Goal: Task Accomplishment & Management: Complete application form

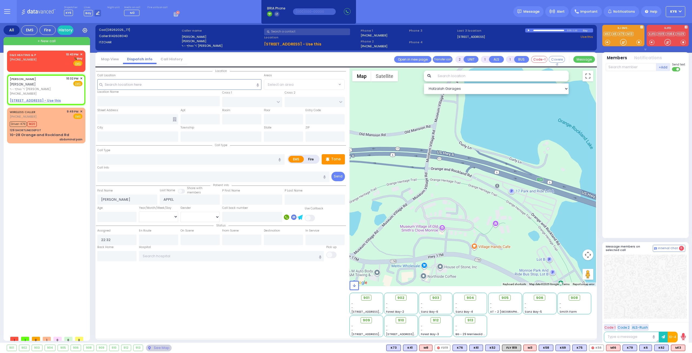
select select
click at [126, 83] on input "text" at bounding box center [179, 84] width 164 height 10
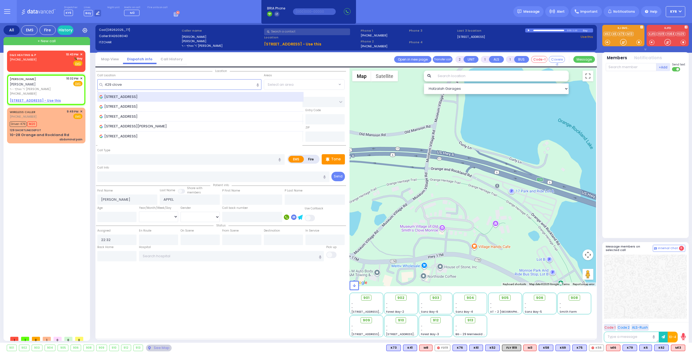
type input "429 clove"
drag, startPoint x: 134, startPoint y: 94, endPoint x: 137, endPoint y: 94, distance: 2.7
click at [137, 94] on span "429 Clove Road, Monroe, NY, USA" at bounding box center [119, 96] width 40 height 5
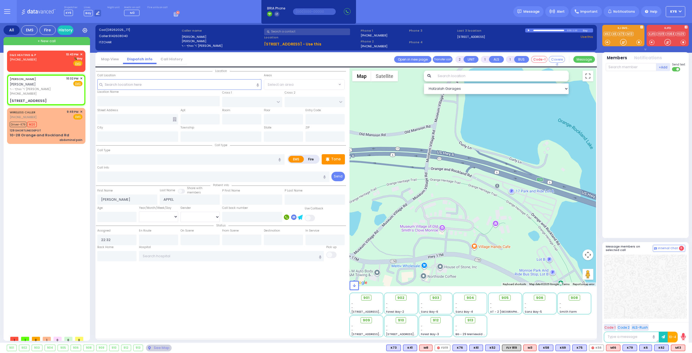
select select
radio input "true"
select select
select select "Hatzalah Garages"
type input "MOUNTAIN LODGE RD"
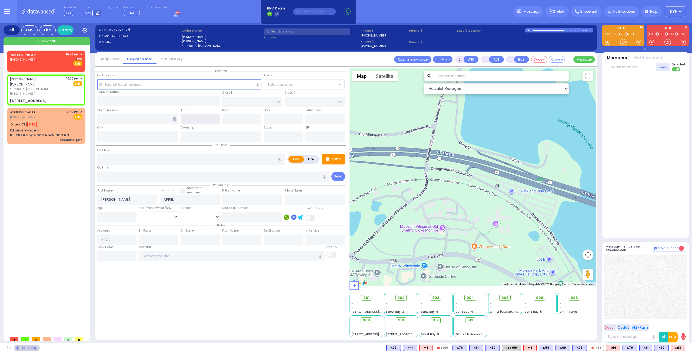
type input "KENNEDY DR"
type input "429 Clove Rd"
type input "Monroe"
type input "[US_STATE]"
type input "10950"
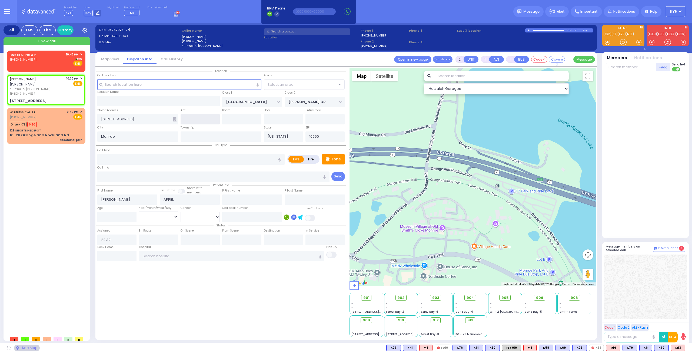
select select "[GEOGRAPHIC_DATA]"
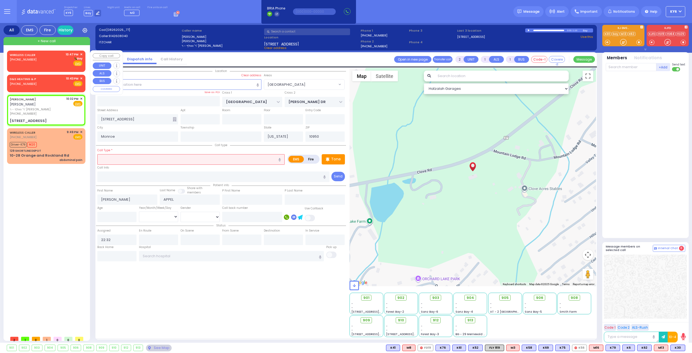
click at [62, 61] on div "WIRELESS CALLER (845) 923-3916 10:47 PM ✕ Bay" at bounding box center [46, 59] width 73 height 14
select select
radio input "true"
select select
type input "22:47"
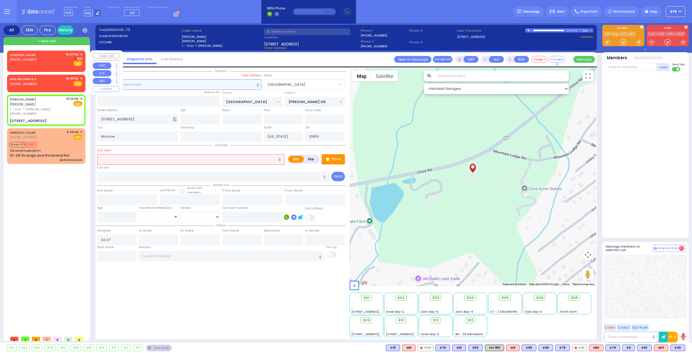
select select "Hatzalah Garages"
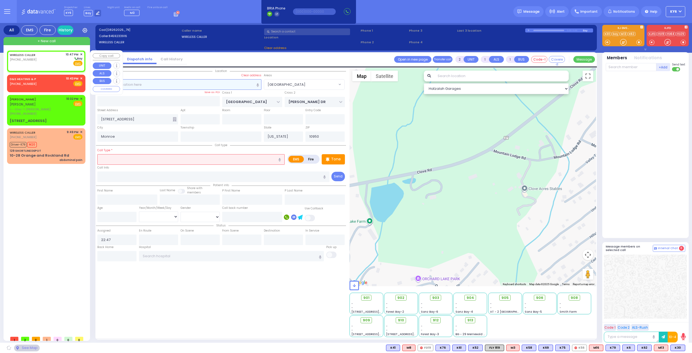
select select
radio input "true"
select select
select select "Hatzalah Garages"
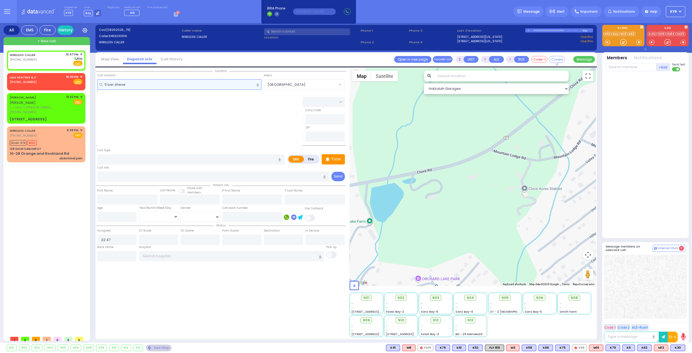
click at [155, 84] on input "5 ber sheve" at bounding box center [179, 84] width 164 height 10
type input "5 ber sheve"
click at [258, 85] on icon "button" at bounding box center [257, 85] width 2 height 4
drag, startPoint x: 167, startPoint y: 84, endPoint x: 80, endPoint y: 81, distance: 86.8
click at [80, 81] on div "All EMS Fire History Settings" at bounding box center [346, 184] width 685 height 322
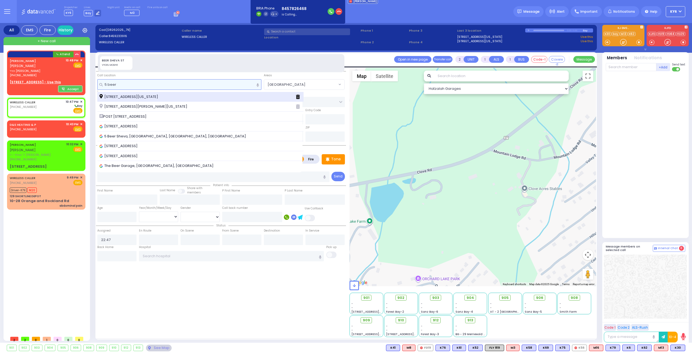
type input "5 beer"
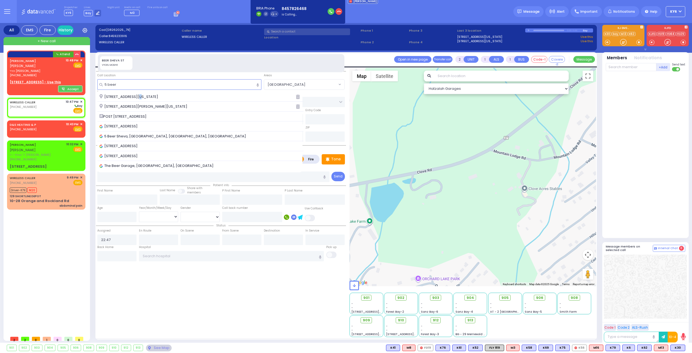
click at [136, 95] on span "5 Beer Sheva Street Monroe New York 10950" at bounding box center [129, 96] width 61 height 5
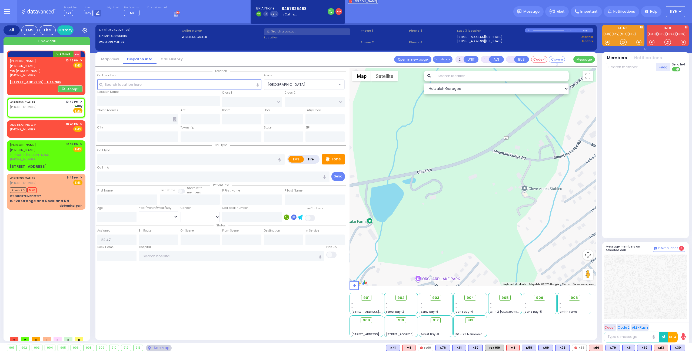
select select
radio input "true"
select select
select select "Hatzalah Garages"
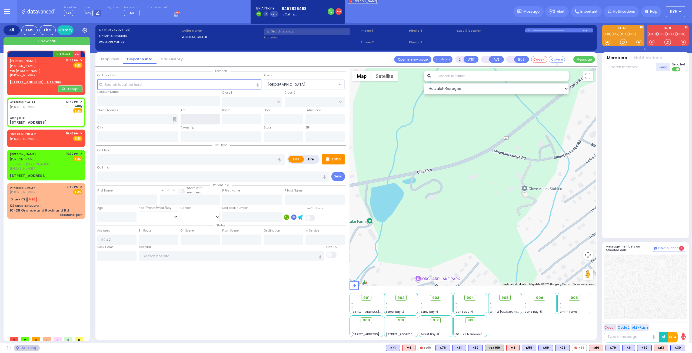
type input "weingarte"
type input "BEER SHEVA"
type input "BEER SHAVA ST"
type input "5 Beer Sheva Street"
type input "Monroe"
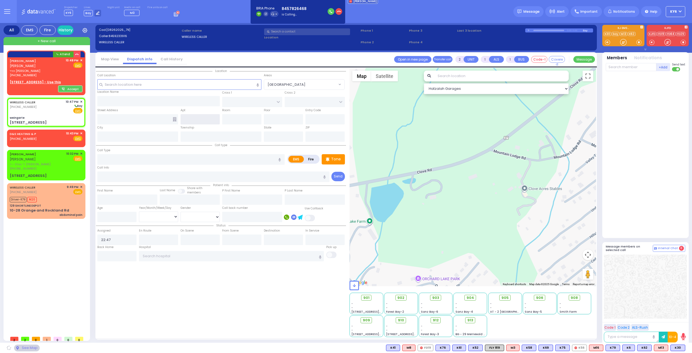
type input "[US_STATE]"
type input "10950"
select select "VYOEL MOSHE"
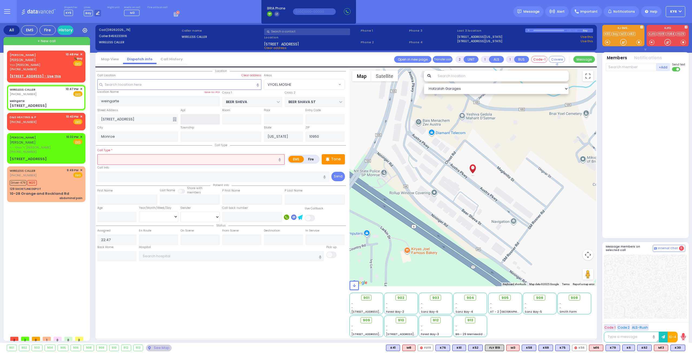
select select
radio input "true"
select select
select select "Hatzalah Garages"
select select "VYOEL MOSHE"
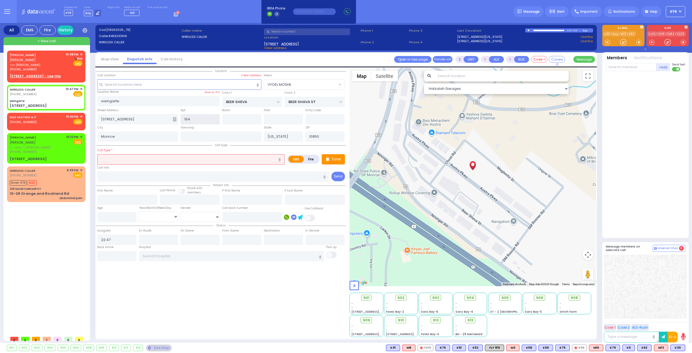
type input "104"
select select
radio input "true"
select select
select select "Hatzalah Garages"
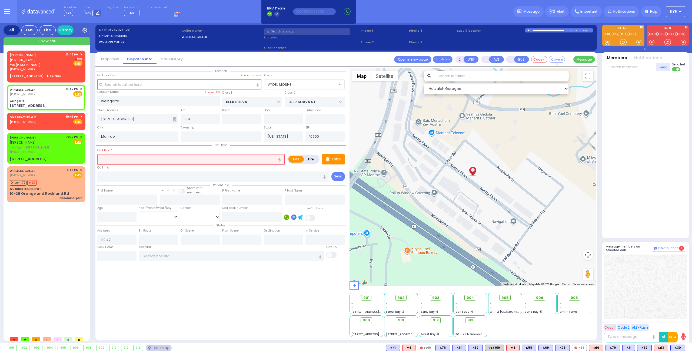
select select "VYOEL MOSHE"
drag, startPoint x: 279, startPoint y: 159, endPoint x: 284, endPoint y: 158, distance: 4.9
click at [284, 158] on button "button" at bounding box center [280, 159] width 10 height 10
type input "RSV"
select select
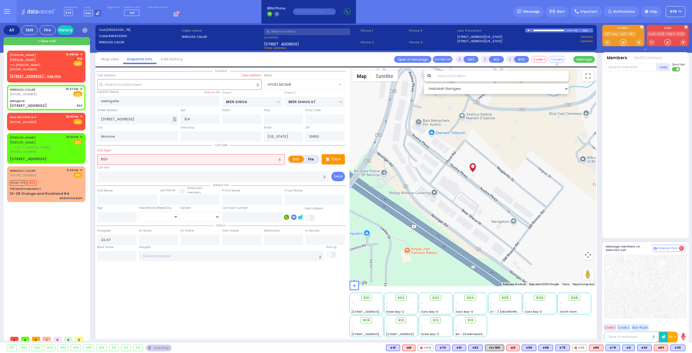
radio input "true"
select select
select select "VYOEL MOSHE"
select select "Hatzalah Garages"
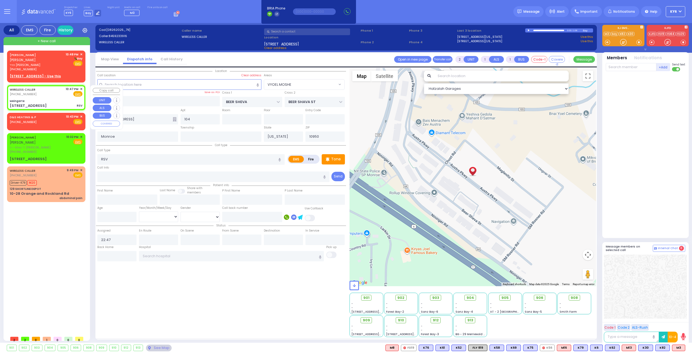
drag, startPoint x: 67, startPoint y: 102, endPoint x: 68, endPoint y: 100, distance: 2.8
click at [68, 100] on div "weingarte" at bounding box center [46, 101] width 73 height 4
select select
radio input "true"
select select
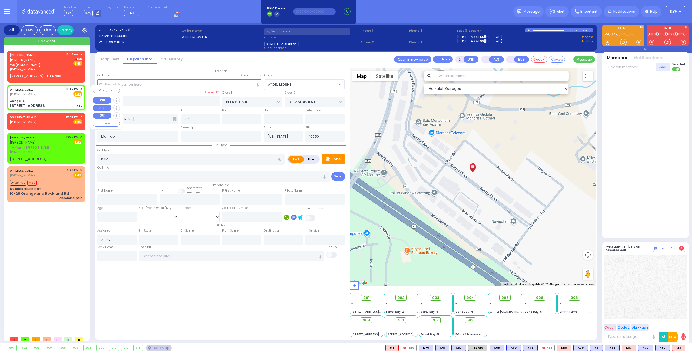
select select "VYOEL MOSHE"
select select "Hatzalah Garages"
click at [665, 348] on span "M3" at bounding box center [662, 347] width 13 height 6
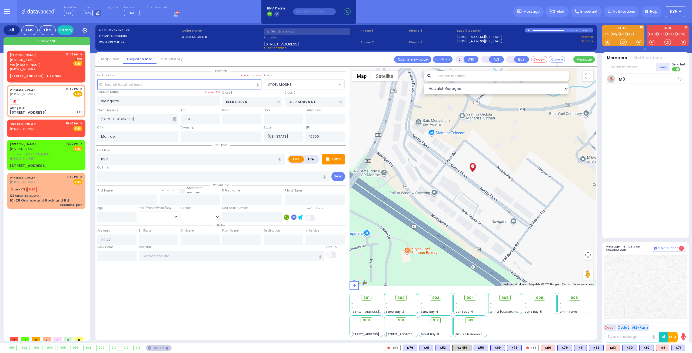
select select
radio input "true"
select select
type input "22:49"
select select "VYOEL MOSHE"
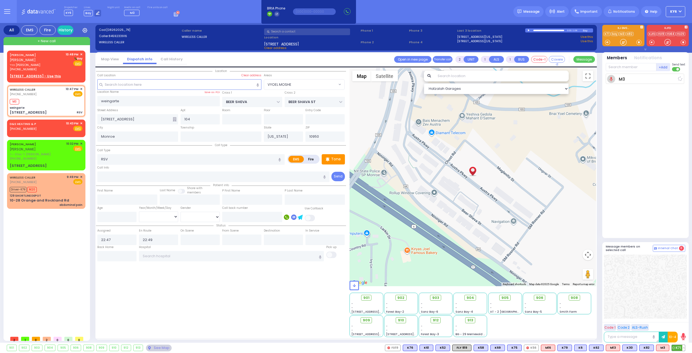
select select "Hatzalah Garages"
click at [679, 349] on span "K71" at bounding box center [677, 347] width 13 height 6
select select
radio input "true"
select select
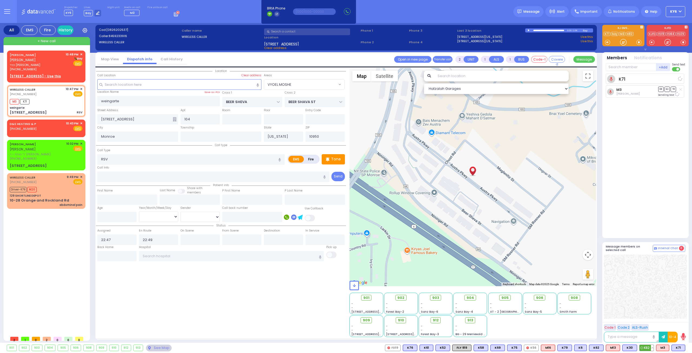
select select "VYOEL MOSHE"
select select "Hatzalah Garages"
drag, startPoint x: 42, startPoint y: 70, endPoint x: 48, endPoint y: 69, distance: 6.3
click at [48, 69] on div "[PHONE_NUMBER]" at bounding box center [37, 69] width 54 height 5
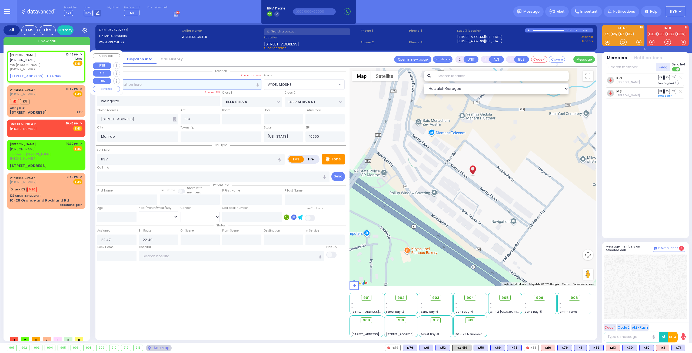
select select
radio input "true"
type input "[PERSON_NAME]"
select select
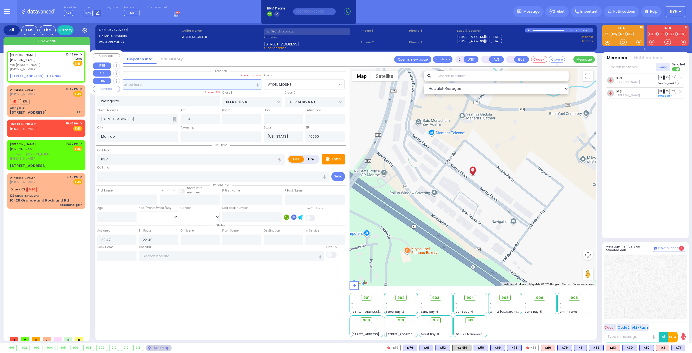
type input "22:48"
select select "Hatzalah Garages"
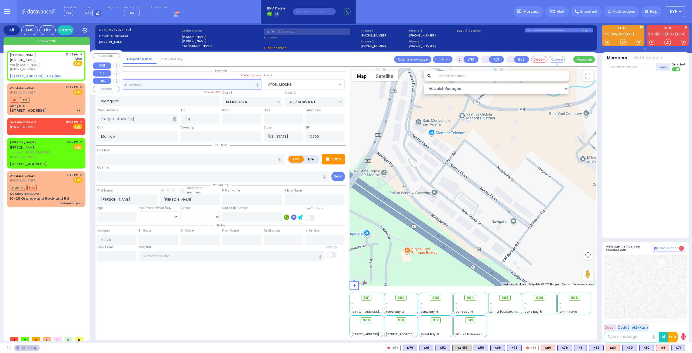
select select
radio input "true"
select select
select select "Hatzalah Garages"
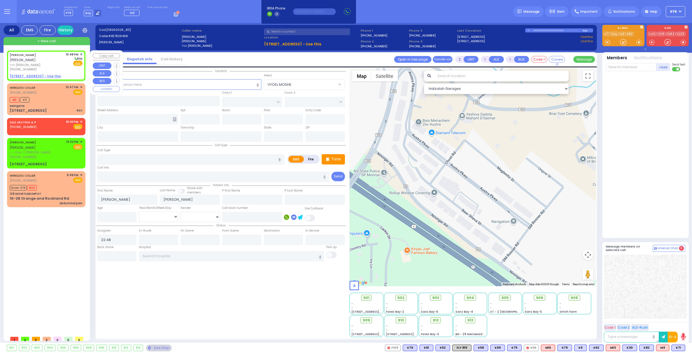
click at [269, 45] on u "20 ZENTA RD 201 - Use this" at bounding box center [292, 43] width 57 height 5
select select
radio input "true"
select select
select select "Hatzalah Garages"
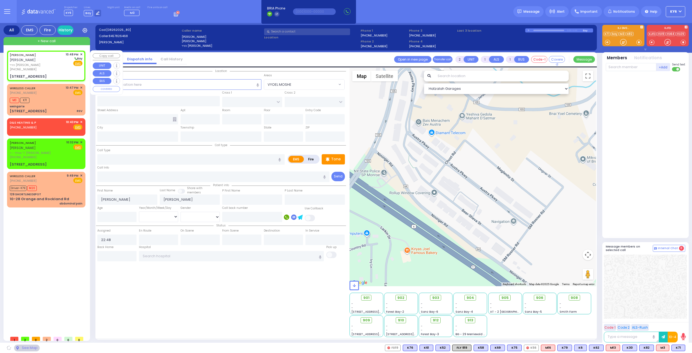
type input "CARTER LN"
type input "[GEOGRAPHIC_DATA]"
type input "[STREET_ADDRESS]"
type input "201"
type input "Monroe"
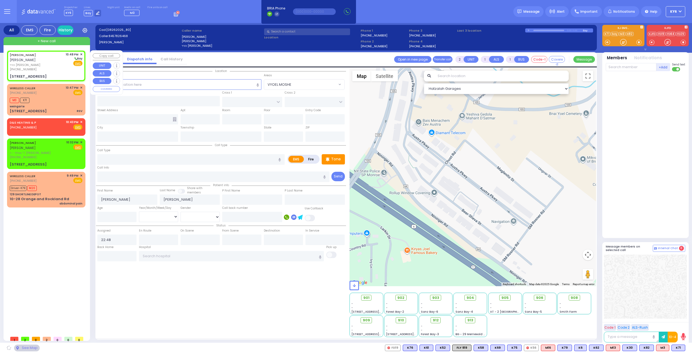
type input "[US_STATE]"
type input "10950"
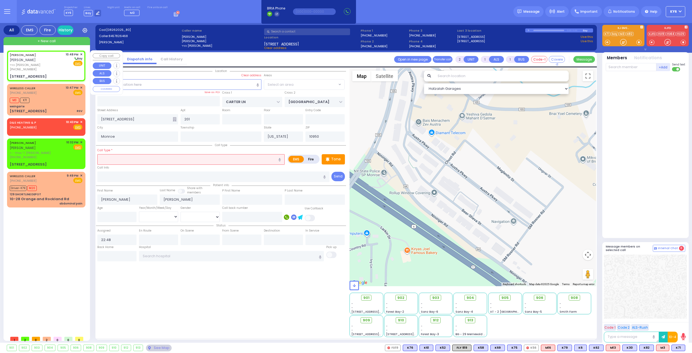
select select "SECTION 2"
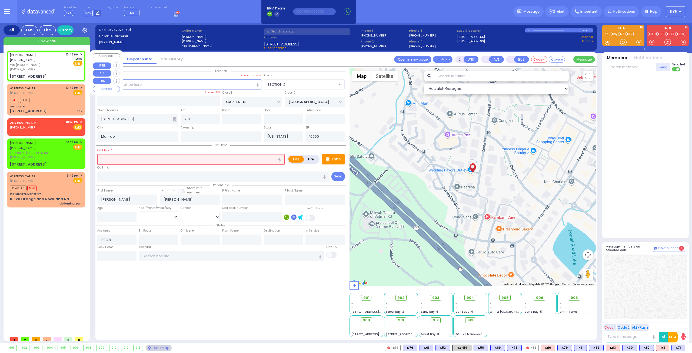
drag, startPoint x: 279, startPoint y: 159, endPoint x: 284, endPoint y: 156, distance: 5.5
click at [284, 156] on button "button" at bounding box center [280, 159] width 10 height 10
type input "reflux"
select select
radio input "true"
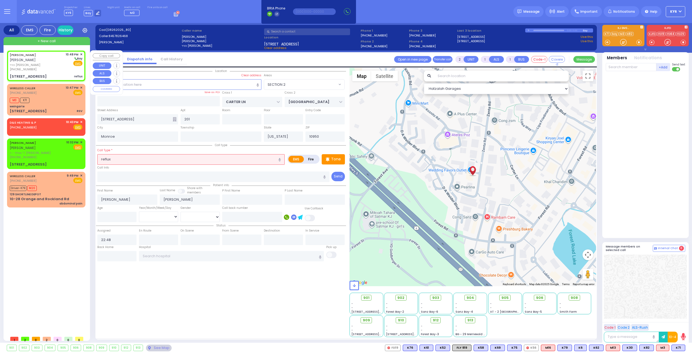
select select
select select "Hatzalah Garages"
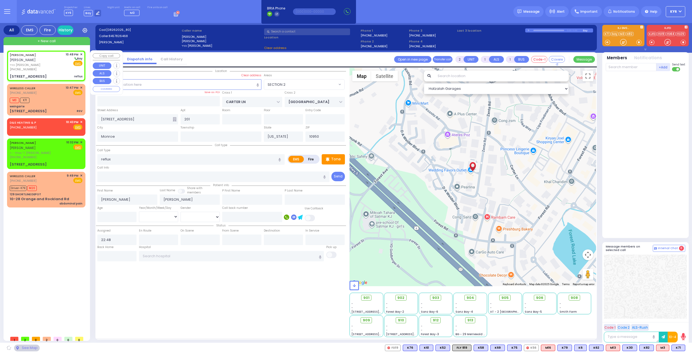
select select "SECTION 2"
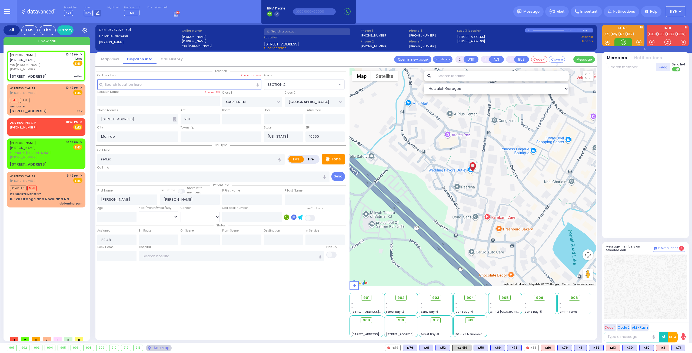
select select
radio input "true"
select select
select select "Hatzalah Garages"
select select "SECTION 2"
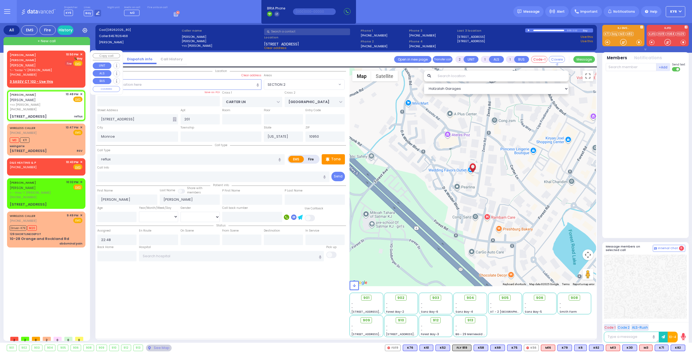
click at [68, 62] on span "Fire" at bounding box center [69, 63] width 8 height 5
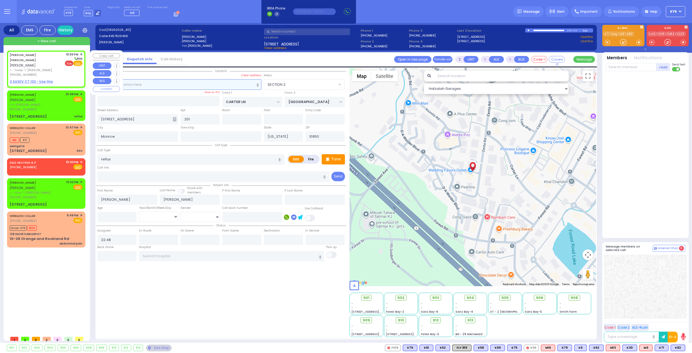
select select
radio input "false"
radio input "true"
type input "JOEL ISRAEL A."
type input "KLEIN"
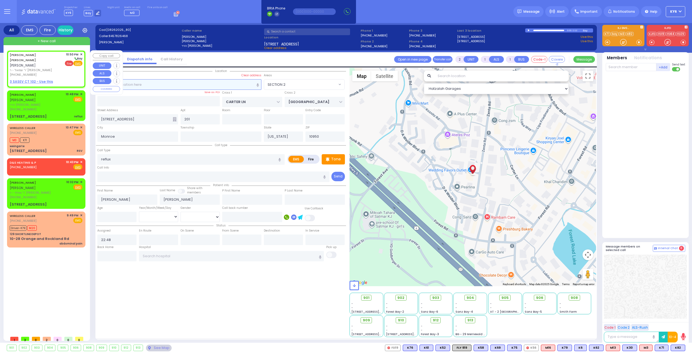
select select
type input "22:50"
select select "Hatzalah Garages"
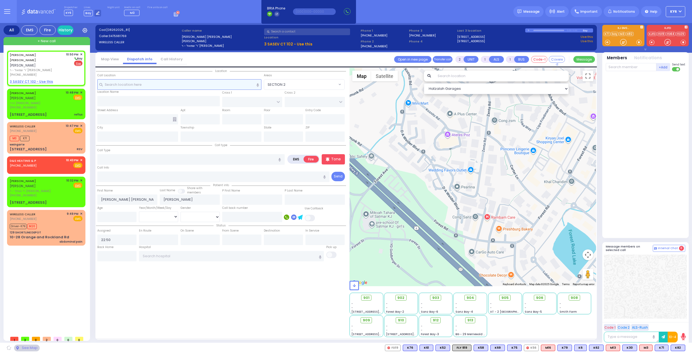
select select
radio input "true"
select select
select select "Hatzalah Garages"
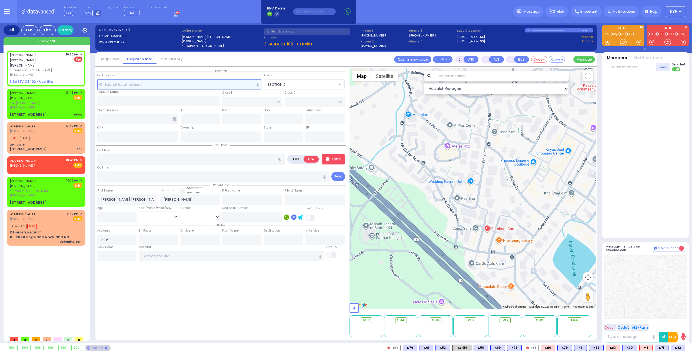
select select
radio input "true"
select select
select select "Hatzalah Garages"
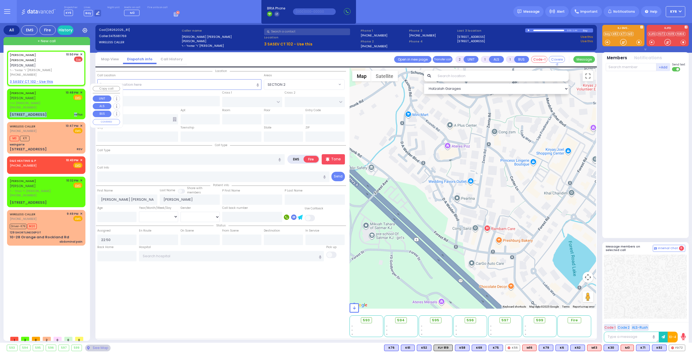
drag, startPoint x: 76, startPoint y: 105, endPoint x: 89, endPoint y: 102, distance: 13.2
click at [82, 103] on div "AVRUM JOSEPH JACOBOWITZ אברהם יוסף יאקאבאוויטש הרר מרדכי ישעי' - הרר זעליג שפיל…" at bounding box center [46, 103] width 76 height 29
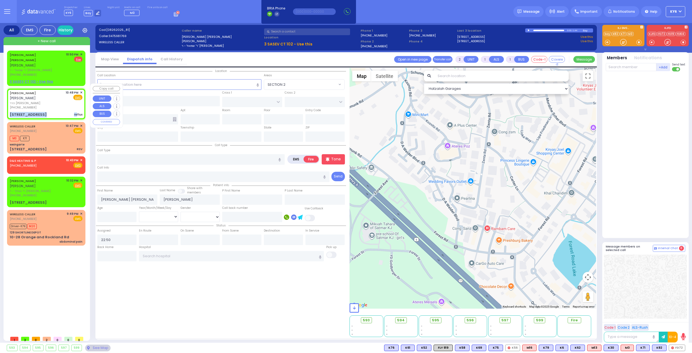
select select
type input "reflux"
radio input "true"
type input "[PERSON_NAME]"
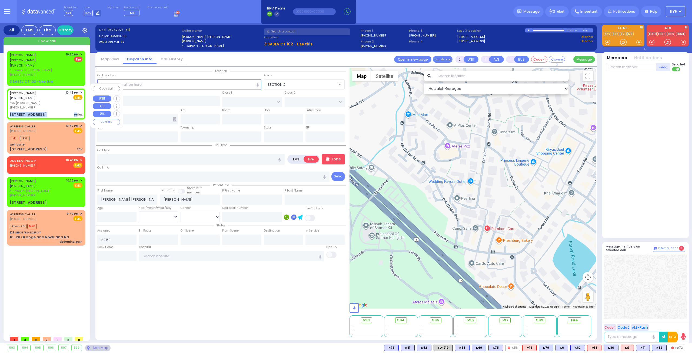
select select
type input "22:48"
type input "CARTER LN"
type input "[GEOGRAPHIC_DATA]"
type input "[STREET_ADDRESS]"
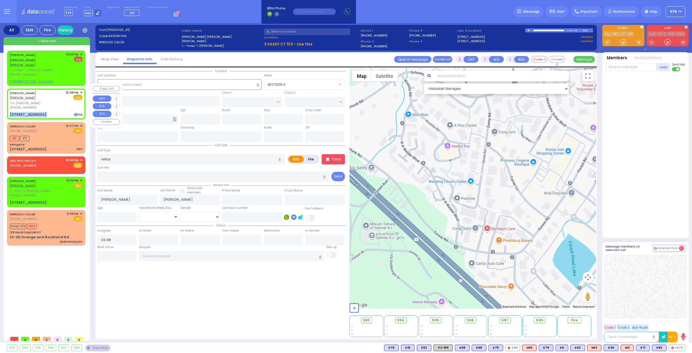
type input "201"
type input "Monroe"
type input "[US_STATE]"
type input "10950"
select select "SECTION 2"
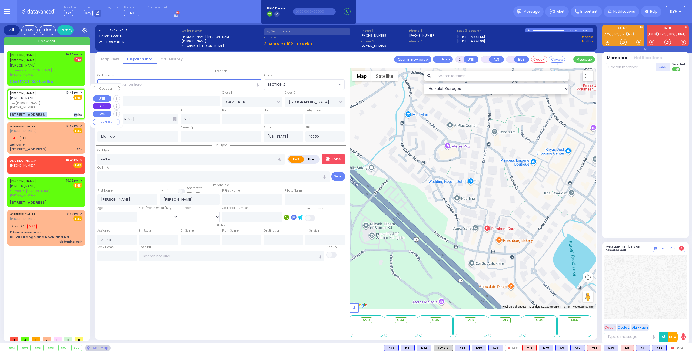
select select "Hatzalah Garages"
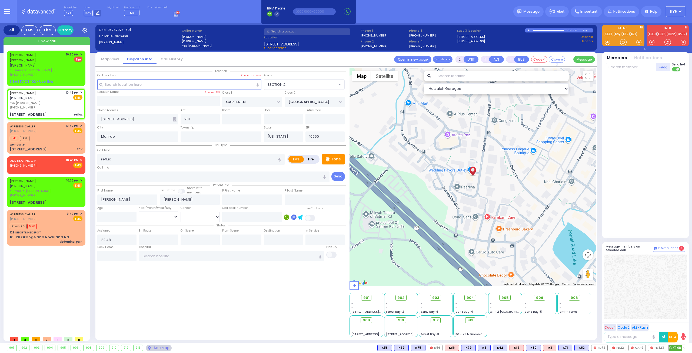
click at [674, 348] on span "K348" at bounding box center [676, 347] width 16 height 6
select select
radio input "true"
select select
type input "22:53"
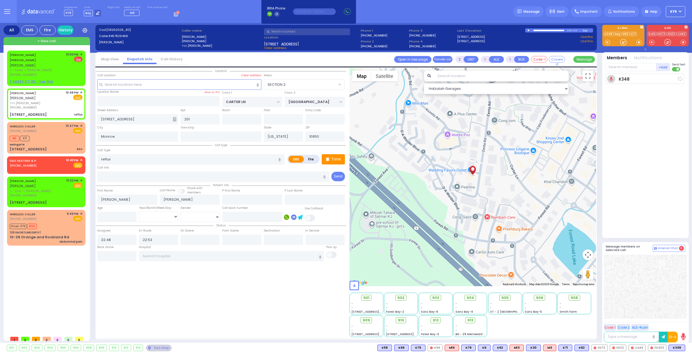
select select "Hatzalah Garages"
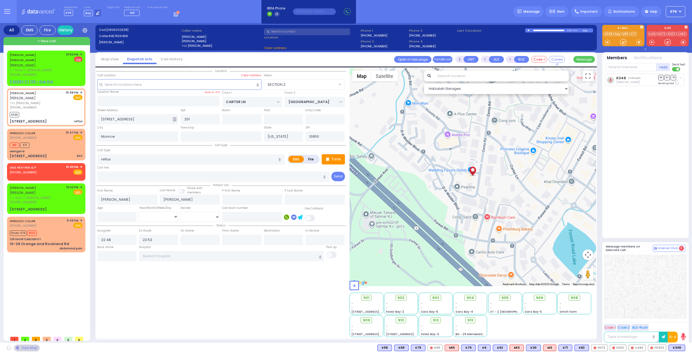
select select "SECTION 2"
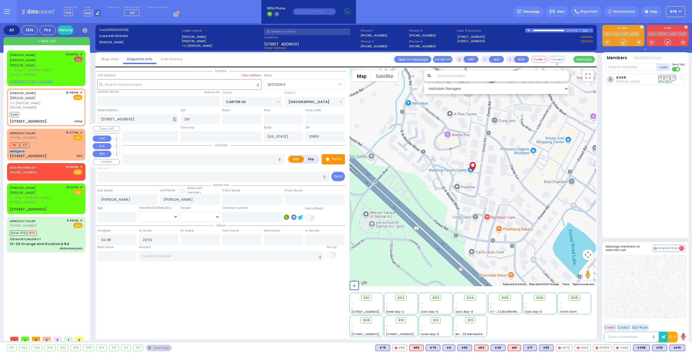
click at [48, 142] on div "WIRELESS CALLER (845) 923-3916 10:47 PM ✕ EMS M3 K71" at bounding box center [46, 144] width 76 height 30
select select
type input "RSV"
radio input "true"
select select
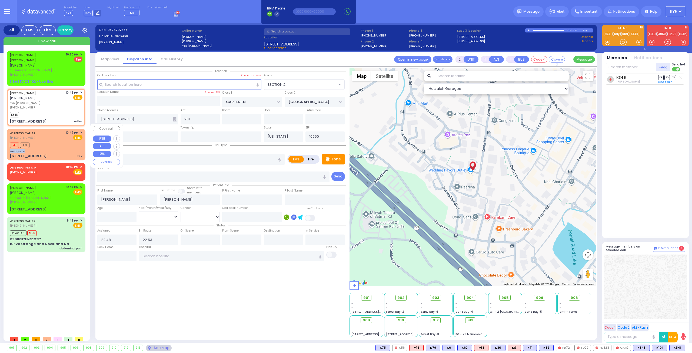
type input "22:47"
type input "22:49"
select select "Hatzalah Garages"
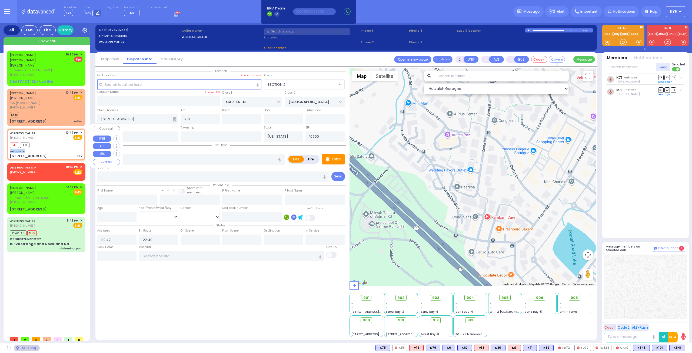
type input "weingarte"
type input "BEER SHEVA"
type input "BEER SHAVA ST"
type input "5 Beer Sheva Street"
type input "104"
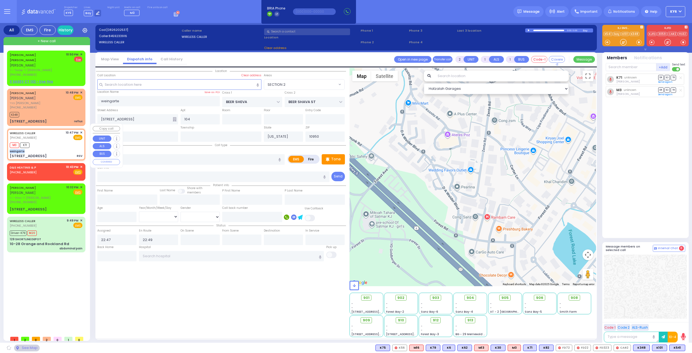
select select "VYOEL MOSHE"
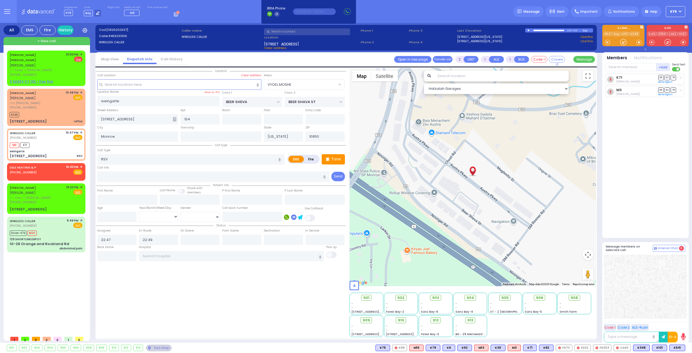
drag, startPoint x: 677, startPoint y: 346, endPoint x: 678, endPoint y: 343, distance: 3.2
click at [678, 343] on div "901 902 903 904 905 906" at bounding box center [346, 347] width 692 height 10
click at [678, 350] on span "K541" at bounding box center [676, 347] width 15 height 6
select select
radio input "true"
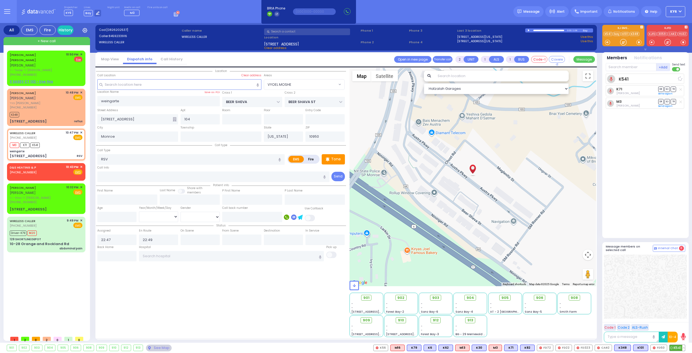
select select
select select "Hatzalah Garages"
select select "VYOEL MOSHE"
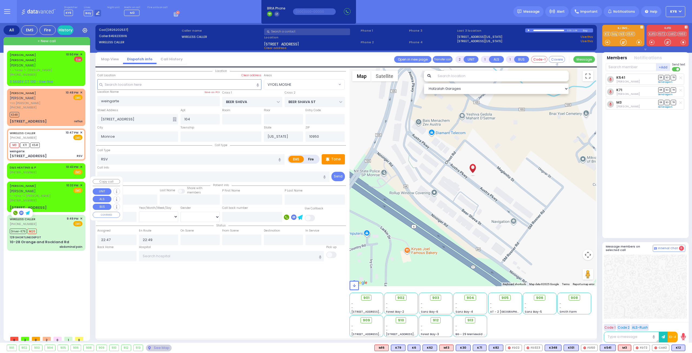
click at [30, 198] on span "[PHONE_NUMBER]" at bounding box center [23, 200] width 27 height 4
select select
radio input "true"
type input "[PERSON_NAME]"
type input "APPEL"
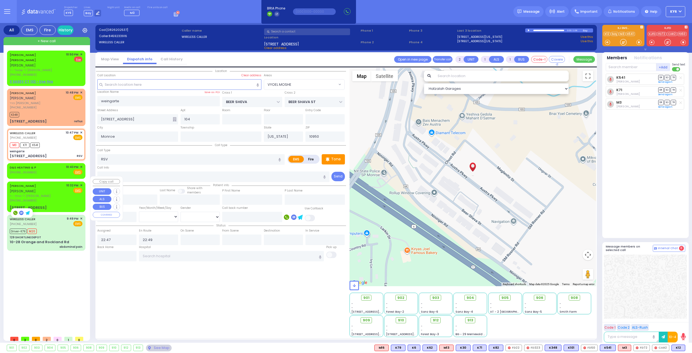
select select
type input "22:32"
select select "Hatzalah Garages"
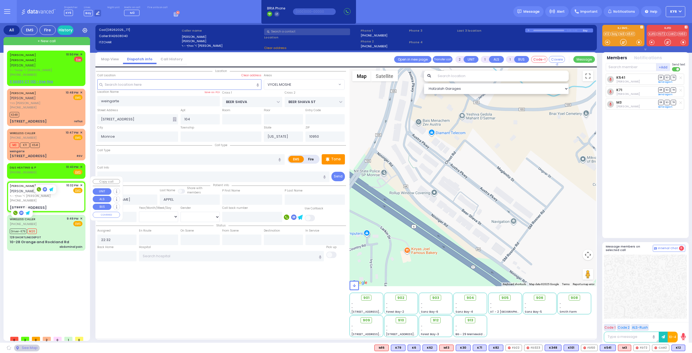
type input "MOUNTAIN LODGE RD"
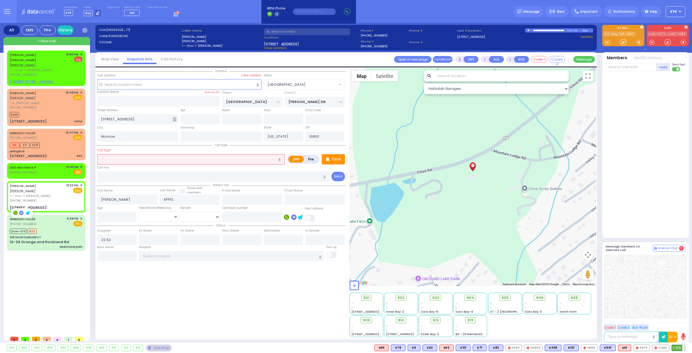
click at [678, 348] on span "K12" at bounding box center [677, 347] width 13 height 6
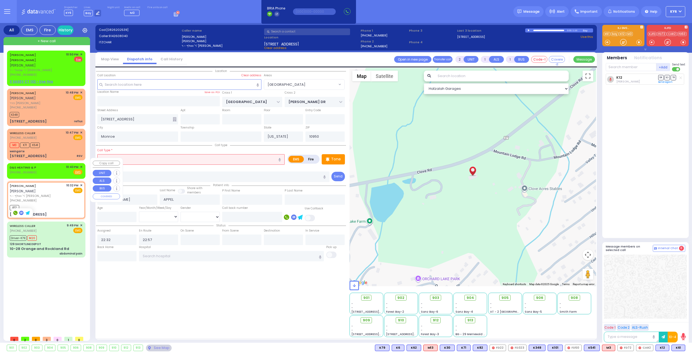
click at [39, 165] on div "D&S HEATING & P (347) 743-0591 10:43 PM ✕ Fire EMS" at bounding box center [46, 170] width 73 height 10
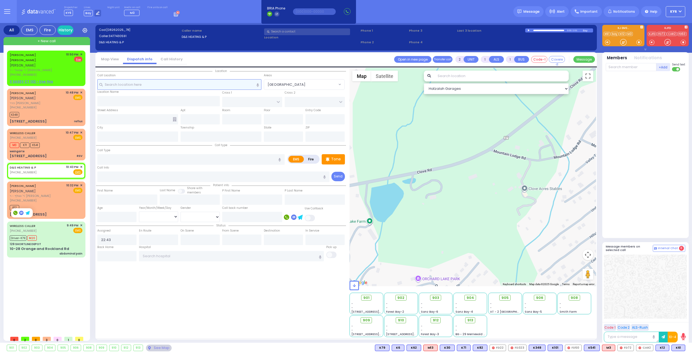
click at [132, 85] on input "text" at bounding box center [179, 84] width 164 height 10
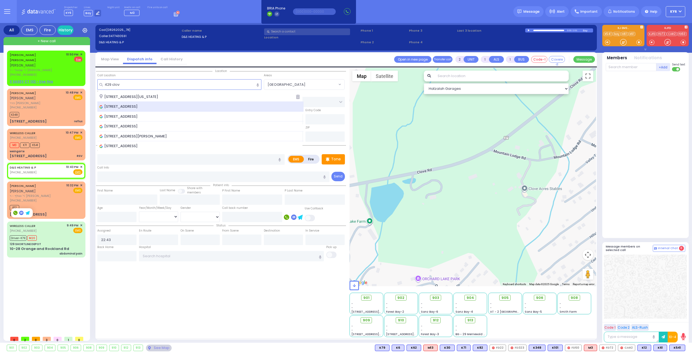
click at [139, 105] on span "429 Clove Road, Monroe, NY, USA" at bounding box center [119, 106] width 40 height 5
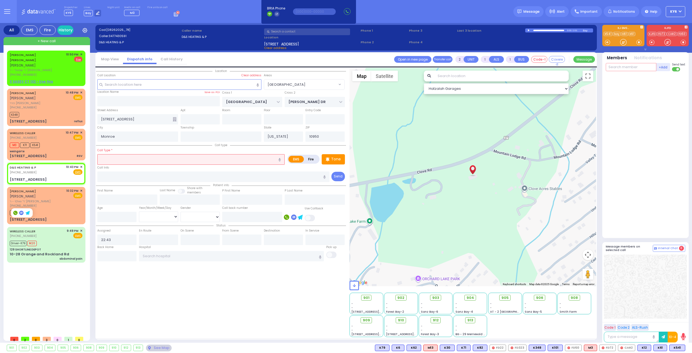
click at [624, 66] on input "text" at bounding box center [630, 67] width 51 height 8
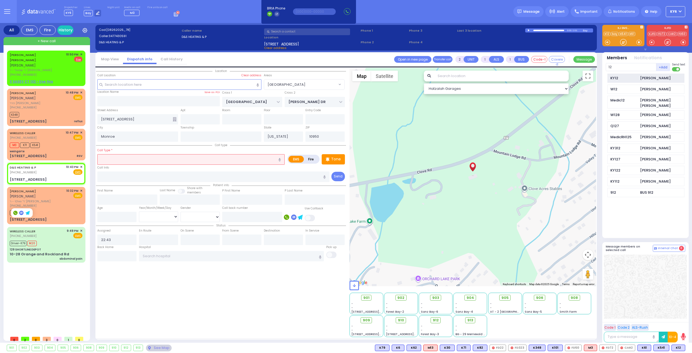
click at [623, 78] on div "KY12" at bounding box center [623, 77] width 27 height 5
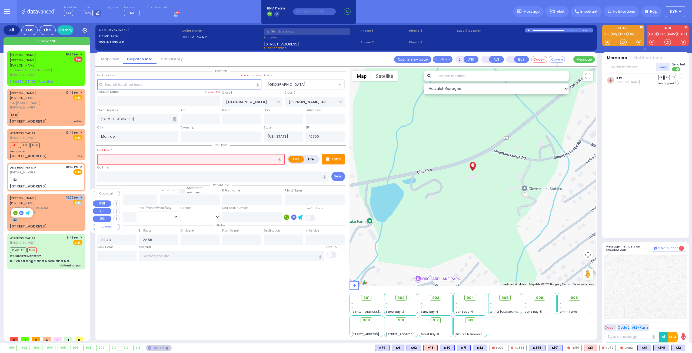
drag, startPoint x: 53, startPoint y: 204, endPoint x: 56, endPoint y: 201, distance: 3.8
click at [56, 201] on div "[PERSON_NAME] [PERSON_NAME] ר' וואלף - ר' [PERSON_NAME] [PHONE_NUMBER] 10:32 PM…" at bounding box center [46, 211] width 76 height 35
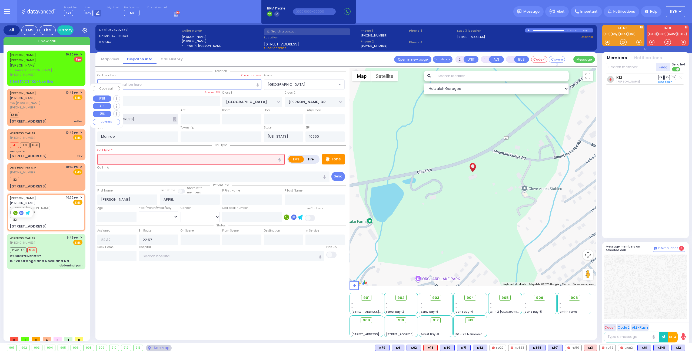
drag, startPoint x: 148, startPoint y: 118, endPoint x: 83, endPoint y: 116, distance: 65.4
click at [83, 116] on div "All EMS Fire History Settings" at bounding box center [346, 184] width 685 height 322
drag, startPoint x: 166, startPoint y: 82, endPoint x: 146, endPoint y: 83, distance: 20.3
click at [146, 83] on input "text" at bounding box center [179, 84] width 164 height 10
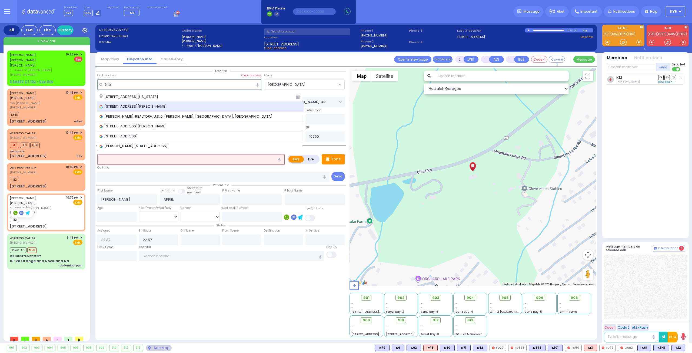
click at [154, 105] on span "6 Lizensk Boulevard, Kiryas Joel, NY, USA" at bounding box center [133, 106] width 69 height 5
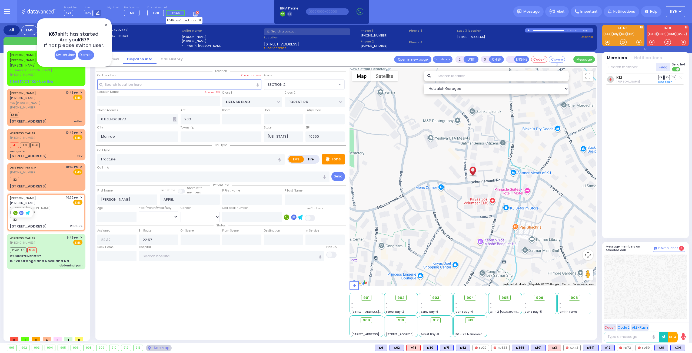
click at [106, 23] on span "✕" at bounding box center [106, 25] width 4 height 6
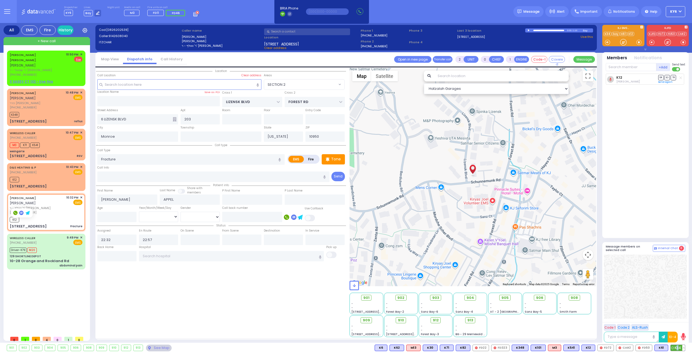
drag, startPoint x: 679, startPoint y: 350, endPoint x: 676, endPoint y: 349, distance: 3.2
click at [676, 349] on div "K34" at bounding box center [677, 347] width 15 height 6
click at [41, 199] on div "YITZCHOK APPEL יצחק אפעל ר' וואלף - ר' ישראל ארי' ברא גאלדבערגער (914) 260-8040" at bounding box center [37, 204] width 55 height 19
click at [678, 78] on div at bounding box center [680, 77] width 5 height 5
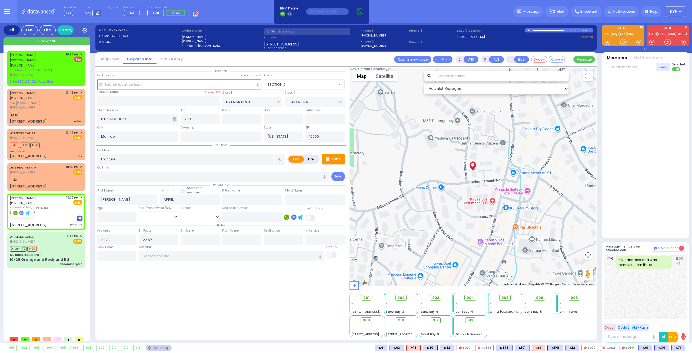
click at [625, 66] on input "text" at bounding box center [630, 67] width 51 height 8
click at [627, 76] on div "KY34" at bounding box center [623, 77] width 27 height 5
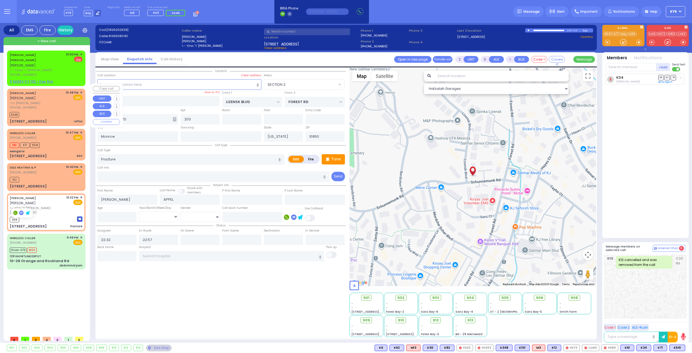
click at [31, 111] on div "K348" at bounding box center [46, 114] width 73 height 7
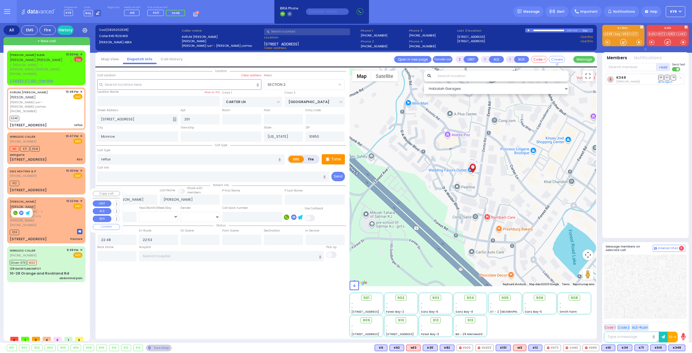
select select "SECTION 2"
select select
click at [35, 223] on div "[PHONE_NUMBER]" at bounding box center [37, 225] width 55 height 5
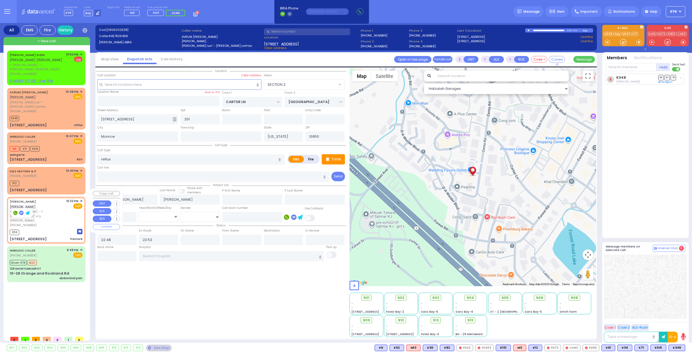
type input "0"
select select
type input "Fracture"
radio input "true"
type input "[PERSON_NAME]"
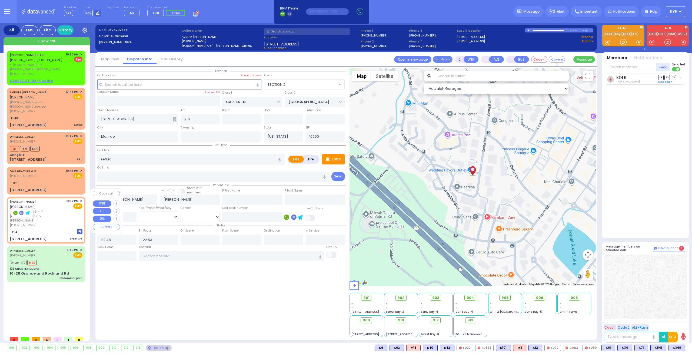
type input "APPEL"
select select
type input "22:32"
type input "22:57"
select select "Hatzalah Garages"
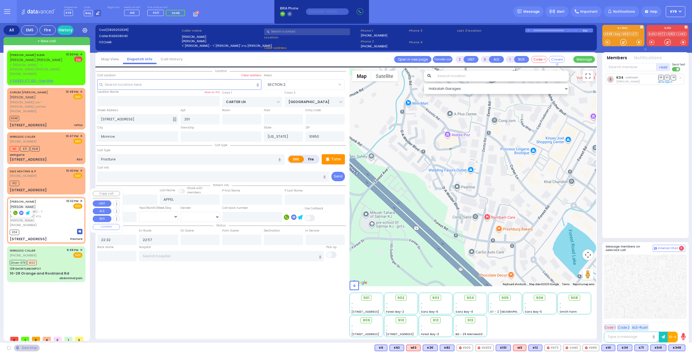
type input "LIZENSK BLVD"
type input "FOREST RD"
type input "6 LIZENSK BLVD"
type input "203"
select select "SECTION 2"
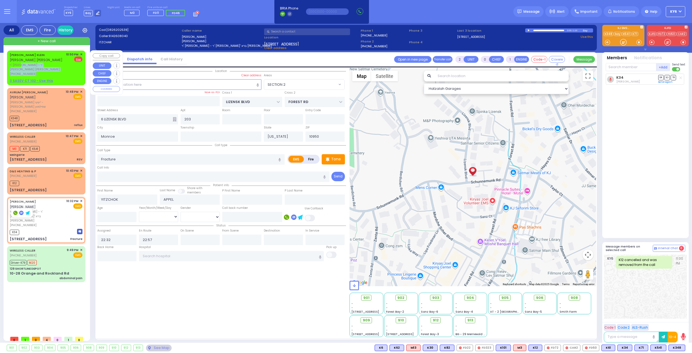
click at [44, 66] on div "JOEL ISRAEL A. KLEIN יואל ישראל אלטר קליין ר' שמואל - ר' חיים יחזקאל בערקאוויטש…" at bounding box center [37, 64] width 54 height 24
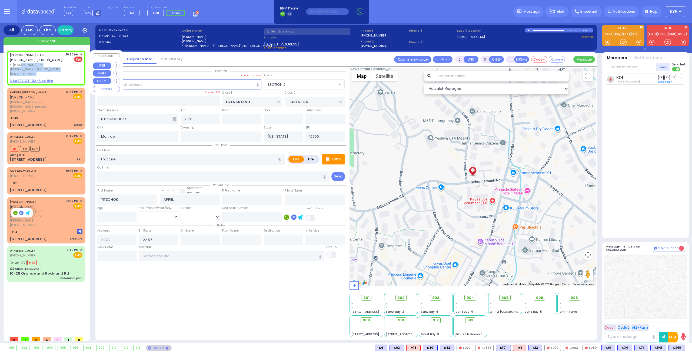
type input "1"
select select
radio input "false"
radio input "true"
type input "JOEL ISRAEL A."
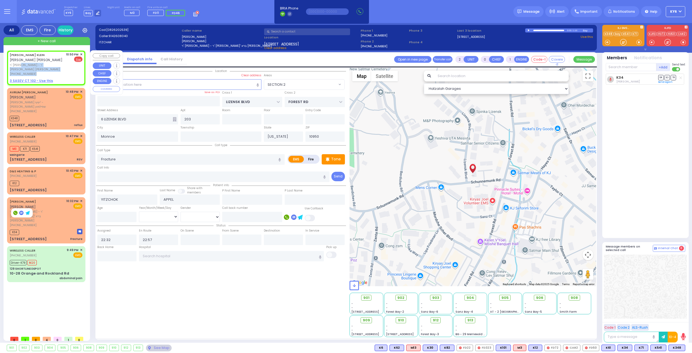
type input "KLEIN"
select select
type input "22:50"
select select "Hatzalah Garages"
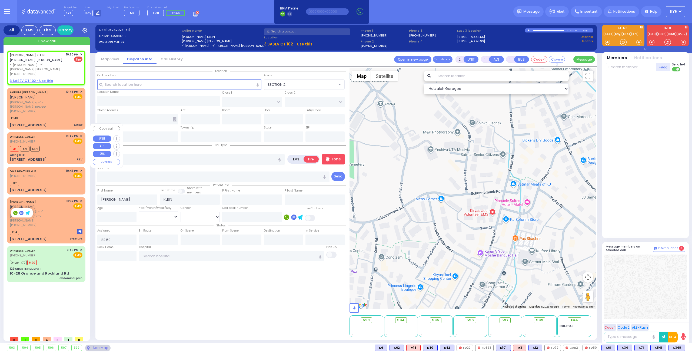
click at [47, 145] on div "M3 K71 K541" at bounding box center [46, 148] width 73 height 7
type input "6"
select select
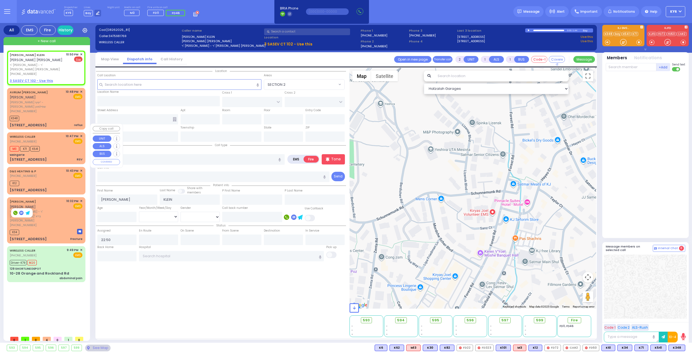
type input "RSV"
radio input "true"
type input "Unknown"
select select "Year"
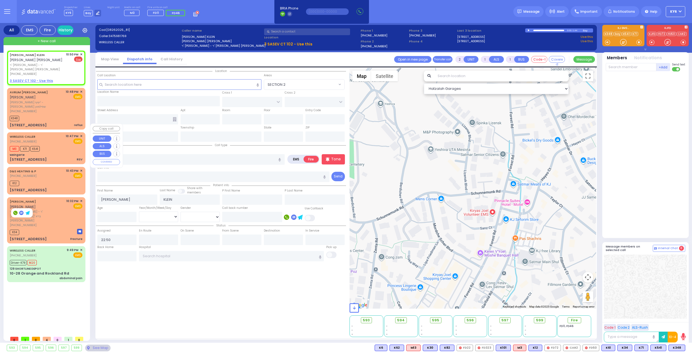
type input "22:47"
type input "22:49"
select select "Hatzalah Garages"
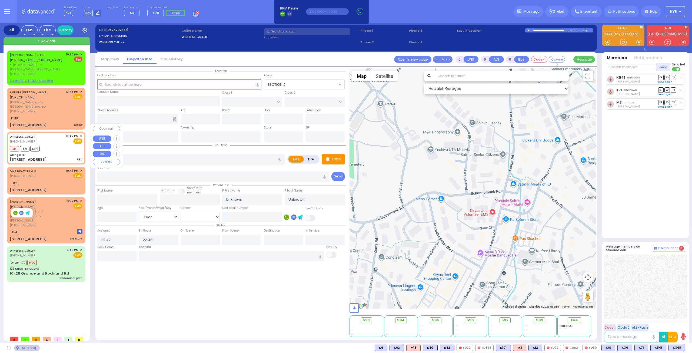
type input "weingarte"
type input "BEER SHEVA"
type input "BEER SHAVA ST"
type input "5 Beer Sheva Street"
type input "104"
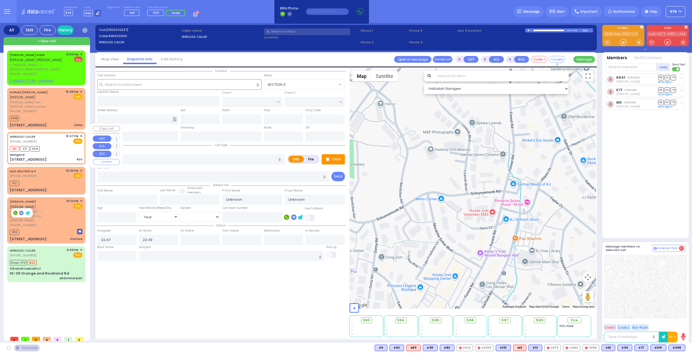
type input "Monroe"
type input "[US_STATE]"
type input "10950"
select select "VYOEL MOSHE"
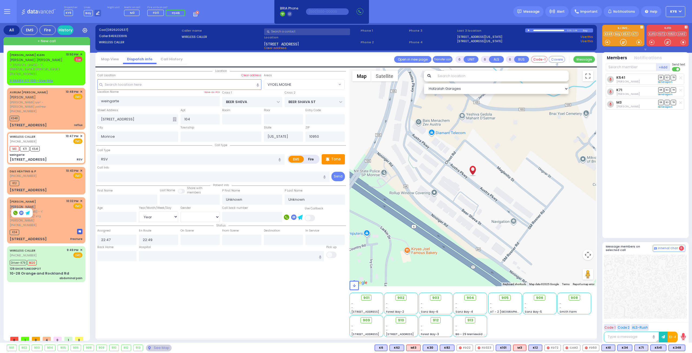
select select
radio input "true"
type input "Shimon"
type input "Weingarten"
type input "10"
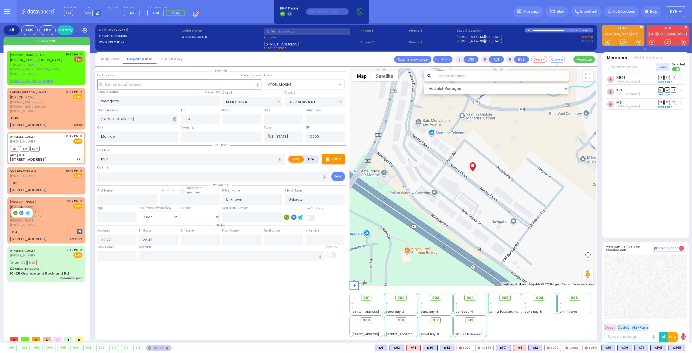
select select "Month"
select select "[DEMOGRAPHIC_DATA]"
select select "Hatzalah Garages"
select select "VYOEL MOSHE"
select select
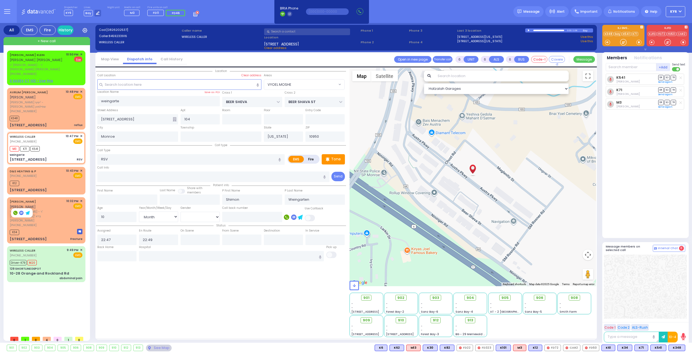
radio input "true"
select select "Month"
select select "[DEMOGRAPHIC_DATA]"
select select "Hatzalah Garages"
select select
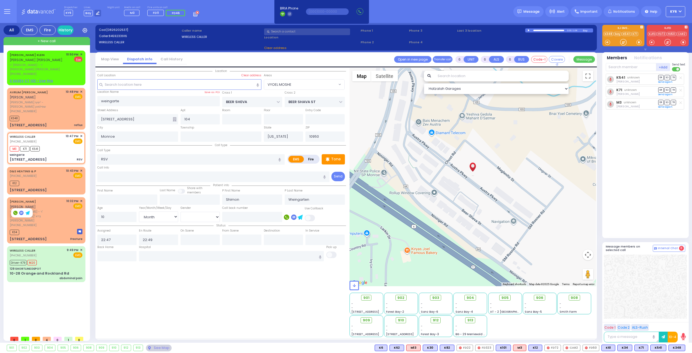
radio input "true"
select select "Month"
select select "[DEMOGRAPHIC_DATA]"
select select "VYOEL MOSHE"
select select "Hatzalah Garages"
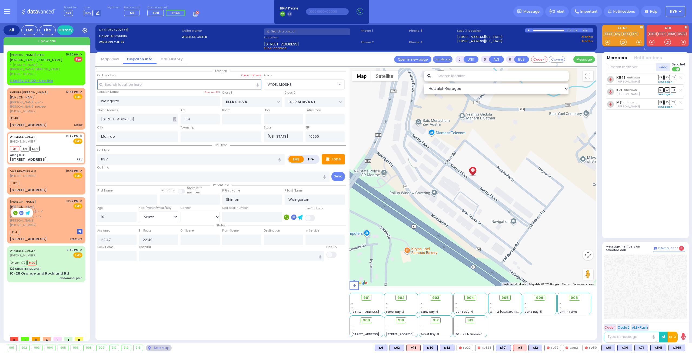
select select "VYOEL MOSHE"
select select
radio input "true"
select select "Month"
select select "[DEMOGRAPHIC_DATA]"
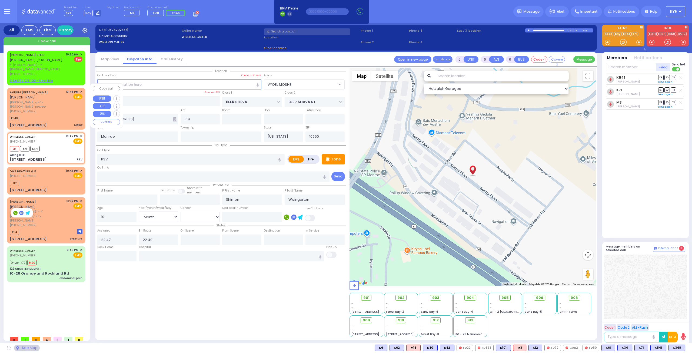
select select "Hatzalah Garages"
select select "VYOEL MOSHE"
click at [29, 300] on div "JOEL ISRAEL A. KLEIN יואל ישראל אלטר קליין ר' שמואל - ר' חיים יחזקאל בערקאוויטש…" at bounding box center [47, 192] width 81 height 282
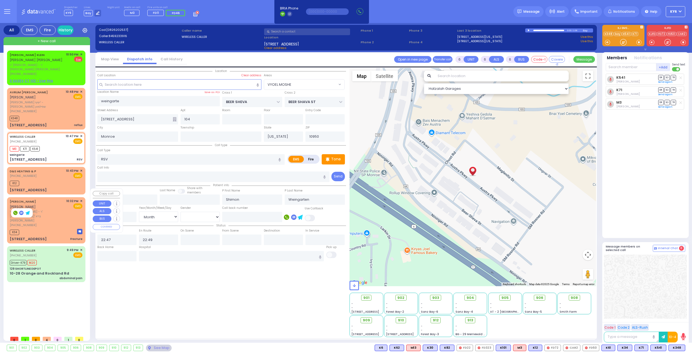
click at [53, 228] on div "K34" at bounding box center [46, 231] width 73 height 7
type input "2"
type input "0"
type input "1"
select select
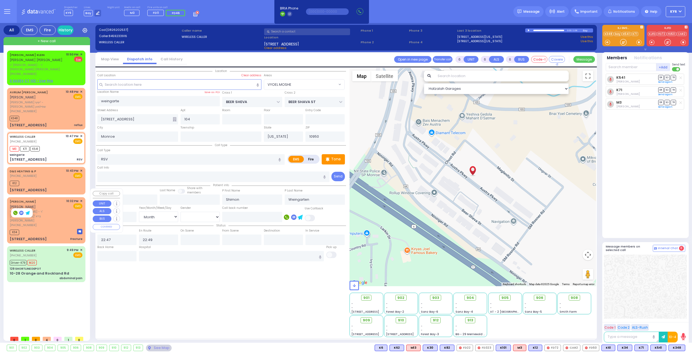
type input "Fracture"
radio input "true"
type input "[PERSON_NAME]"
type input "APPEL"
select select
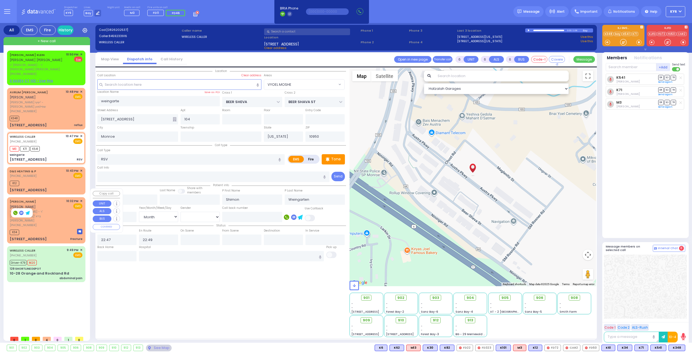
select select
type input "22:32"
type input "22:57"
select select "Hatzalah Garages"
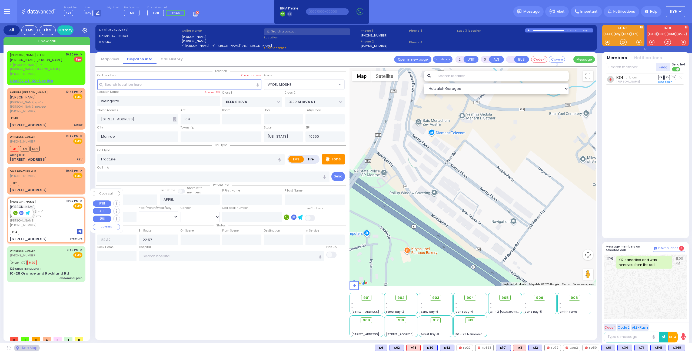
type input "LIZENSK BLVD"
type input "FOREST RD"
type input "6 LIZENSK BLVD"
type input "203"
select select "SECTION 2"
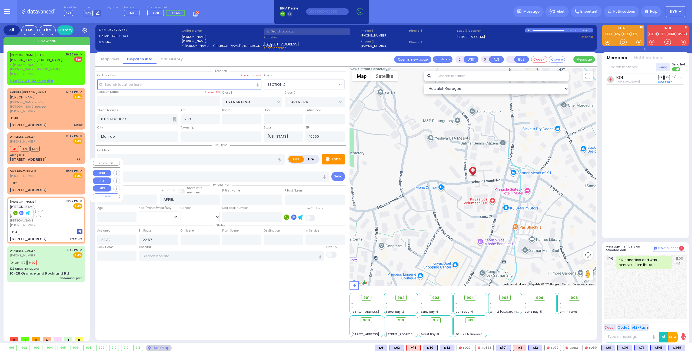
click at [49, 177] on div "D&S HEATING & P (347) 743-0591 10:43 PM ✕ EMS K12" at bounding box center [46, 181] width 76 height 26
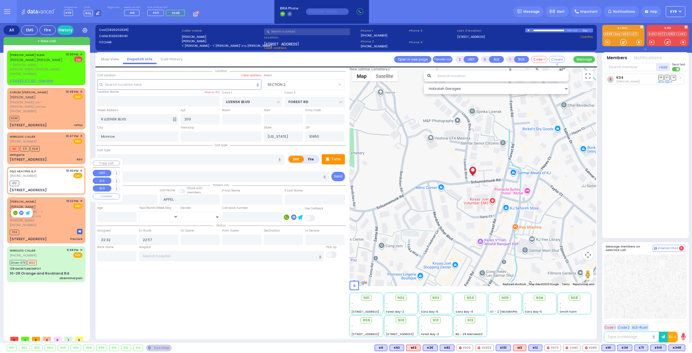
type input "1"
select select
radio input "true"
select select
type input "22:43"
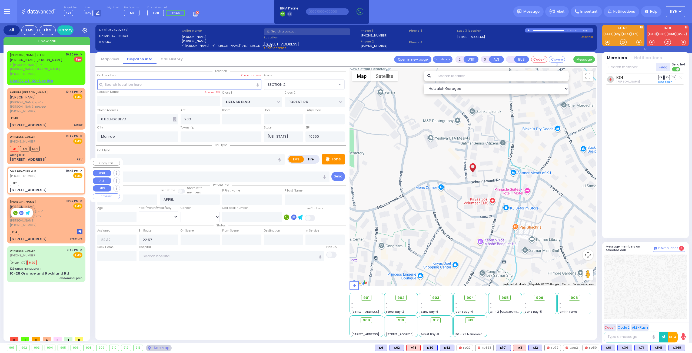
type input "22:58"
type input "MOUNTAIN LODGE RD"
type input "KENNEDY DR"
type input "429 Clove Rd"
select select "[GEOGRAPHIC_DATA]"
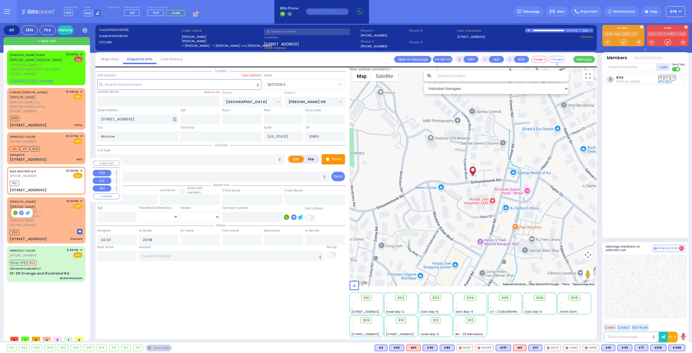
select select "Hatzalah Garages"
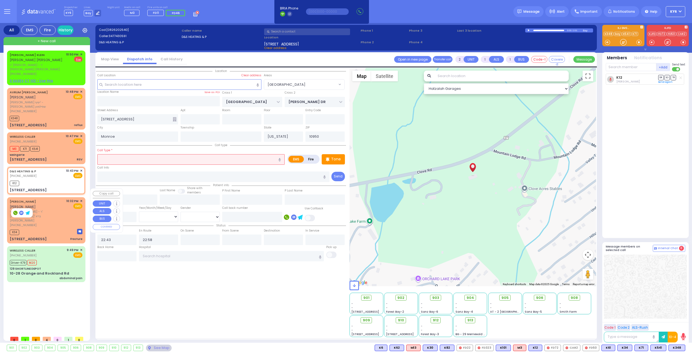
click at [42, 223] on div "[PHONE_NUMBER]" at bounding box center [37, 225] width 55 height 5
type input "0"
select select
type input "Fracture"
radio input "true"
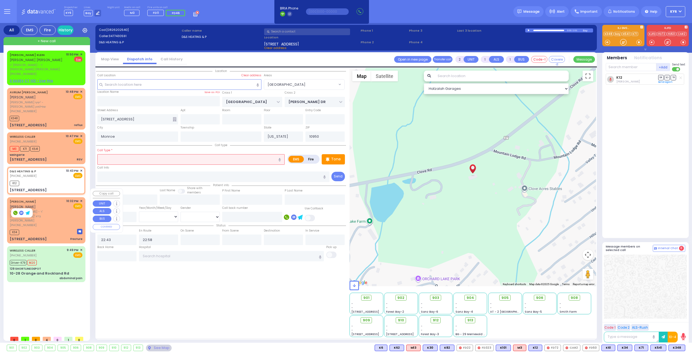
type input "[PERSON_NAME]"
type input "APPEL"
select select
type input "22:32"
type input "22:57"
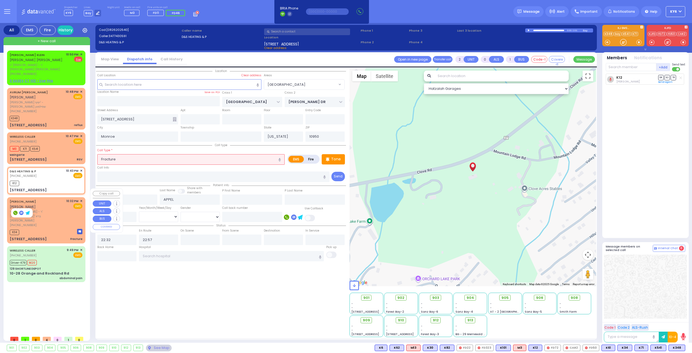
select select "Hatzalah Garages"
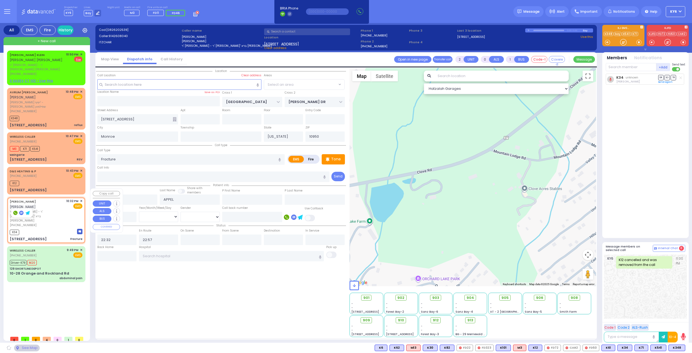
type input "LIZENSK BLVD"
type input "FOREST RD"
type input "6 LIZENSK BLVD"
type input "203"
select select "SECTION 2"
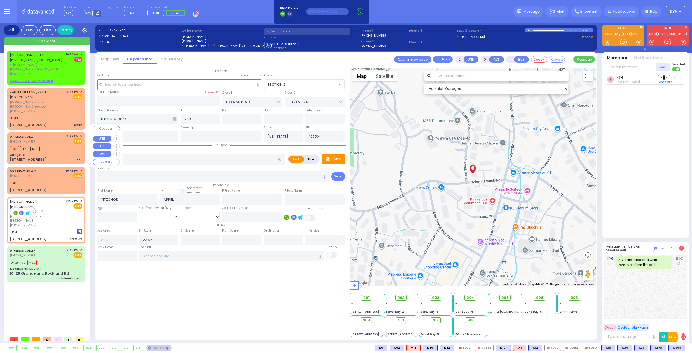
click at [31, 146] on span "K541" at bounding box center [34, 148] width 9 height 5
type input "6"
select select
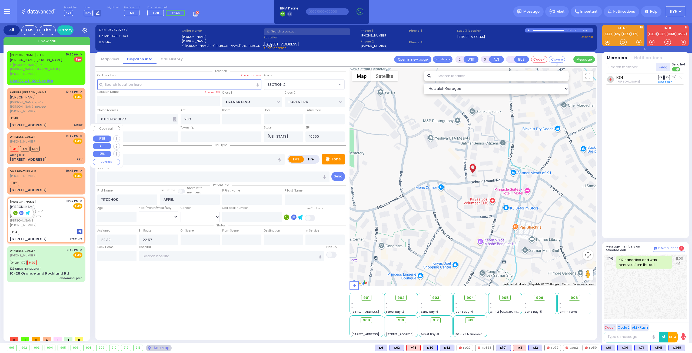
type input "RSV"
radio input "true"
type input "Shimon"
type input "Weingarten"
type input "10"
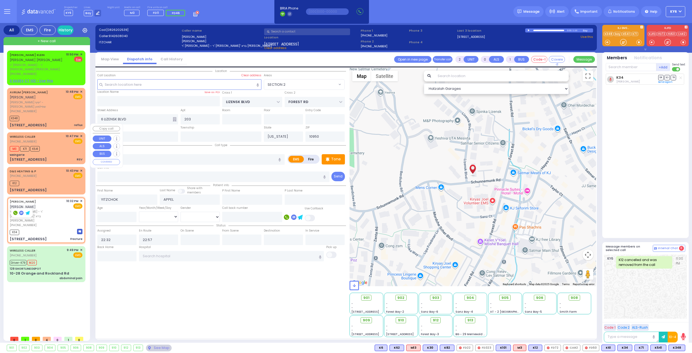
select select "Month"
select select "[DEMOGRAPHIC_DATA]"
type input "22:47"
type input "22:49"
select select "Hatzalah Garages"
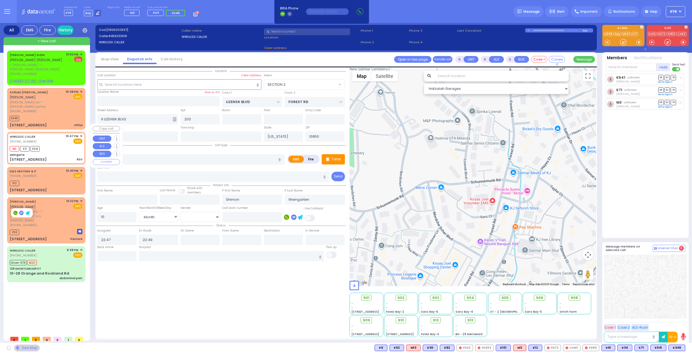
type input "weingarte"
type input "BEER SHEVA"
type input "BEER SHAVA ST"
type input "5 Beer Sheva Street"
type input "104"
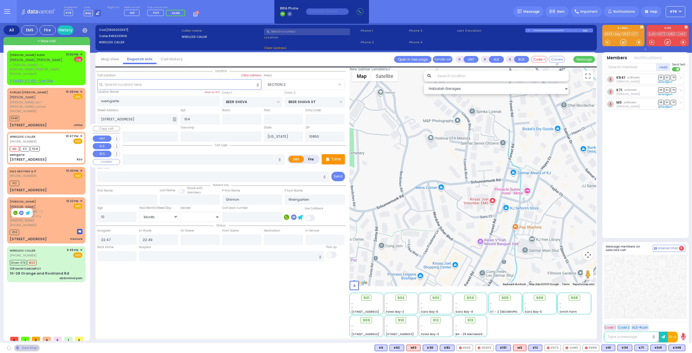
select select "VYOEL MOSHE"
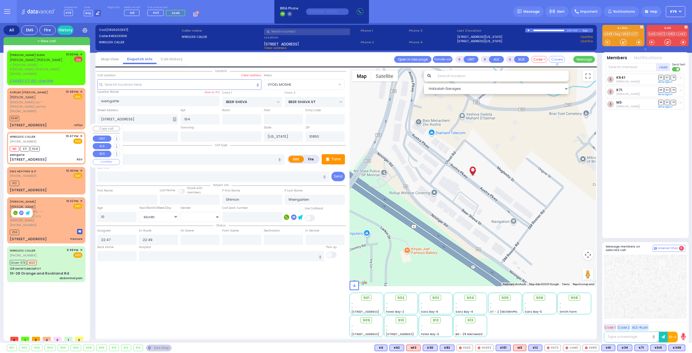
click at [81, 133] on div "WIRELESS CALLER (845) 923-3916 10:47 PM ✕ EMS M3 K71" at bounding box center [46, 148] width 76 height 30
select select
radio input "true"
select select "Month"
select select "[DEMOGRAPHIC_DATA]"
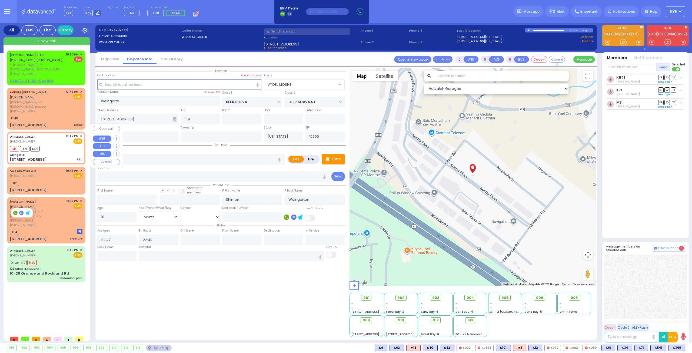
select select "VYOEL MOSHE"
select select "Hatzalah Garages"
click at [82, 134] on span "✕" at bounding box center [81, 136] width 2 height 5
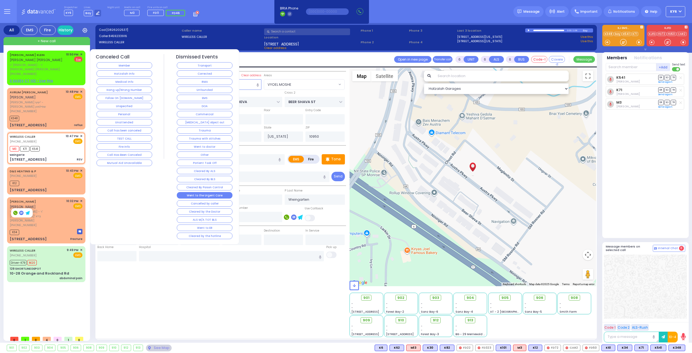
click at [193, 192] on button "Went to the Urgent Care" at bounding box center [205, 195] width 56 height 6
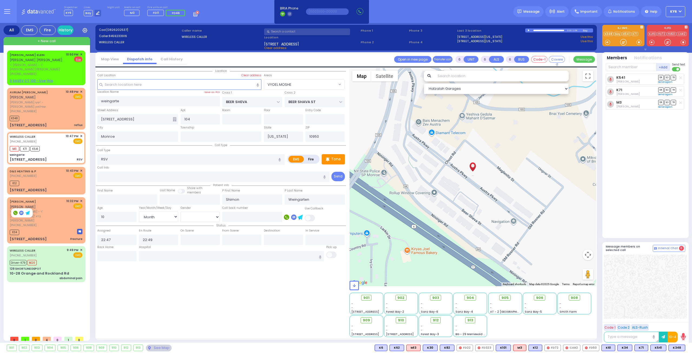
select select
radio input "true"
select select
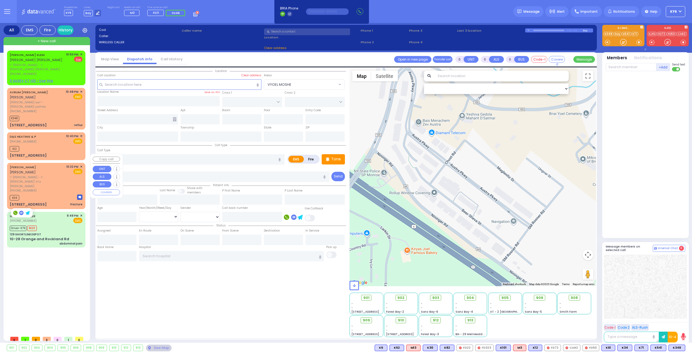
click at [47, 176] on div "[PERSON_NAME] [PERSON_NAME] ר' וואלף - ר' [PERSON_NAME] [PHONE_NUMBER] 10:32 PM…" at bounding box center [46, 185] width 76 height 44
type input "2"
type input "0"
type input "1"
select select
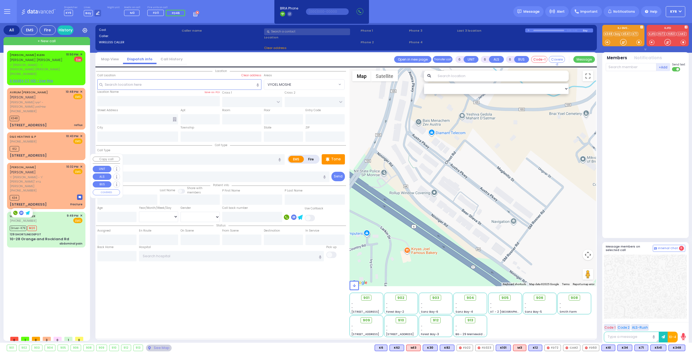
type input "Fracture"
radio input "true"
type input "[PERSON_NAME]"
type input "APPEL"
select select
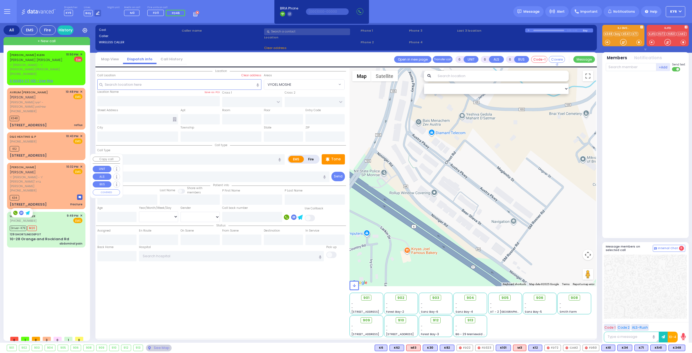
type input "22:32"
type input "22:57"
select select "Hatzalah Garages"
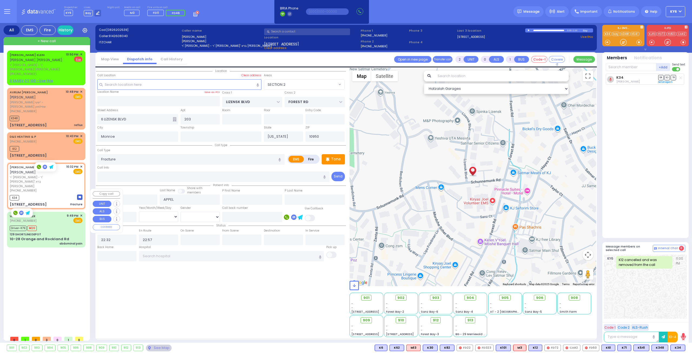
click at [43, 232] on div "129 SHORTLINE DEPOT" at bounding box center [46, 234] width 73 height 4
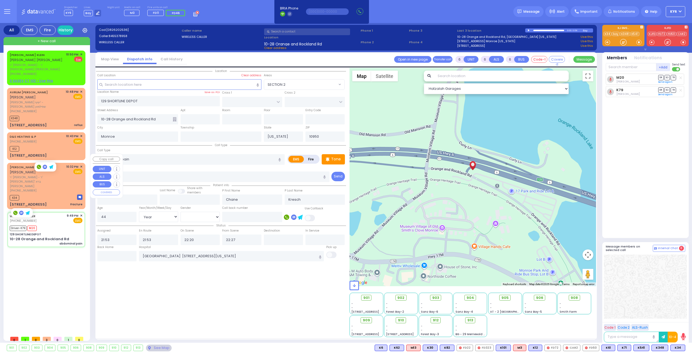
click at [46, 193] on div "K34" at bounding box center [46, 196] width 73 height 7
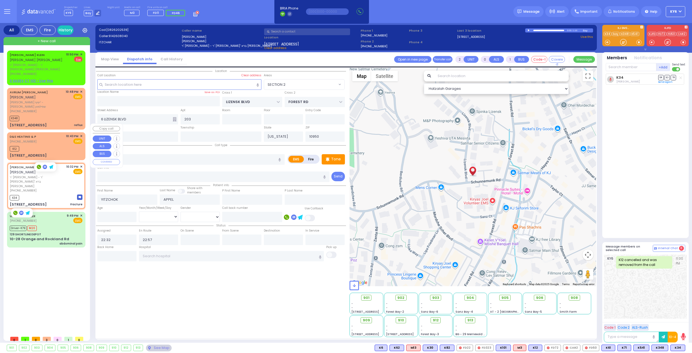
click at [42, 145] on div "K12" at bounding box center [46, 148] width 73 height 7
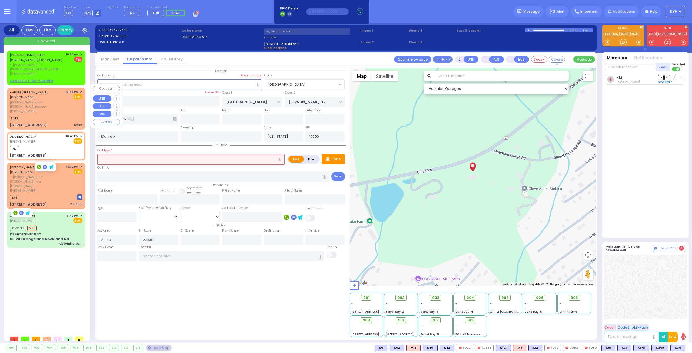
click at [43, 114] on div "K348" at bounding box center [46, 117] width 73 height 7
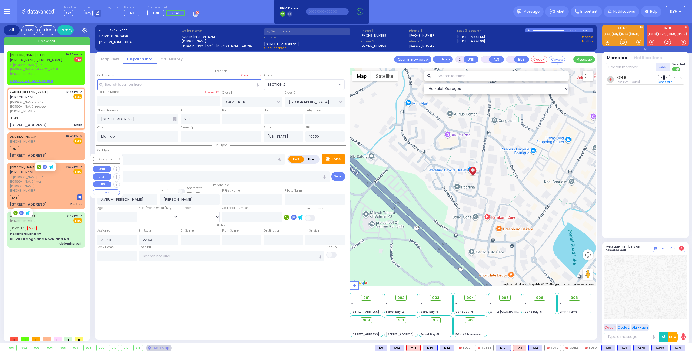
click at [36, 193] on div "K34" at bounding box center [46, 196] width 73 height 7
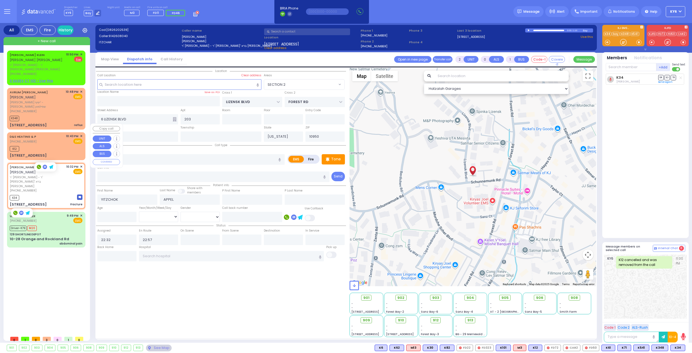
click at [35, 145] on div "K12" at bounding box center [46, 148] width 73 height 7
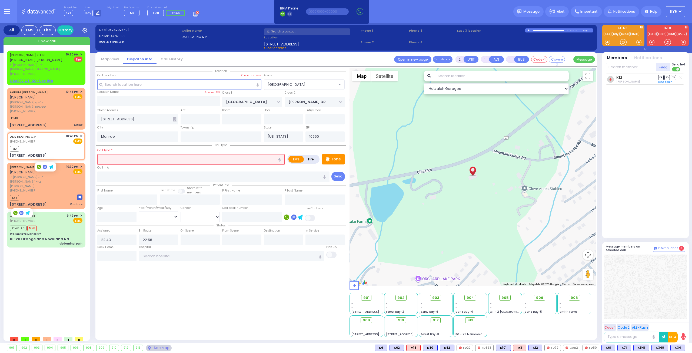
click at [279, 158] on icon "button" at bounding box center [279, 160] width 2 height 4
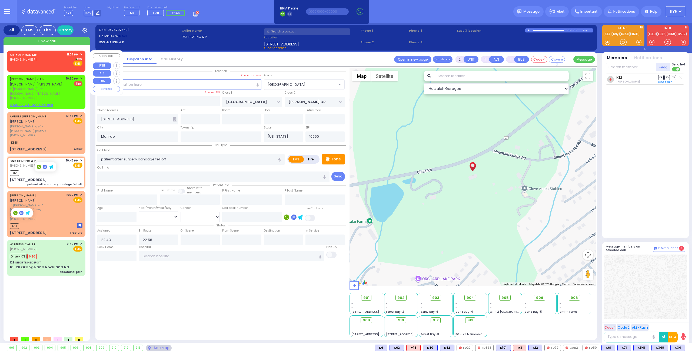
click at [39, 61] on div "ALL AMERICAN MO (800) 318-9486 11:07 PM ✕ Bay" at bounding box center [46, 59] width 73 height 14
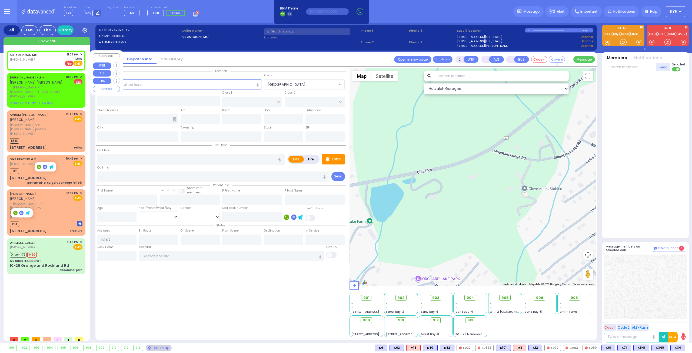
click at [72, 62] on span "Fire" at bounding box center [69, 63] width 8 height 5
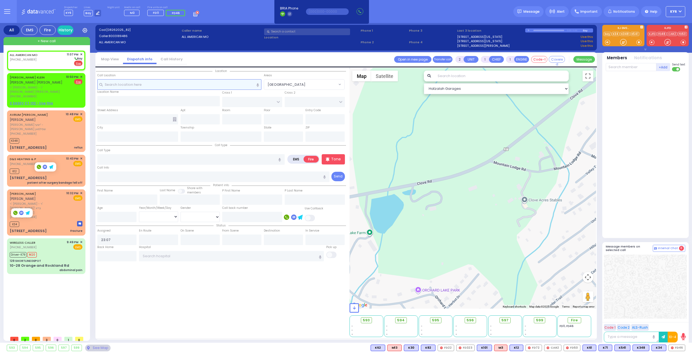
click at [152, 86] on input "text" at bounding box center [179, 84] width 164 height 10
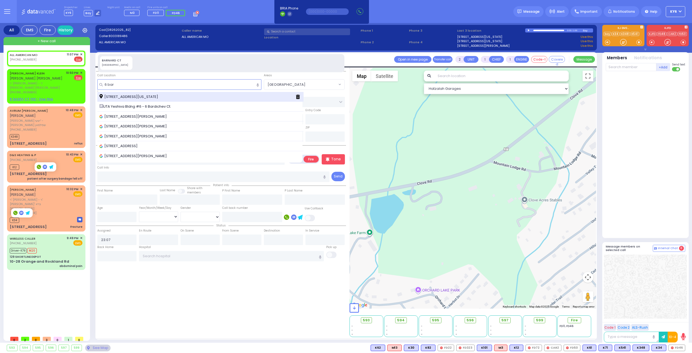
click at [151, 95] on span "6 Berdichev Road Kiryas Joel New York 10950" at bounding box center [129, 96] width 61 height 5
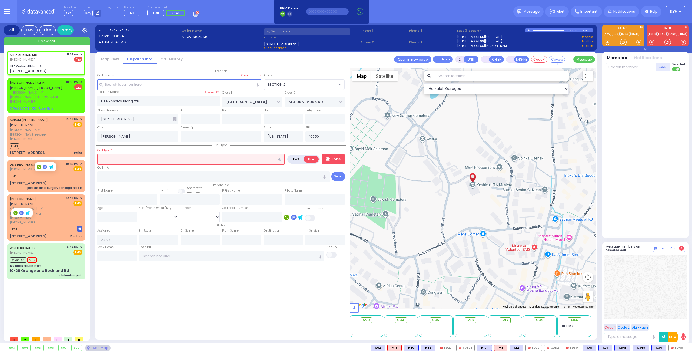
click at [280, 159] on icon "button" at bounding box center [279, 160] width 2 height 4
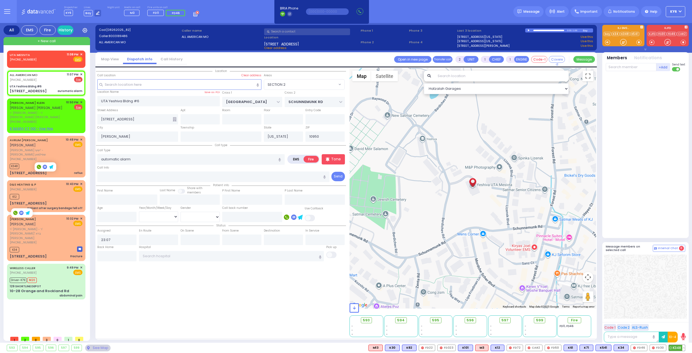
click at [679, 348] on span "K348" at bounding box center [676, 347] width 16 height 6
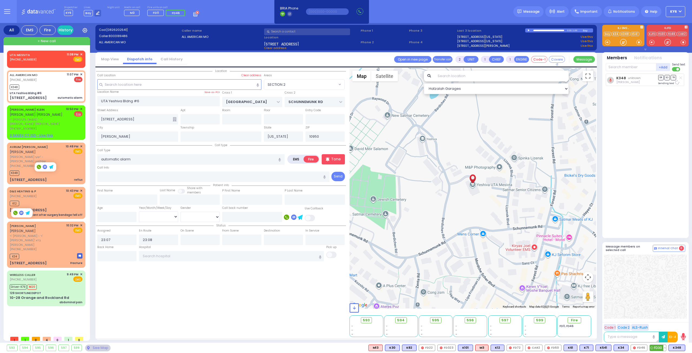
click at [659, 346] on span "FD30" at bounding box center [658, 347] width 16 height 6
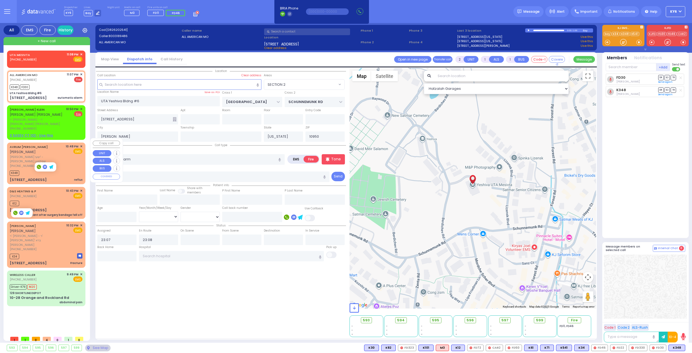
click at [67, 169] on div "K348" at bounding box center [46, 172] width 73 height 7
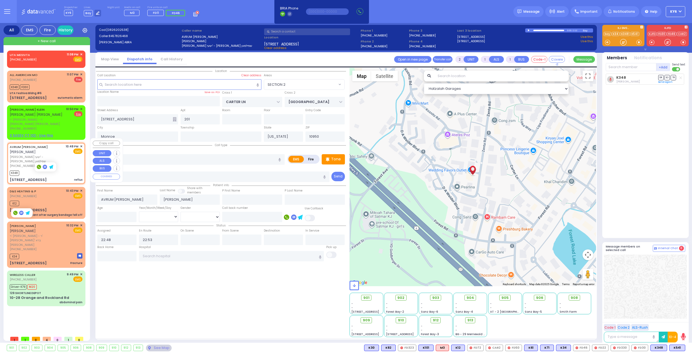
click at [48, 159] on div "AVRUM JOSEPH JACOBOWITZ אברהם יוסף יאקאבאוויטש הרר מרדכי ישעי' - הרר זעליג שפיל…" at bounding box center [46, 163] width 76 height 40
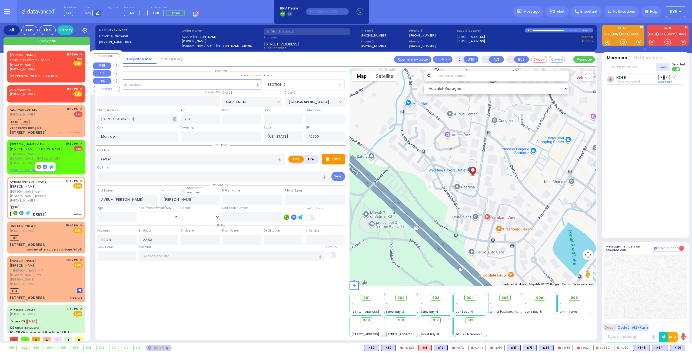
click at [46, 67] on div "[PHONE_NUMBER]" at bounding box center [37, 69] width 55 height 5
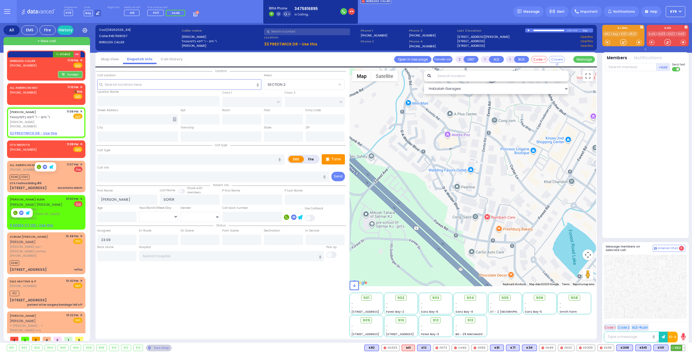
click at [677, 344] on span "K62" at bounding box center [678, 347] width 14 height 6
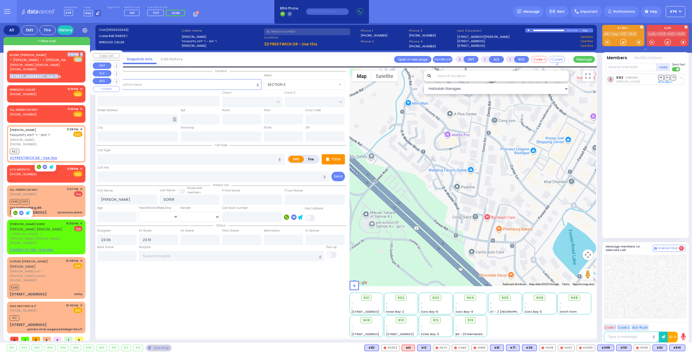
click at [63, 71] on div "RUZIEL YIDA BERKOWITZ ר' מנחם אשר - ר' יוסף אלימלך פריעד רזיאל יודא בערקאוויטש …" at bounding box center [46, 65] width 76 height 28
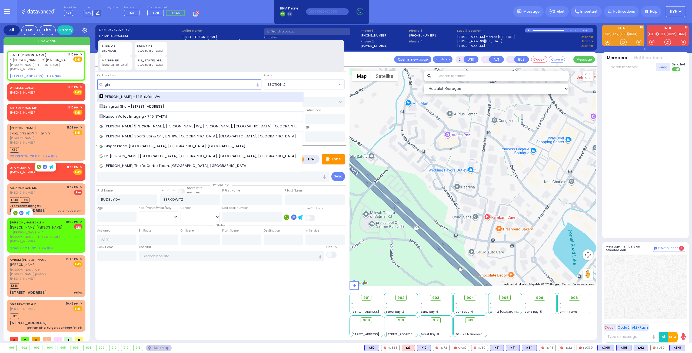
click at [150, 94] on span "[PERSON_NAME] - 14 Ratzfert Wy" at bounding box center [130, 96] width 62 height 5
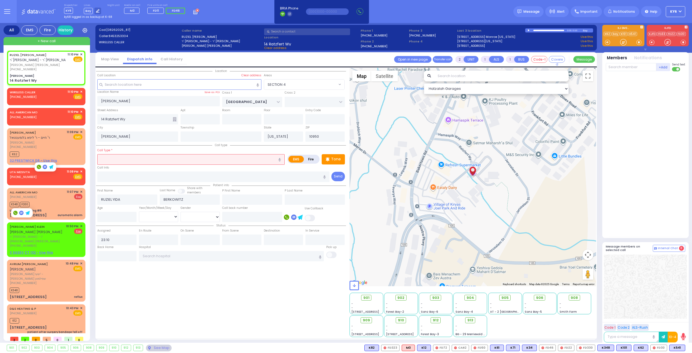
click at [281, 159] on icon "button" at bounding box center [279, 160] width 2 height 4
drag, startPoint x: 152, startPoint y: 159, endPoint x: 84, endPoint y: 152, distance: 68.7
click at [84, 152] on div "All EMS Fire History Settings" at bounding box center [346, 184] width 685 height 322
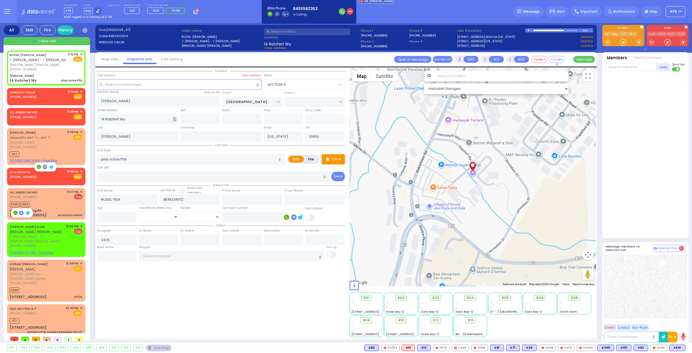
drag, startPoint x: 281, startPoint y: 158, endPoint x: 292, endPoint y: 150, distance: 13.8
click at [294, 150] on div "Call Type play some Phil EMS Fire Tone" at bounding box center [220, 155] width 247 height 17
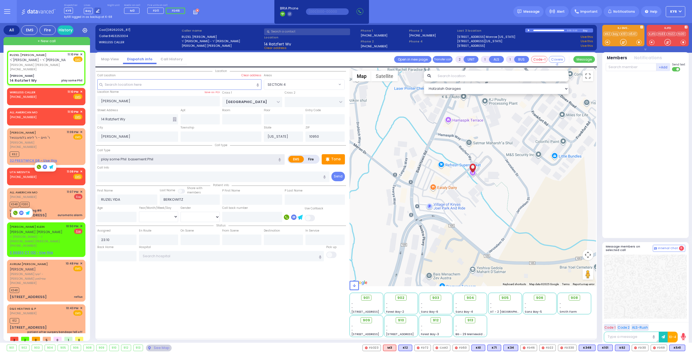
drag, startPoint x: 156, startPoint y: 159, endPoint x: 86, endPoint y: 156, distance: 70.0
click at [86, 156] on div "All EMS Fire History Settings" at bounding box center [346, 184] width 685 height 322
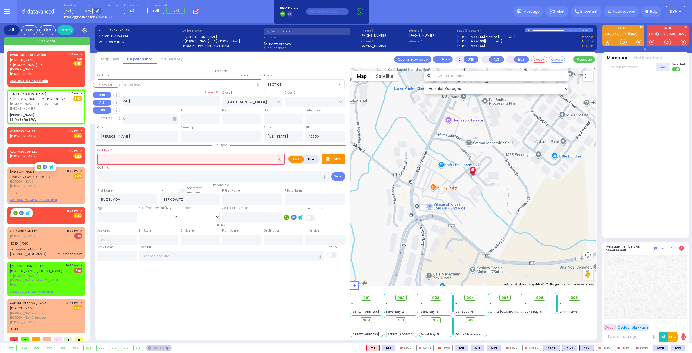
click at [47, 113] on div "[PERSON_NAME]" at bounding box center [46, 115] width 73 height 4
click at [80, 52] on div "KY65 - MORDCHE WEISS מרדכי ווייס ר' אברהם אלי' - ר' חיים סופר (845) 662-2601 11…" at bounding box center [46, 67] width 76 height 33
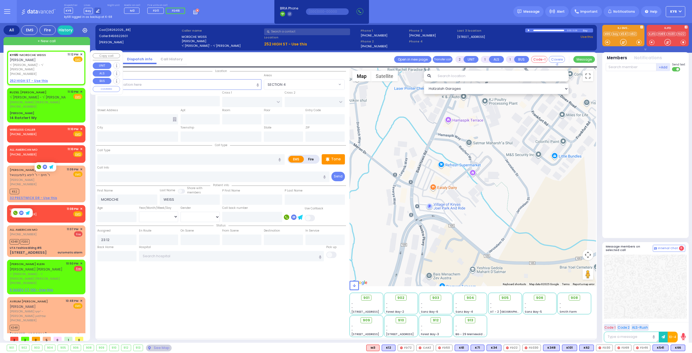
click at [80, 53] on span "✕" at bounding box center [81, 54] width 2 height 5
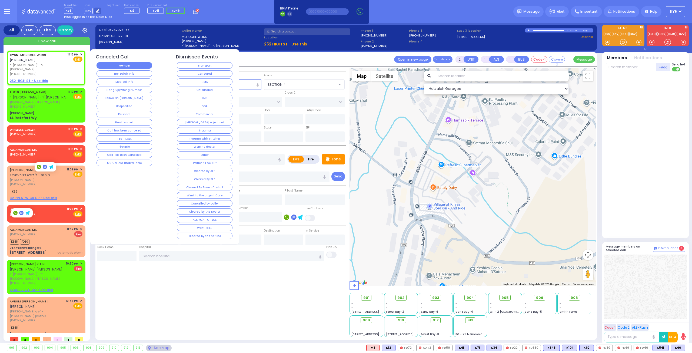
click at [118, 64] on button "Member" at bounding box center [124, 65] width 56 height 6
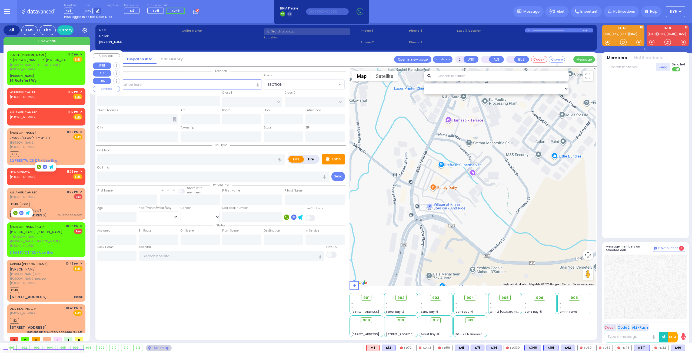
click at [60, 75] on div "[PERSON_NAME]" at bounding box center [46, 76] width 73 height 4
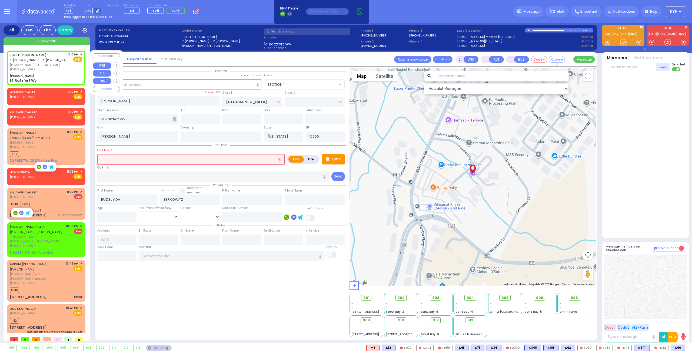
click at [44, 74] on div "[PERSON_NAME]" at bounding box center [46, 76] width 73 height 4
click at [120, 157] on input "text" at bounding box center [190, 159] width 187 height 10
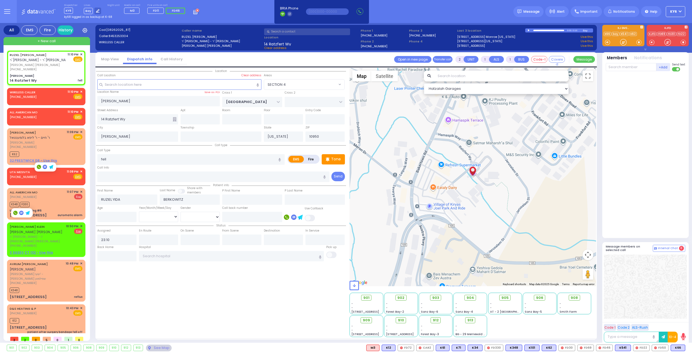
click at [280, 158] on icon "button" at bounding box center [279, 160] width 2 height 4
drag, startPoint x: 108, startPoint y: 157, endPoint x: 88, endPoint y: 161, distance: 20.3
click at [91, 160] on div "All EMS Fire History Settings" at bounding box center [346, 184] width 685 height 322
click at [623, 350] on div "K541" at bounding box center [623, 347] width 16 height 6
click at [613, 66] on input "text" at bounding box center [630, 67] width 51 height 8
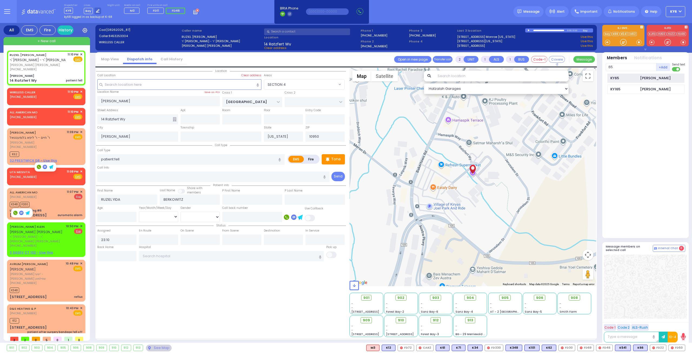
click at [625, 76] on div "KY65" at bounding box center [623, 77] width 27 height 5
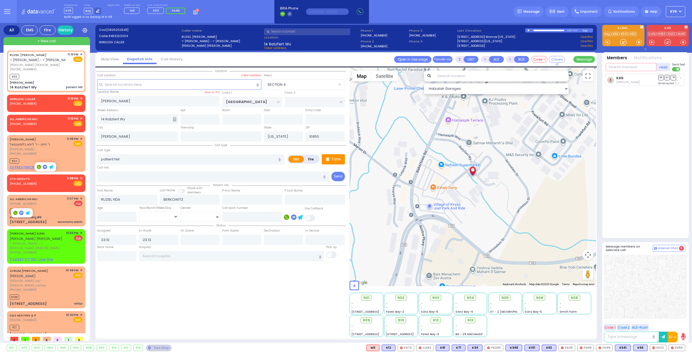
click at [621, 66] on input "text" at bounding box center [630, 67] width 51 height 8
click at [615, 75] on div "KY66 Avrumi Warfman" at bounding box center [645, 77] width 77 height 9
click at [401, 317] on div "910" at bounding box center [401, 320] width 14 height 6
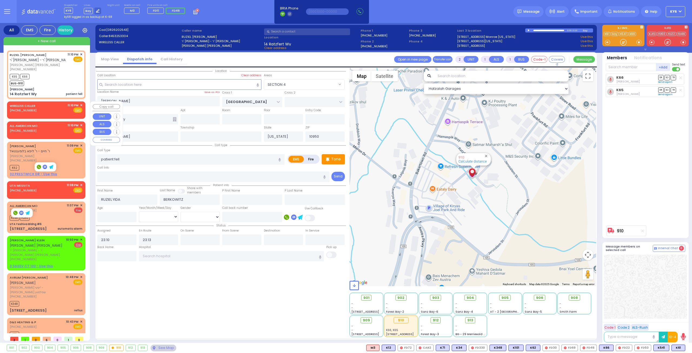
click at [81, 103] on span "✕" at bounding box center [81, 105] width 2 height 5
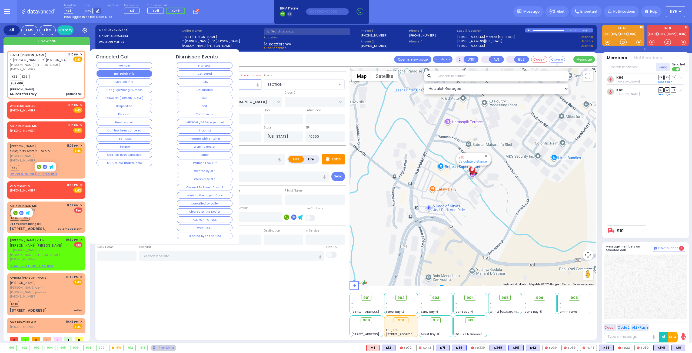
click at [115, 73] on button "Hatzalah Info" at bounding box center [124, 73] width 56 height 6
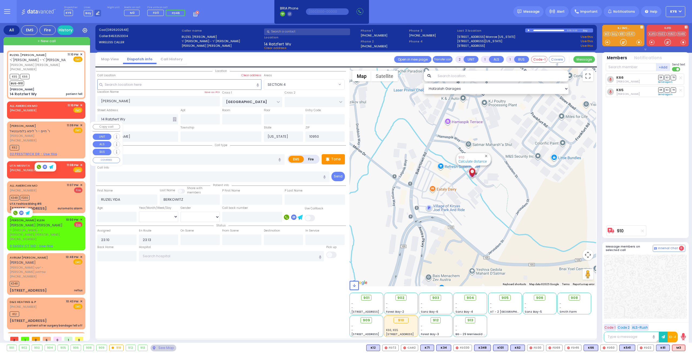
click at [53, 143] on div "[PERSON_NAME] ר' חיים - ר' ליפא בלומענטאל [PERSON_NAME] [PHONE_NUMBER] 11:09 PM…" at bounding box center [46, 139] width 76 height 35
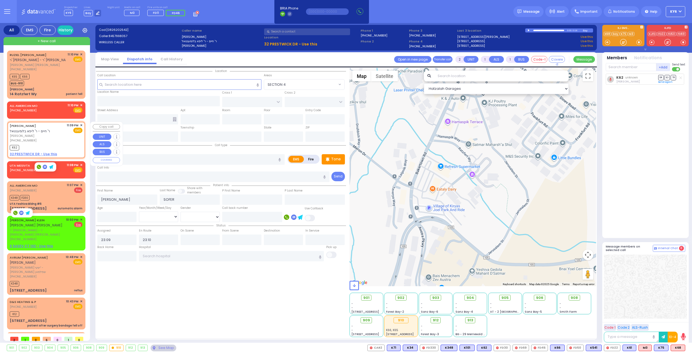
click at [80, 123] on span "✕" at bounding box center [81, 125] width 2 height 5
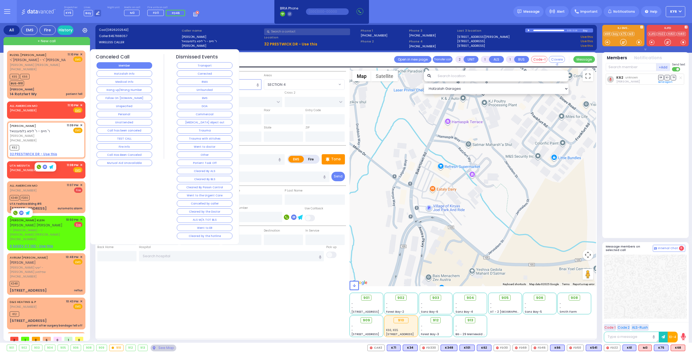
click at [119, 65] on button "Member" at bounding box center [124, 65] width 56 height 6
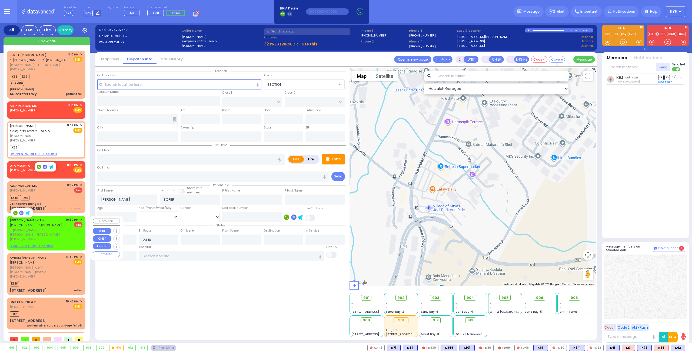
click at [52, 237] on div "(347) 598-1769" at bounding box center [37, 239] width 54 height 5
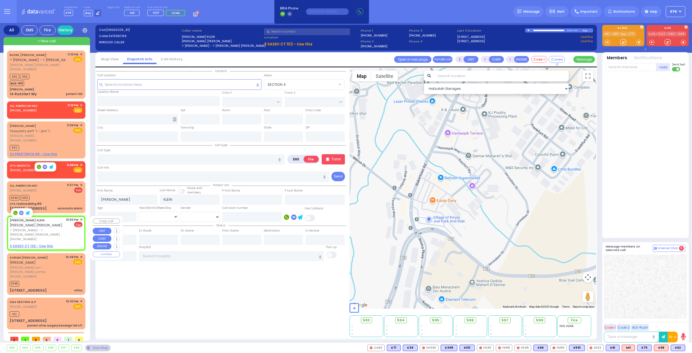
click at [80, 218] on span "✕" at bounding box center [81, 219] width 2 height 5
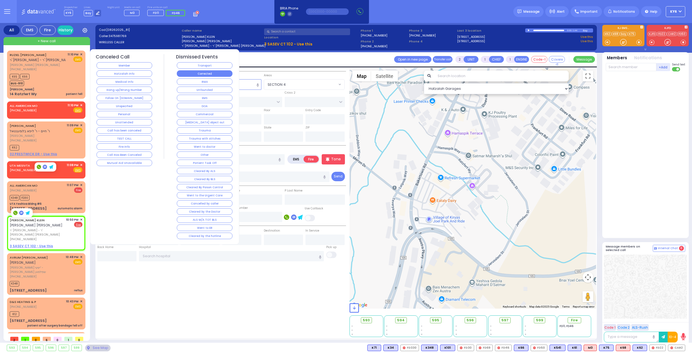
click at [211, 72] on button "Corrected" at bounding box center [205, 73] width 56 height 6
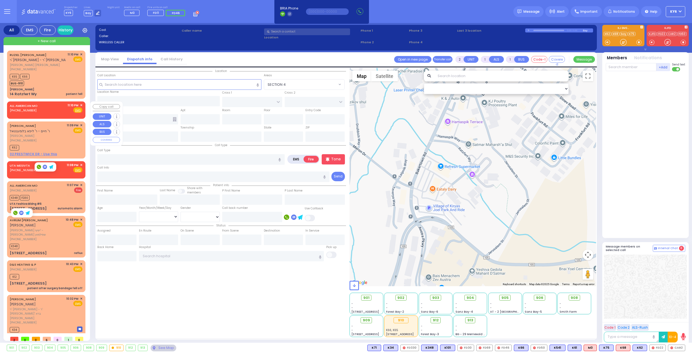
click at [81, 102] on div "ALL AMERICAN MO (800) 318-9486 11:10 PM ✕ Fire EMS" at bounding box center [46, 109] width 76 height 14
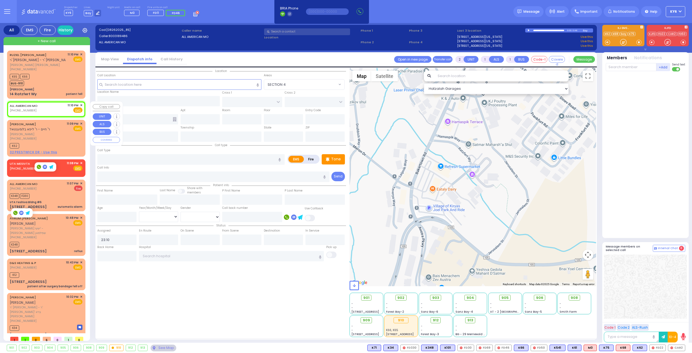
click at [80, 103] on span "✕" at bounding box center [81, 105] width 2 height 5
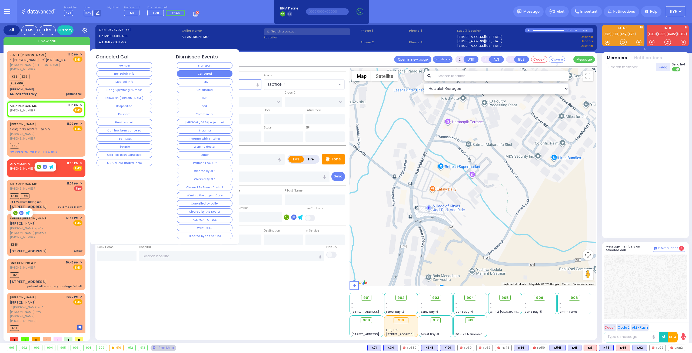
click at [189, 74] on button "Corrected" at bounding box center [205, 73] width 56 height 6
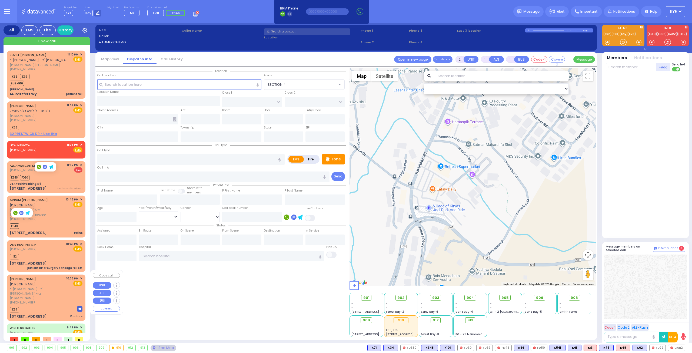
click at [45, 294] on div "[PERSON_NAME] [PERSON_NAME] ר' וואלף - ר' [PERSON_NAME] [PHONE_NUMBER] 10:32 PM…" at bounding box center [46, 297] width 76 height 44
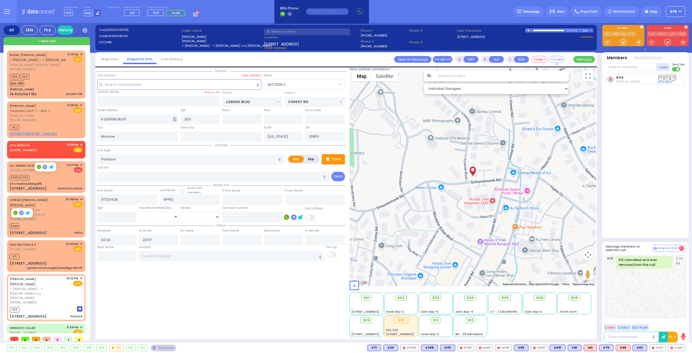
drag, startPoint x: 142, startPoint y: 297, endPoint x: 140, endPoint y: 297, distance: 2.8
click at [140, 297] on div "Location" at bounding box center [221, 202] width 250 height 269
click at [80, 241] on div "D&S HEATING & P (347) 743-0591 10:43 PM ✕ EMS K12" at bounding box center [46, 256] width 76 height 30
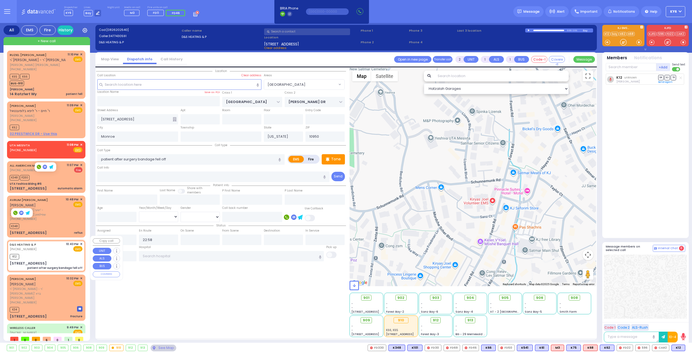
click at [80, 242] on span "✕" at bounding box center [81, 244] width 2 height 5
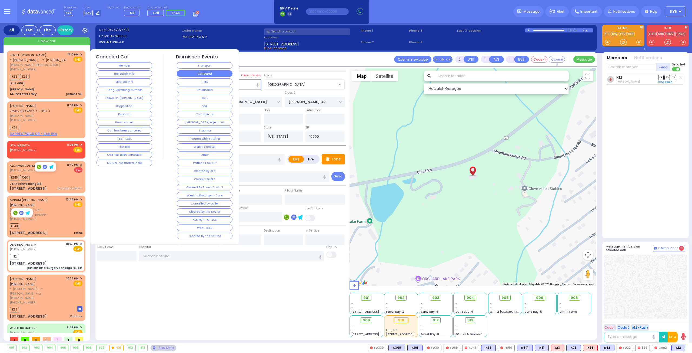
click at [192, 73] on button "Corrected" at bounding box center [205, 73] width 56 height 6
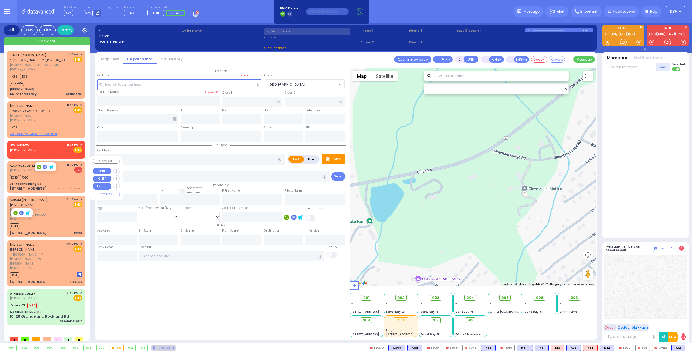
click at [81, 163] on span "✕" at bounding box center [81, 165] width 2 height 5
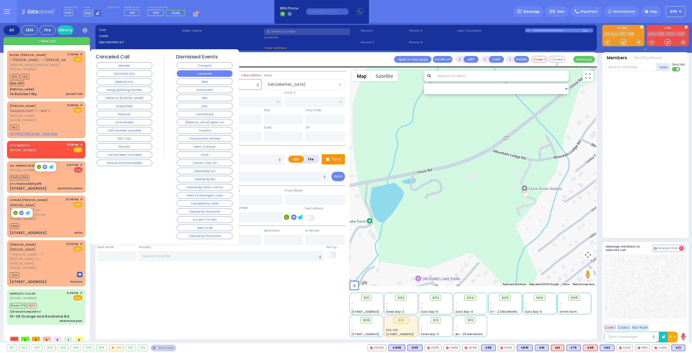
click at [217, 74] on button "Corrected" at bounding box center [205, 73] width 56 height 6
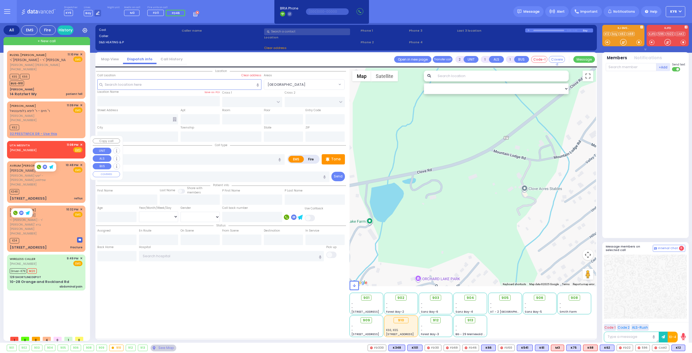
click at [55, 143] on div "UTA MESIVTA (845) 604-8751 11:08 PM ✕ Fire EMS" at bounding box center [46, 147] width 73 height 10
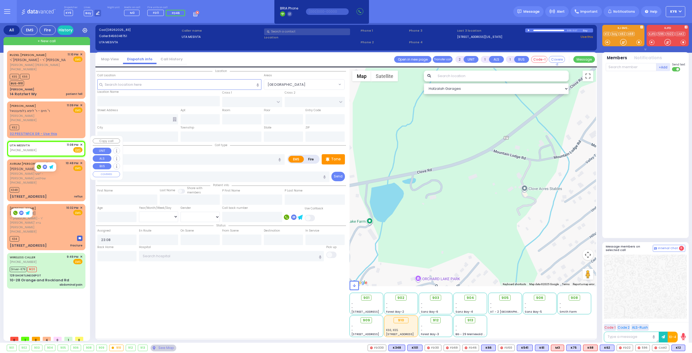
click at [46, 145] on div "UTA MESIVTA (845) 604-8751 11:08 PM ✕ Fire EMS" at bounding box center [46, 147] width 73 height 10
click at [32, 144] on div "UTA MESIVTA (845) 604-8751 11:08 PM ✕ Fire EMS" at bounding box center [46, 147] width 73 height 10
click at [66, 147] on span "Fire" at bounding box center [69, 149] width 8 height 5
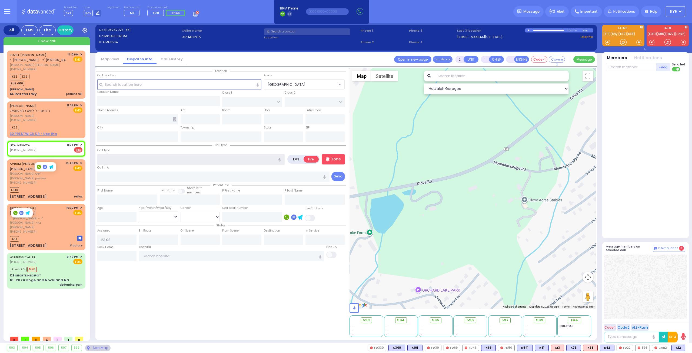
click at [170, 157] on input "text" at bounding box center [190, 159] width 187 height 10
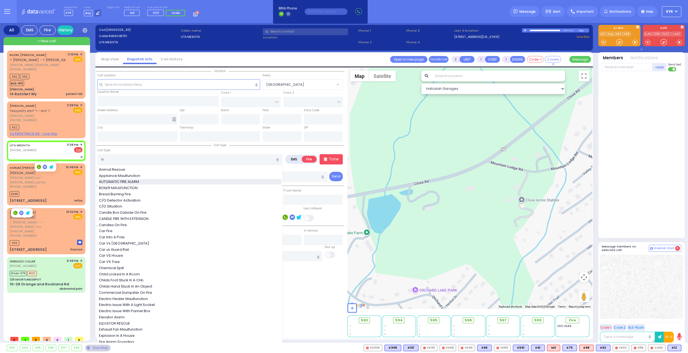
click at [153, 179] on div "AUTOMATIC FIRE ALARM" at bounding box center [190, 181] width 182 height 5
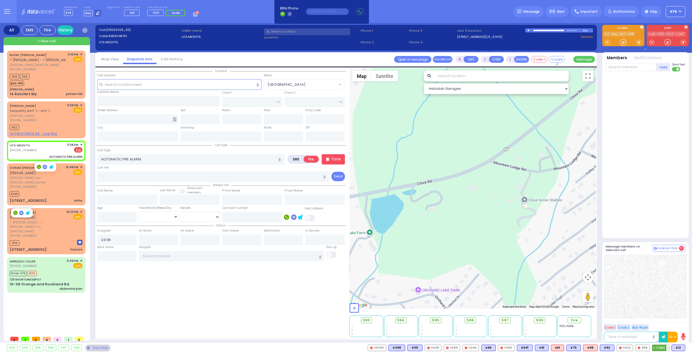
click at [664, 347] on span "CAR2" at bounding box center [660, 347] width 17 height 6
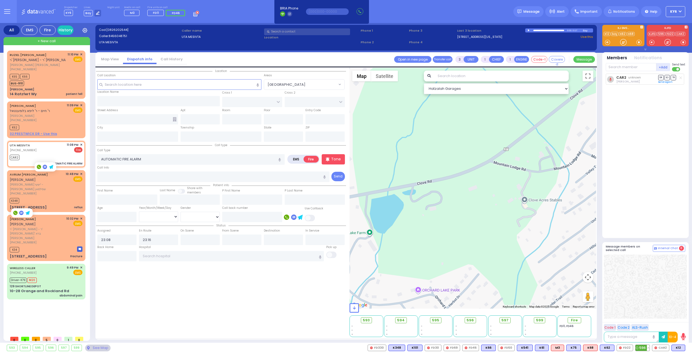
click at [647, 346] on span "596" at bounding box center [642, 347] width 14 height 6
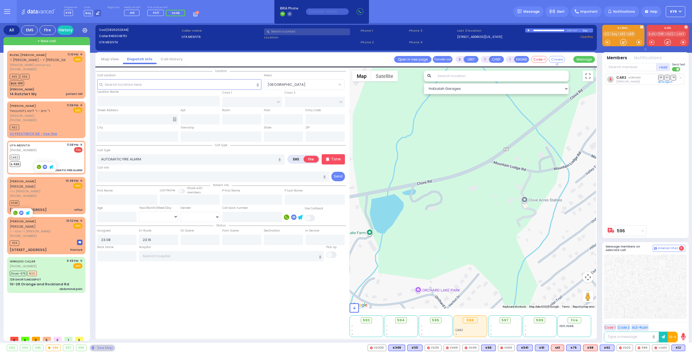
select select
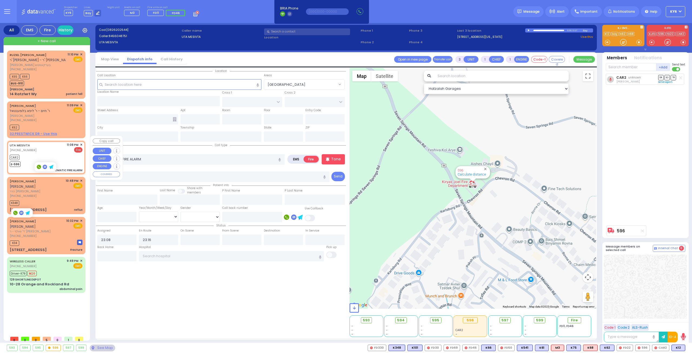
click at [85, 136] on div "RUZIEL [PERSON_NAME] ר' [PERSON_NAME] - ר' [PERSON_NAME] [PERSON_NAME] בערקאווי…" at bounding box center [47, 192] width 81 height 282
click at [83, 142] on div "UTA MESIVTA [PHONE_NUMBER] 11:08 PM ✕ Fire CAR2" at bounding box center [46, 157] width 76 height 31
select select
radio input "true"
select select
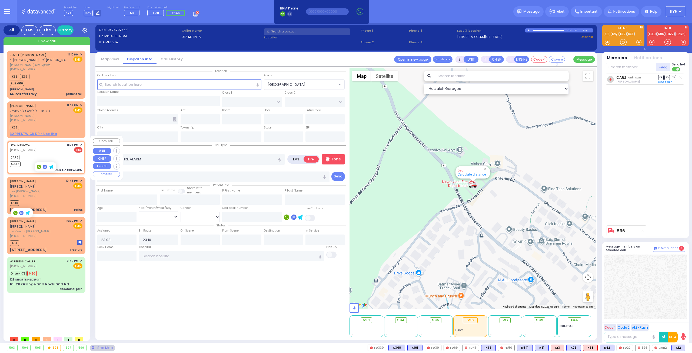
select select "Hatzalah Garages"
click at [81, 142] on span "✕" at bounding box center [81, 144] width 2 height 5
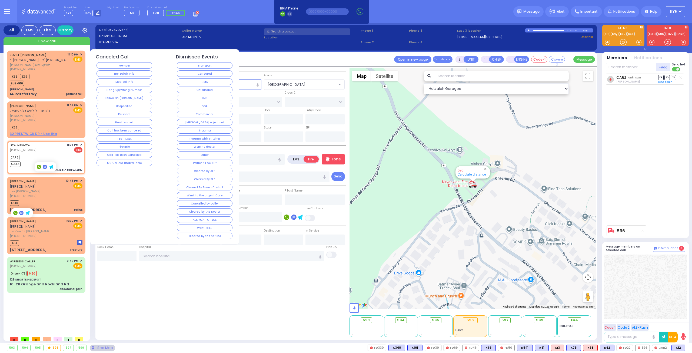
click at [177, 72] on button "Corrected" at bounding box center [205, 73] width 56 height 6
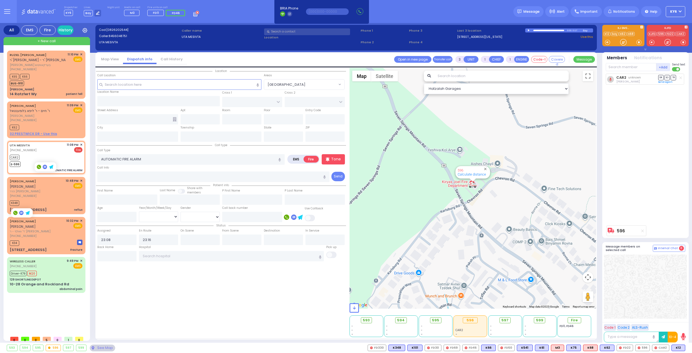
select select
radio input "true"
select select
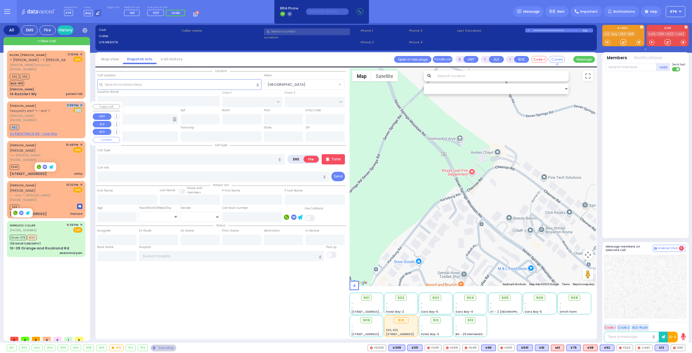
click at [48, 117] on div "[PERSON_NAME] ר' חיים - ר' ליפא בלומענטאל [PERSON_NAME] [PHONE_NUMBER] 11:09 PM…" at bounding box center [46, 119] width 76 height 35
type input "2"
select select
radio input "true"
type input "[PERSON_NAME]"
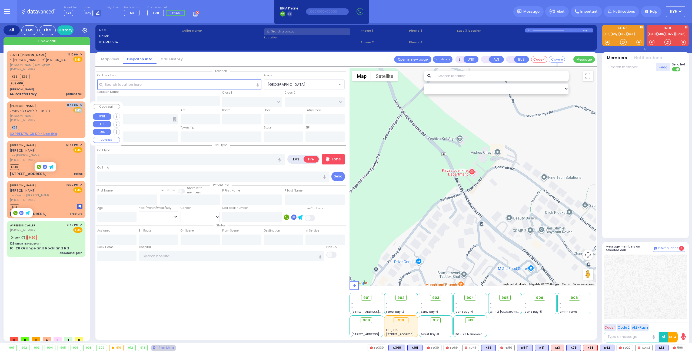
type input "SOFER"
select select
type input "23:09"
type input "23:10"
select select "Hatzalah Garages"
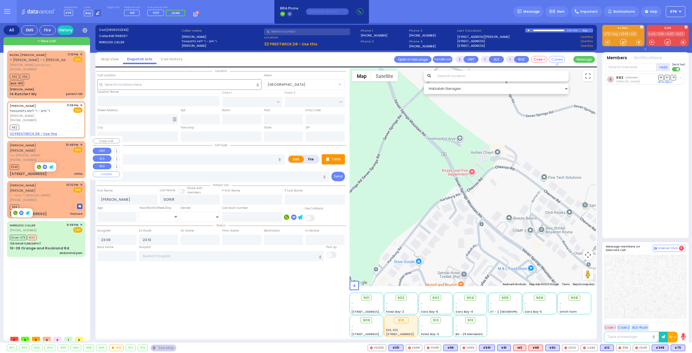
click at [65, 163] on div "K348" at bounding box center [46, 166] width 73 height 7
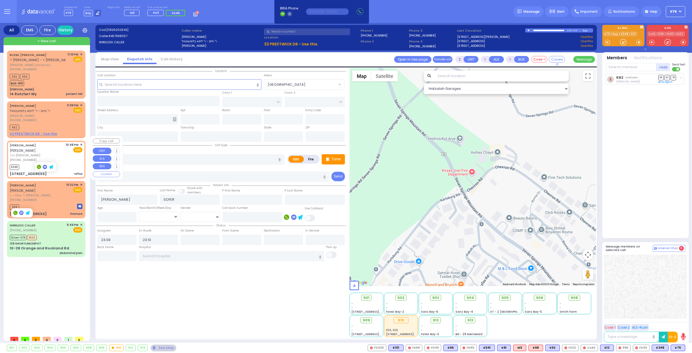
select select
type input "reflux"
radio input "true"
type input "[PERSON_NAME]"
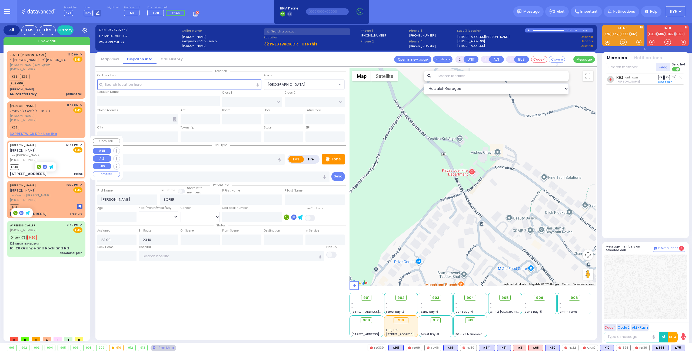
select select
type input "22:48"
type input "22:53"
type input "CARTER LN"
type input "[GEOGRAPHIC_DATA]"
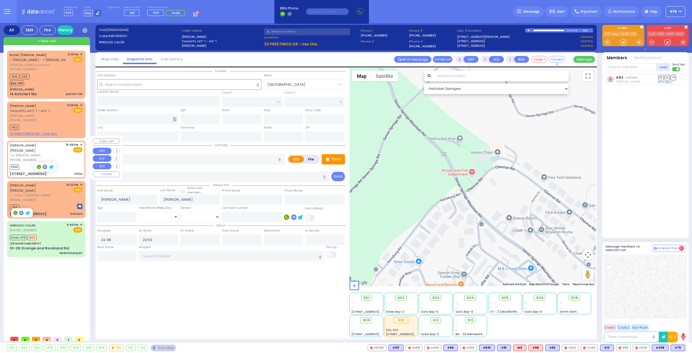
type input "[STREET_ADDRESS]"
type input "201"
type input "Monroe"
type input "[US_STATE]"
type input "10950"
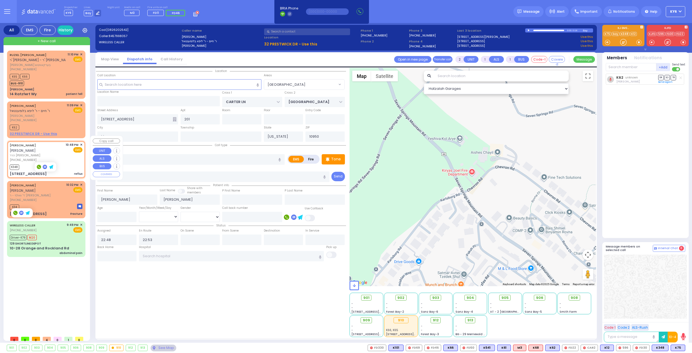
select select "SECTION 2"
select select "Hatzalah Garages"
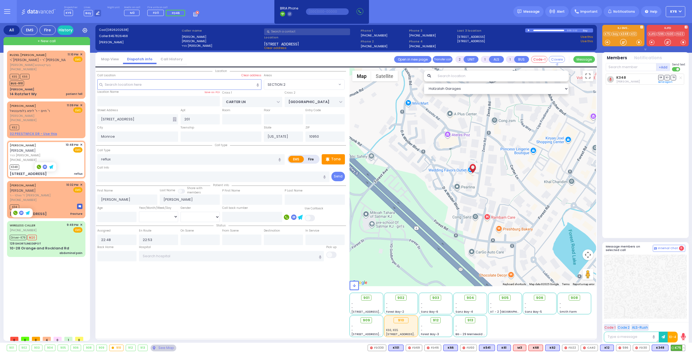
click at [679, 349] on span "K75" at bounding box center [678, 347] width 14 height 6
select select
radio input "true"
select select
select select "Hatzalah Garages"
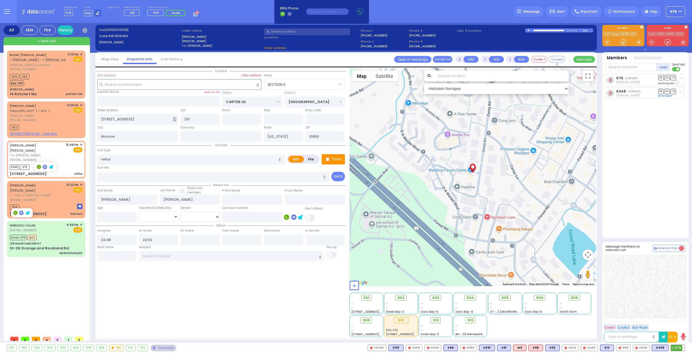
select select "SECTION 2"
click at [437, 319] on span "912" at bounding box center [437, 319] width 6 height 5
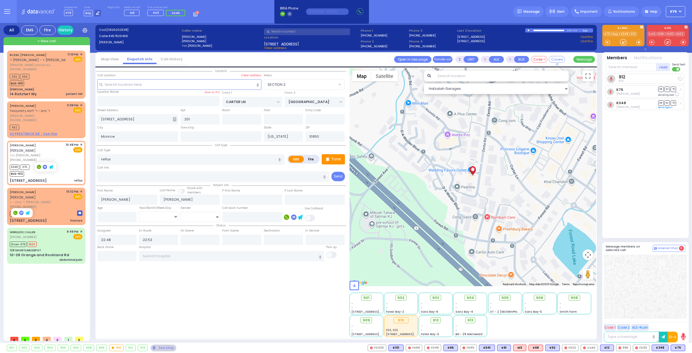
select select
radio input "true"
select select
select select "Hatzalah Garages"
select select "SECTION 2"
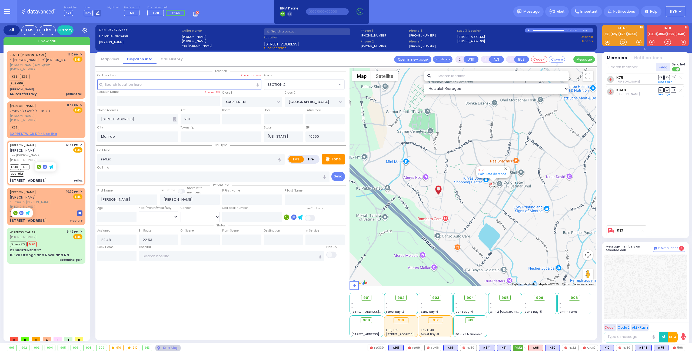
click at [524, 347] on span "M3" at bounding box center [519, 347] width 13 height 6
select select
radio input "true"
select select
select select "Hatzalah Garages"
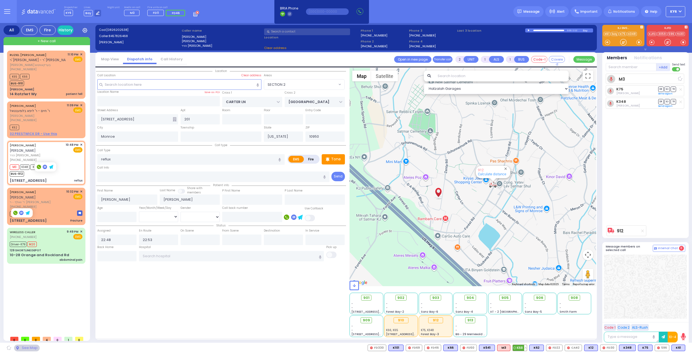
select select "SECTION 2"
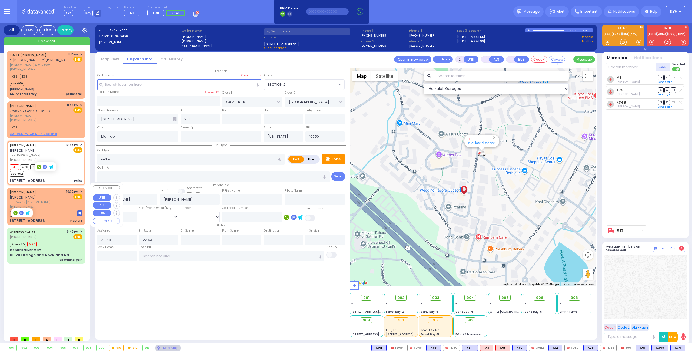
click at [58, 210] on div "K34" at bounding box center [46, 213] width 73 height 7
type input "0"
select select
type input "Fracture"
radio input "true"
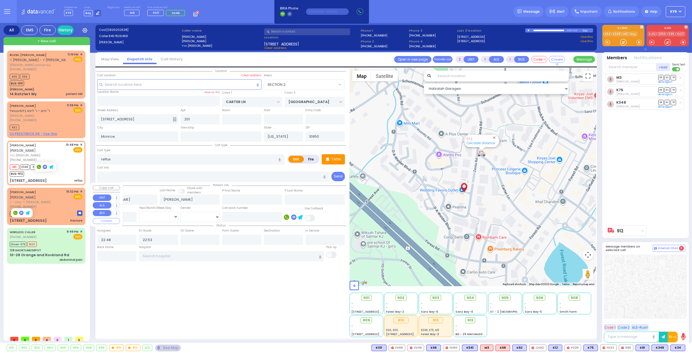
type input "[PERSON_NAME]"
type input "APPEL"
select select
type input "22:32"
type input "22:57"
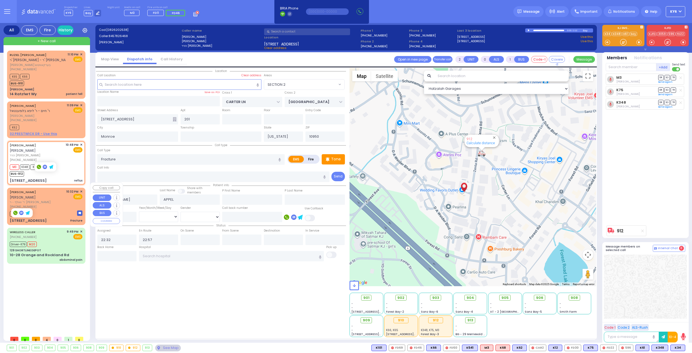
select select "Hatzalah Garages"
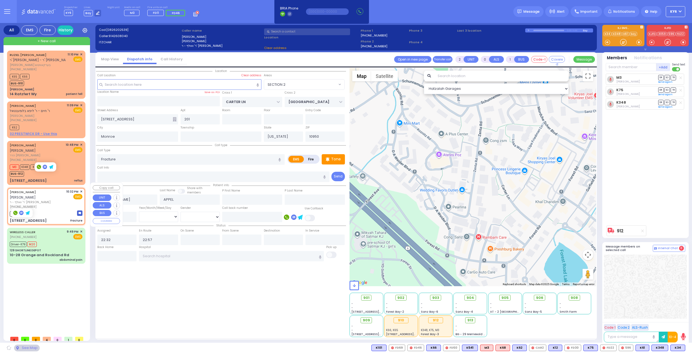
type input "LIZENSK BLVD"
type input "FOREST RD"
type input "6 LIZENSK BLVD"
type input "203"
select select "SECTION 2"
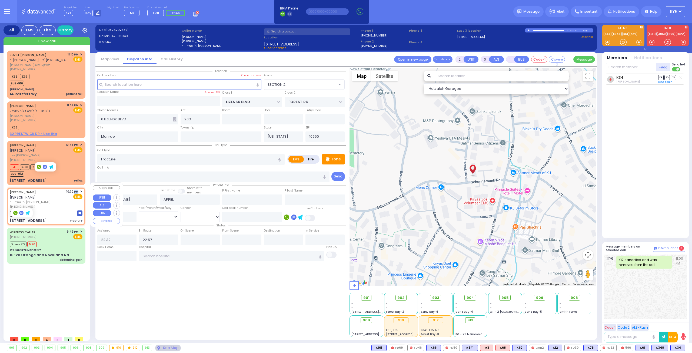
click at [73, 189] on span "10:32 PM" at bounding box center [72, 191] width 12 height 4
select select
radio input "true"
select select
select select "Hatzalah Garages"
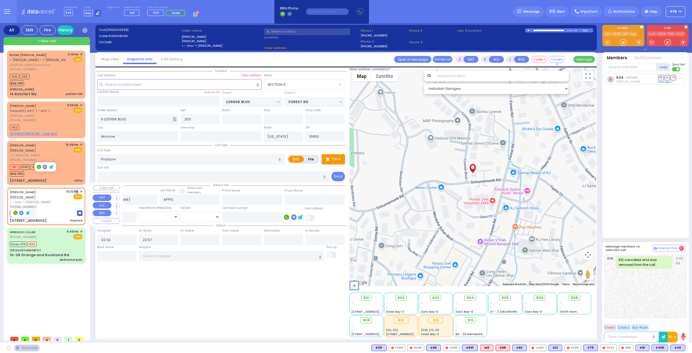
select select "SECTION 2"
click at [79, 189] on div "10:32 PM ✕" at bounding box center [74, 191] width 16 height 5
select select
radio input "true"
select select
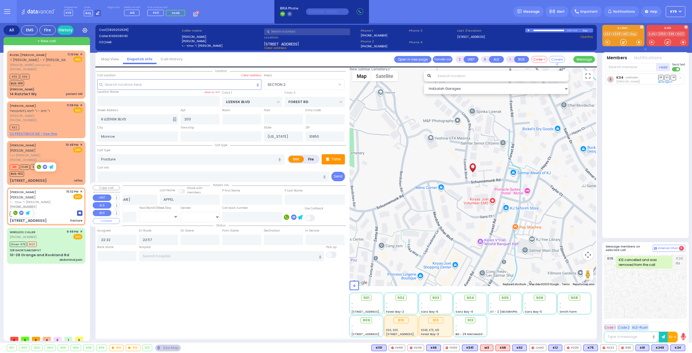
select select "Hatzalah Garages"
select select "SECTION 2"
click at [81, 189] on span "✕" at bounding box center [81, 191] width 2 height 5
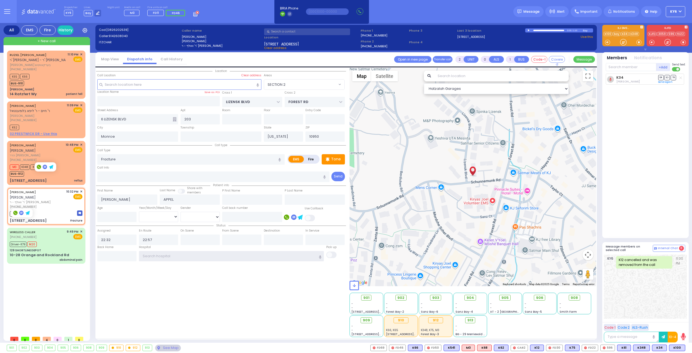
click at [185, 252] on input "text" at bounding box center [231, 256] width 185 height 10
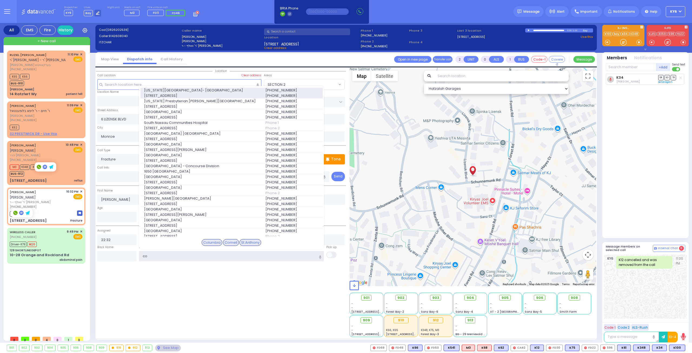
type input "co"
click at [192, 93] on span "[STREET_ADDRESS]" at bounding box center [201, 95] width 115 height 5
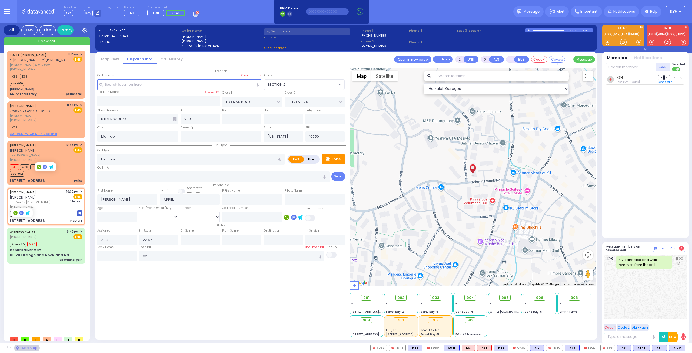
select select
radio input "true"
select select
type input "[US_STATE][GEOGRAPHIC_DATA]- [GEOGRAPHIC_DATA]"
select select "Hatzalah Garages"
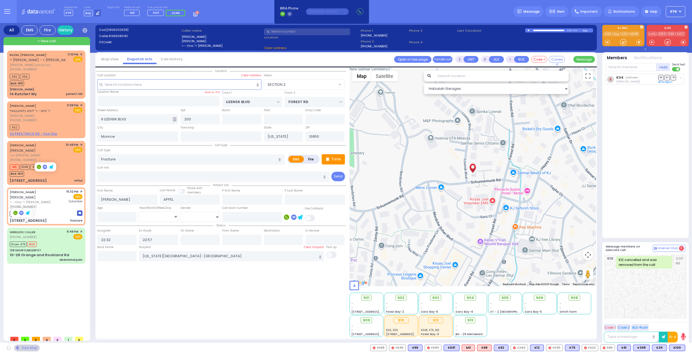
select select "SECTION 2"
click at [262, 256] on input "[US_STATE][GEOGRAPHIC_DATA]- [GEOGRAPHIC_DATA]" at bounding box center [231, 256] width 185 height 10
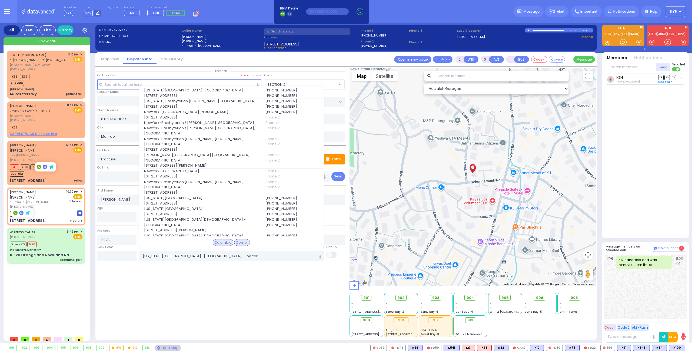
click at [163, 278] on div "Location" at bounding box center [221, 202] width 250 height 269
type input "[US_STATE][GEOGRAPHIC_DATA]- [GEOGRAPHIC_DATA]"
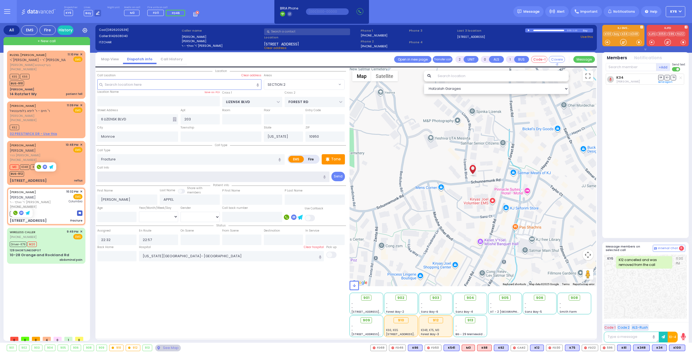
click at [138, 177] on input "text" at bounding box center [213, 176] width 232 height 10
type input "pt. went by car"
drag, startPoint x: 178, startPoint y: 286, endPoint x: 182, endPoint y: 285, distance: 4.1
click at [182, 285] on div "Location" at bounding box center [221, 202] width 250 height 269
select select
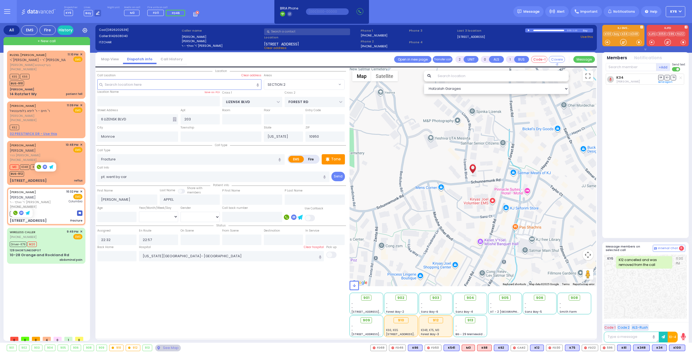
radio input "true"
select select
select select "Hatzalah Garages"
select select "SECTION 2"
click at [82, 189] on span "✕" at bounding box center [81, 191] width 2 height 5
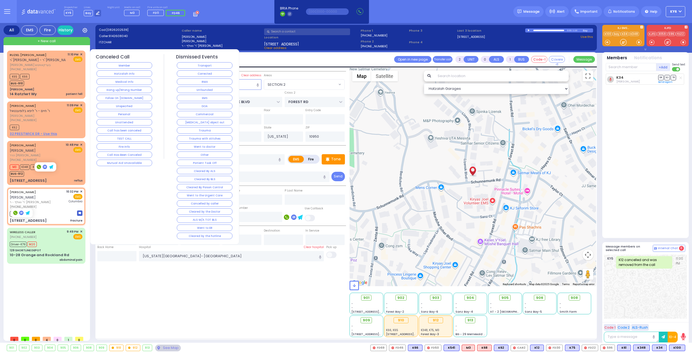
click at [131, 292] on div "Location" at bounding box center [221, 202] width 250 height 269
click at [52, 198] on div "[PERSON_NAME] [PERSON_NAME] ר' וואלף - ר' [PERSON_NAME] [PHONE_NUMBER] 10:32 PM…" at bounding box center [46, 205] width 76 height 35
select select
radio input "true"
select select
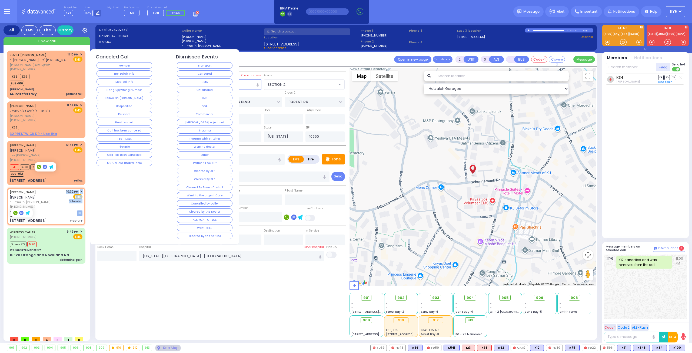
select select "Hatzalah Garages"
select select "SECTION 2"
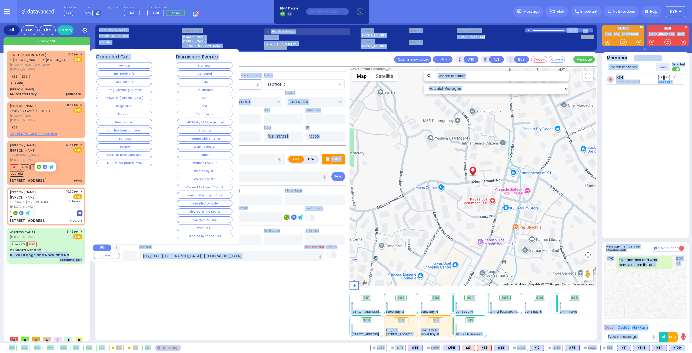
drag, startPoint x: 23, startPoint y: 212, endPoint x: 37, endPoint y: 238, distance: 29.7
click at [37, 239] on body "Dashboard Home" at bounding box center [346, 176] width 692 height 353
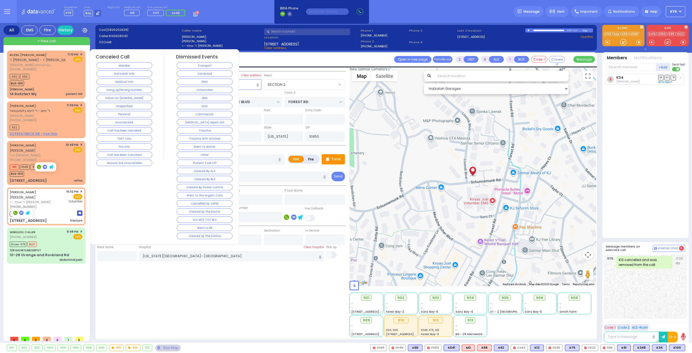
click at [55, 199] on div "[PERSON_NAME] [PERSON_NAME] ר' וואלף - ר' [PERSON_NAME] [PHONE_NUMBER] 10:32 PM…" at bounding box center [46, 205] width 76 height 35
select select
radio input "true"
select select
select select "SECTION 2"
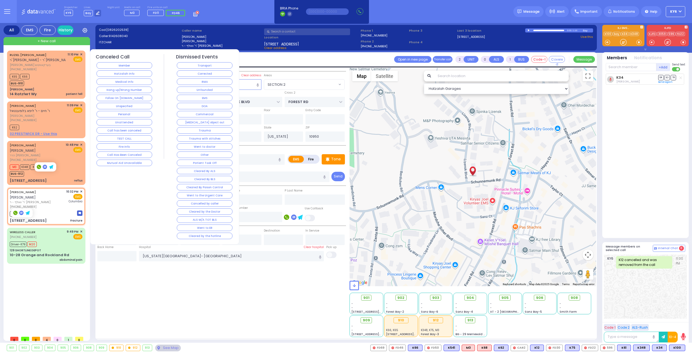
select select "Hatzalah Garages"
click at [43, 204] on div "[PHONE_NUMBER]" at bounding box center [37, 206] width 55 height 5
select select
radio input "true"
select select
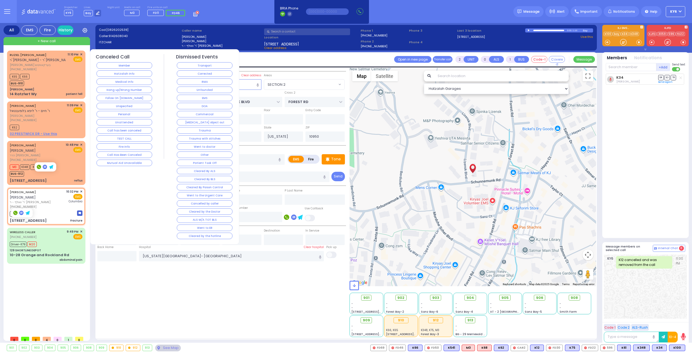
select select "Hatzalah Garages"
select select "SECTION 2"
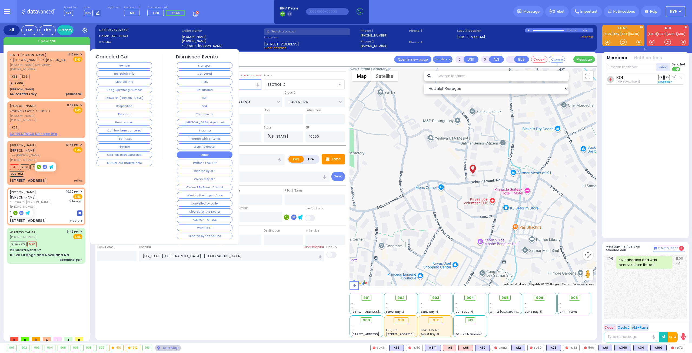
click at [191, 152] on button "Other" at bounding box center [205, 154] width 56 height 6
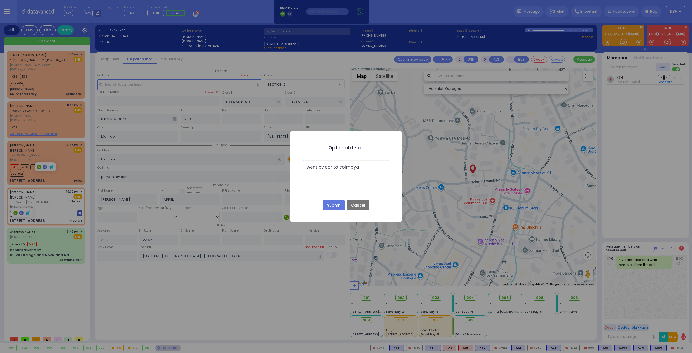
type textarea "went by car to colmbya"
click at [330, 205] on button "Submit" at bounding box center [334, 205] width 22 height 10
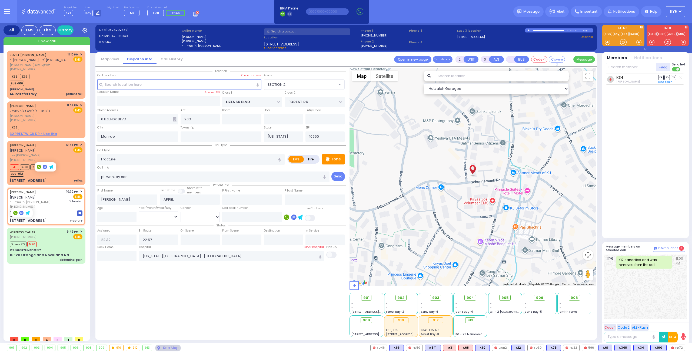
select select
radio input "true"
select select
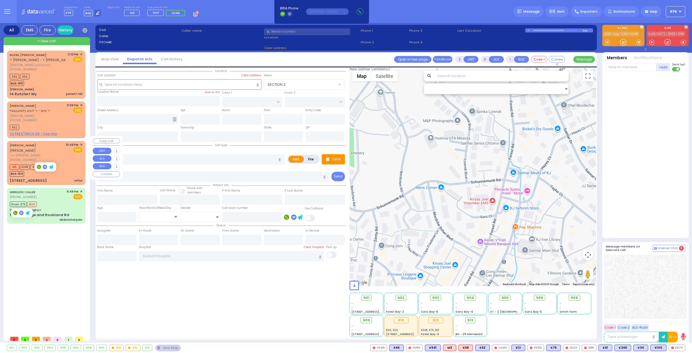
click at [48, 163] on div "M3 K348 K75 BUS-912" at bounding box center [46, 170] width 73 height 14
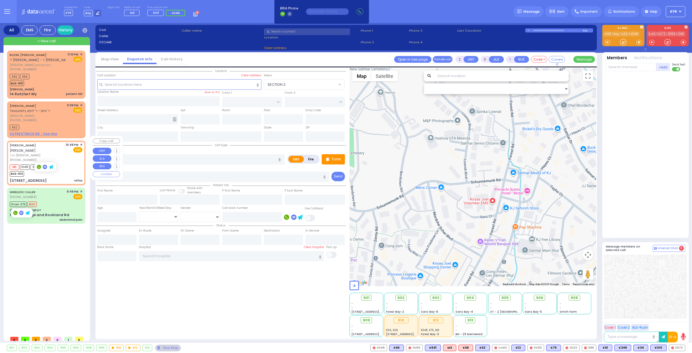
type input "1"
select select
type input "reflux"
radio input "true"
type input "[PERSON_NAME]"
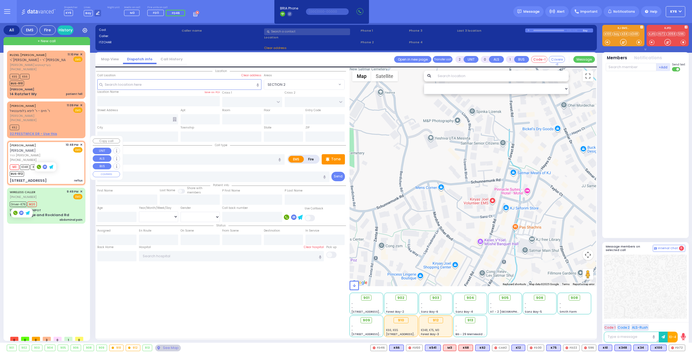
type input "[PERSON_NAME]"
select select
type input "22:48"
type input "22:53"
type input "CARTER LN"
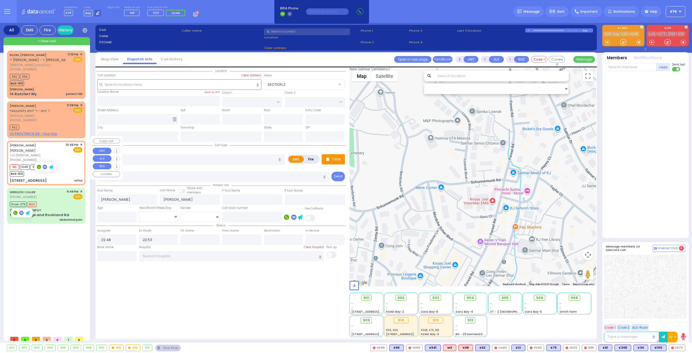
type input "[GEOGRAPHIC_DATA]"
type input "[STREET_ADDRESS]"
type input "201"
type input "Monroe"
type input "[US_STATE]"
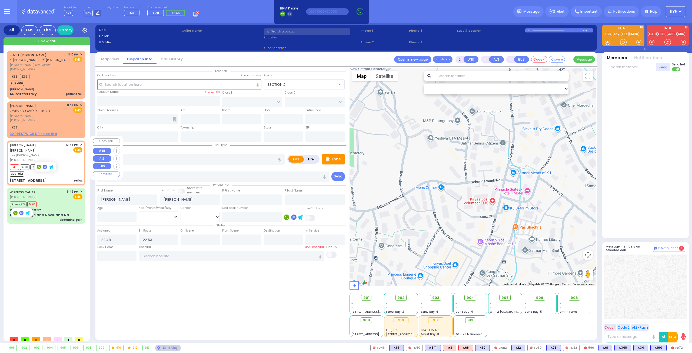
type input "10950"
select select "SECTION 2"
select select "Hatzalah Garages"
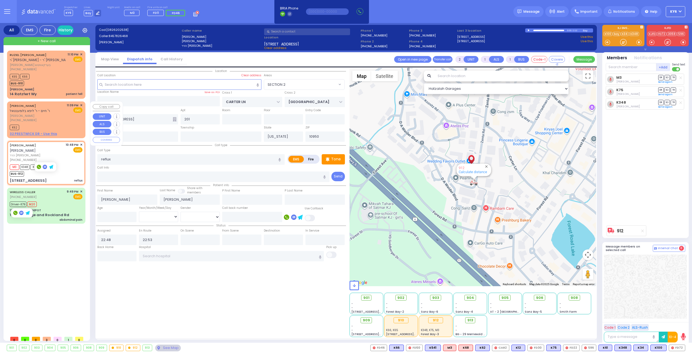
click at [46, 123] on div "K62" at bounding box center [46, 126] width 73 height 7
select select
radio input "true"
type input "[PERSON_NAME]"
type input "SOFER"
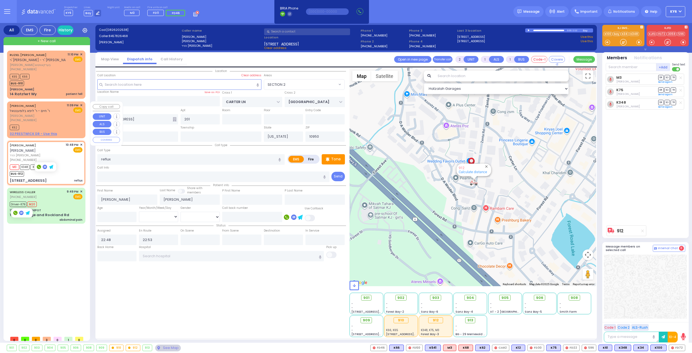
select select
type input "23:09"
type input "23:10"
select select "Hatzalah Garages"
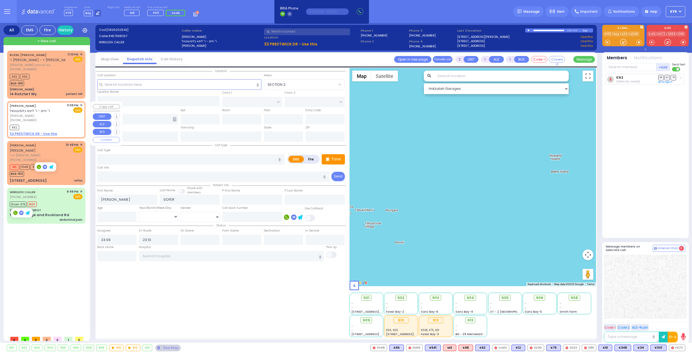
click at [80, 103] on span "✕" at bounding box center [81, 105] width 2 height 5
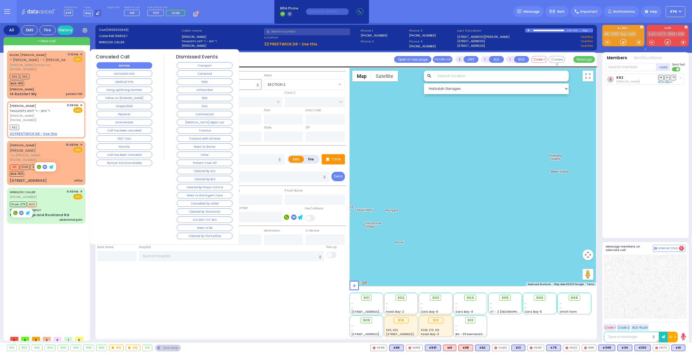
click at [130, 65] on button "Member" at bounding box center [124, 65] width 56 height 6
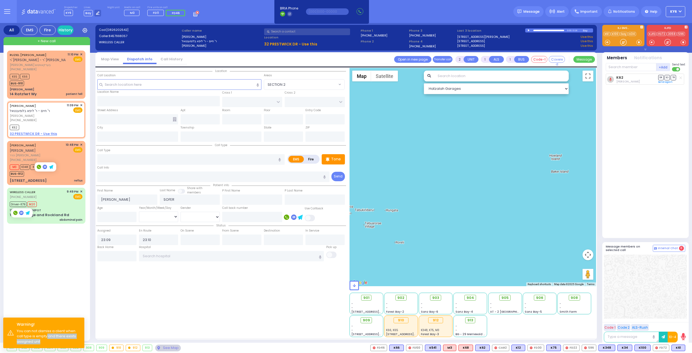
drag, startPoint x: 45, startPoint y: 338, endPoint x: 50, endPoint y: 331, distance: 8.9
click at [49, 336] on div "You can not dismiss a client when call type is empty and there exists assigned …" at bounding box center [48, 336] width 63 height 16
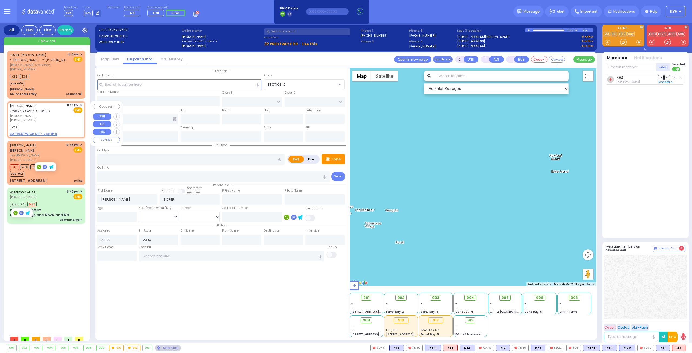
click at [79, 103] on div "11:09 PM ✕" at bounding box center [75, 105] width 16 height 5
select select
radio input "true"
select select
select select "Hatzalah Garages"
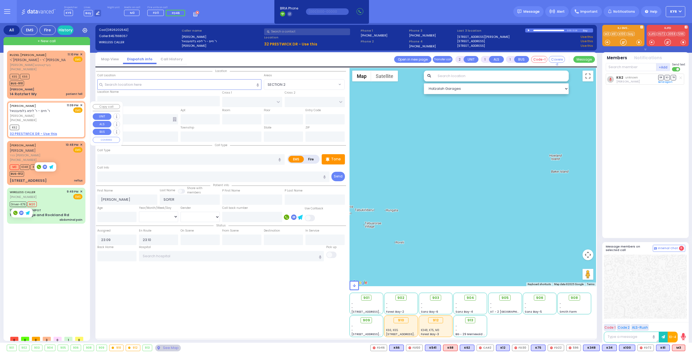
click at [81, 103] on span "✕" at bounding box center [81, 105] width 2 height 5
click at [43, 123] on div "K62" at bounding box center [46, 126] width 73 height 7
select select
radio input "true"
select select
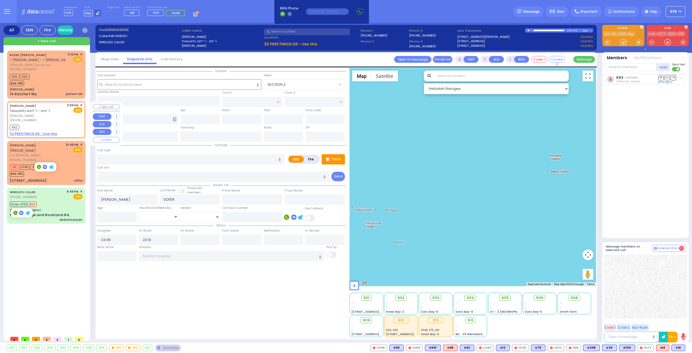
select select "Hatzalah Garages"
click at [74, 164] on div "M3 K348 K75 BUS-912" at bounding box center [46, 170] width 73 height 14
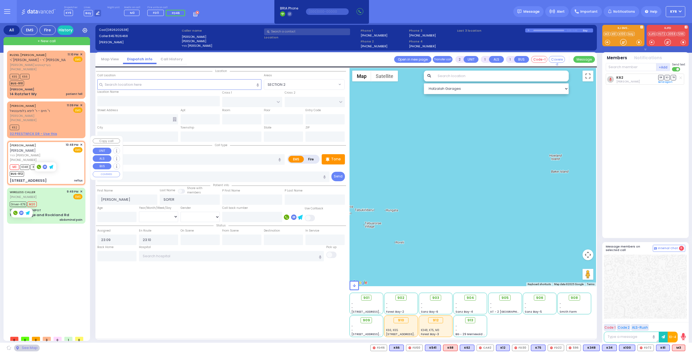
select select
type input "reflux"
radio input "true"
type input "[PERSON_NAME]"
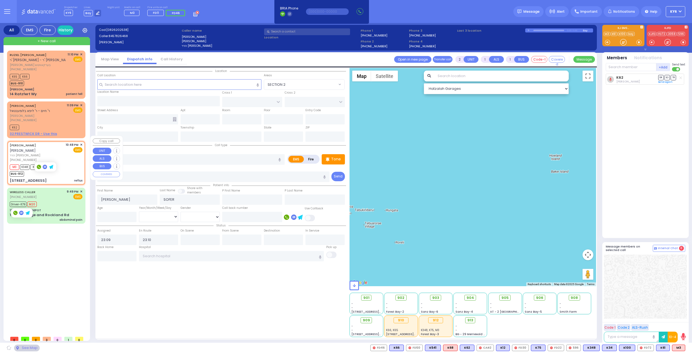
select select
type input "22:48"
type input "22:53"
select select "Hatzalah Garages"
type input "CARTER LN"
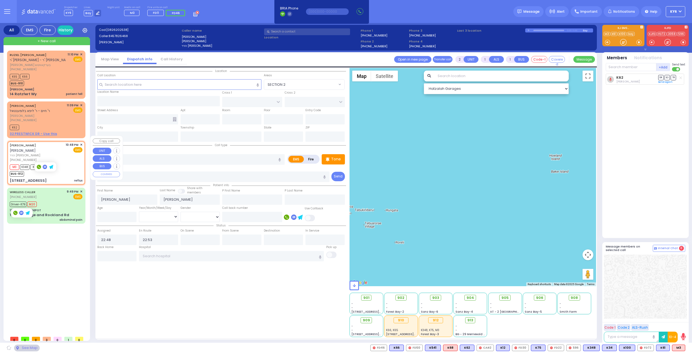
type input "[GEOGRAPHIC_DATA]"
type input "[STREET_ADDRESS]"
type input "201"
type input "Monroe"
type input "[US_STATE]"
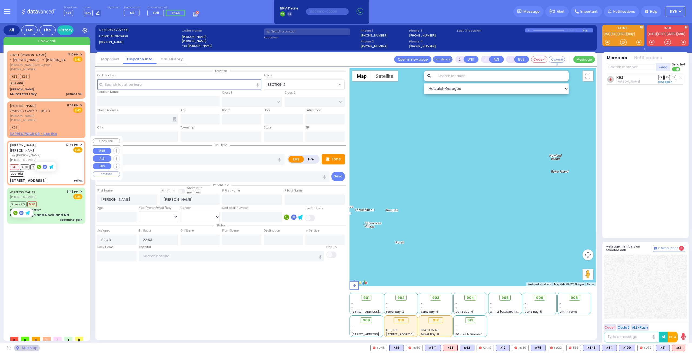
type input "10950"
select select "SECTION 2"
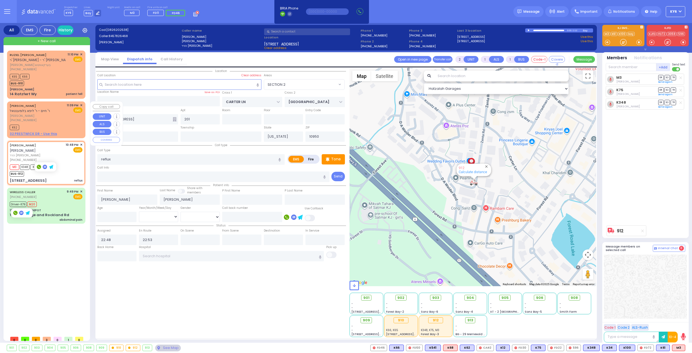
click at [38, 123] on div "K62" at bounding box center [46, 126] width 73 height 7
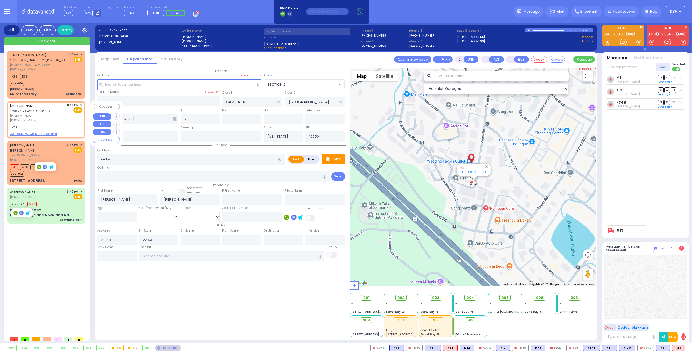
select select
radio input "true"
type input "[PERSON_NAME]"
type input "SOFER"
select select
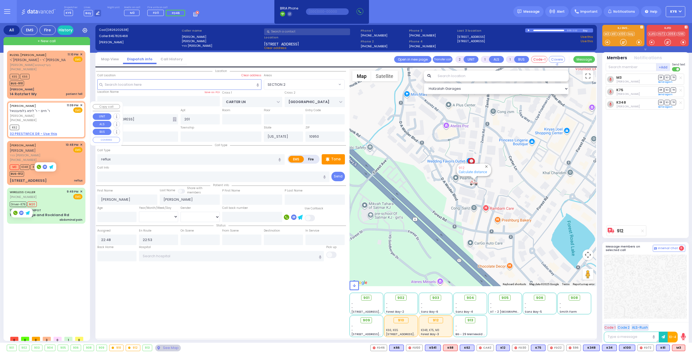
type input "23:09"
type input "23:10"
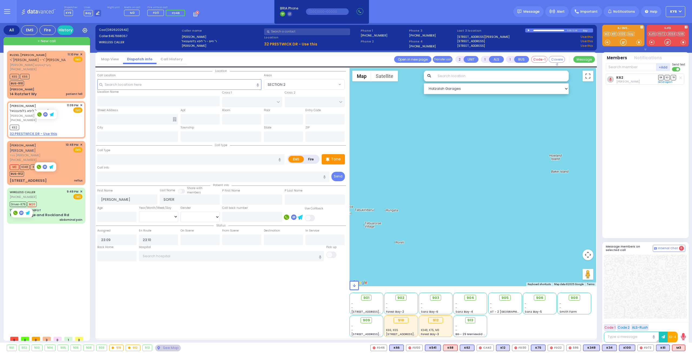
click at [38, 113] on rect at bounding box center [39, 114] width 4 height 4
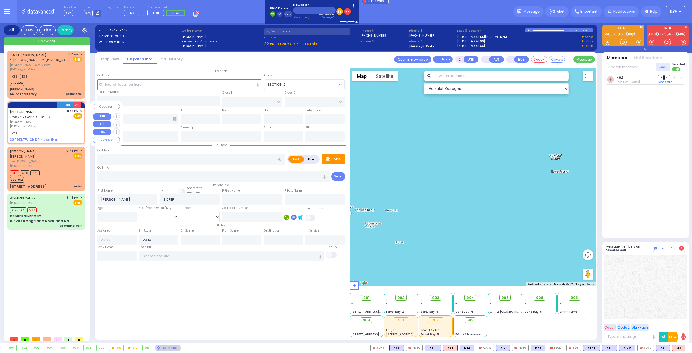
click at [83, 109] on div "[PERSON_NAME] ר' חיים - ר' ליפא בלומענטאל [PERSON_NAME] [PHONE_NUMBER] 11:09 PM…" at bounding box center [46, 125] width 76 height 35
click at [81, 111] on span "✕" at bounding box center [81, 111] width 2 height 5
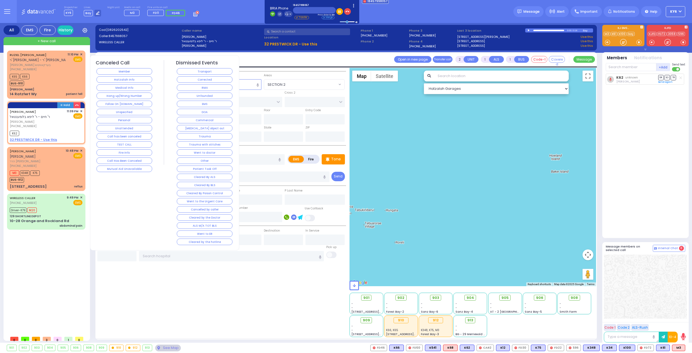
click at [134, 100] on div "Follow On [DOMAIN_NAME]" at bounding box center [125, 104] width 58 height 8
click at [133, 101] on button "Follow On [DOMAIN_NAME]" at bounding box center [124, 104] width 56 height 6
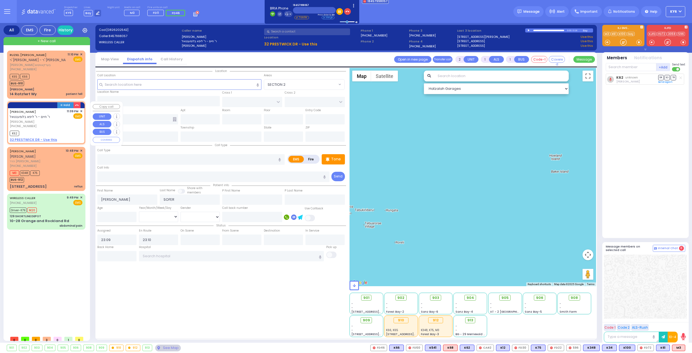
click at [48, 124] on div "[PHONE_NUMBER]" at bounding box center [37, 126] width 55 height 5
click at [81, 109] on span "✕" at bounding box center [81, 111] width 2 height 5
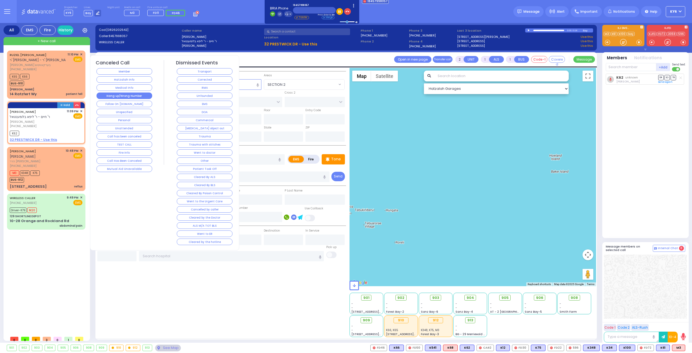
click at [120, 94] on button "Hang up/Wrong Number" at bounding box center [124, 95] width 56 height 6
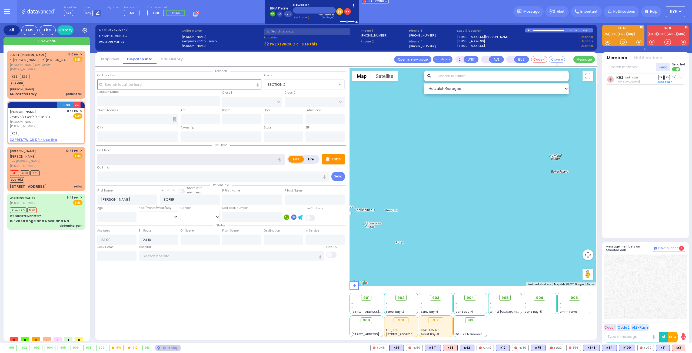
click at [111, 161] on input "text" at bounding box center [190, 159] width 187 height 10
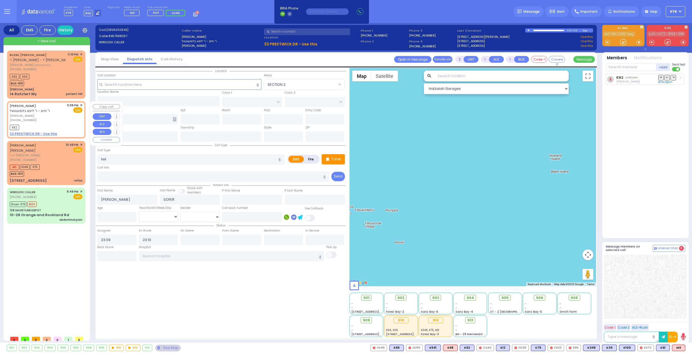
click at [82, 103] on span "✕" at bounding box center [81, 105] width 2 height 5
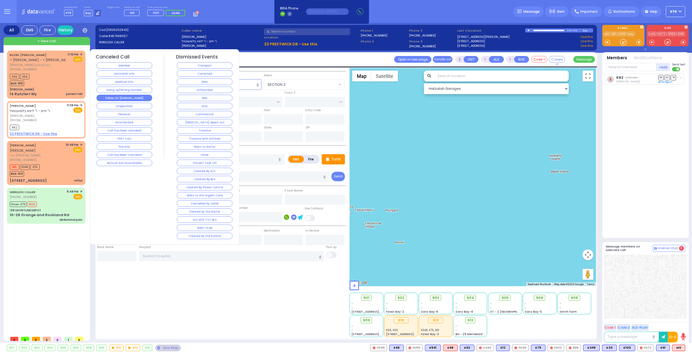
click at [130, 95] on button "Follow On [DOMAIN_NAME]" at bounding box center [124, 98] width 56 height 6
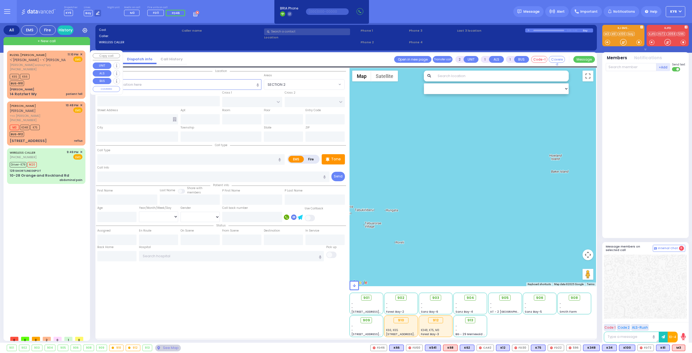
click at [40, 81] on div "K65 K66 BUS-910" at bounding box center [46, 79] width 73 height 14
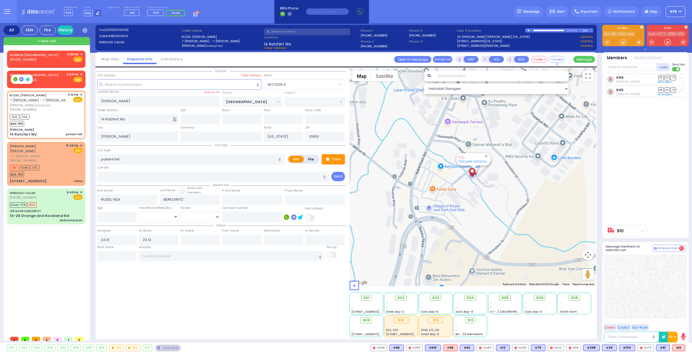
click at [16, 76] on div at bounding box center [21, 79] width 21 height 9
click at [14, 79] on rect at bounding box center [15, 79] width 4 height 4
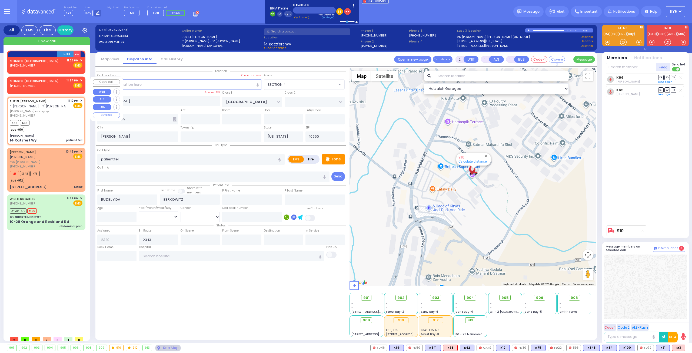
click at [82, 78] on span "✕" at bounding box center [81, 80] width 2 height 5
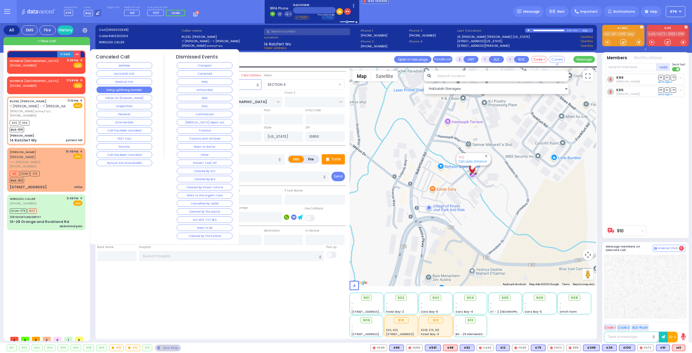
click at [106, 89] on button "Hang up/Wrong Number" at bounding box center [124, 89] width 56 height 6
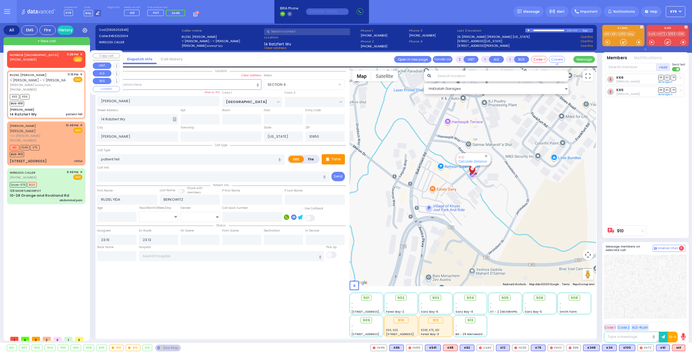
click at [80, 52] on span "✕" at bounding box center [81, 54] width 2 height 5
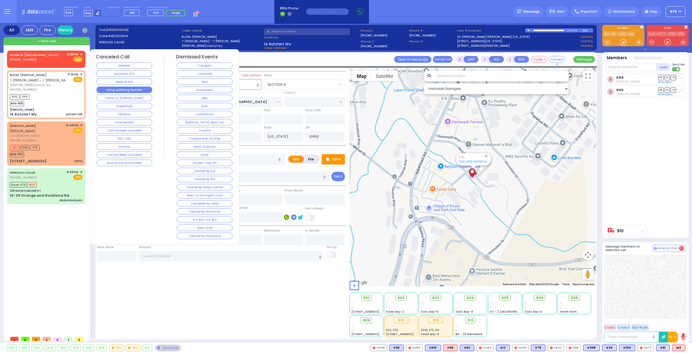
click at [112, 89] on button "Hang up/Wrong Number" at bounding box center [124, 89] width 56 height 6
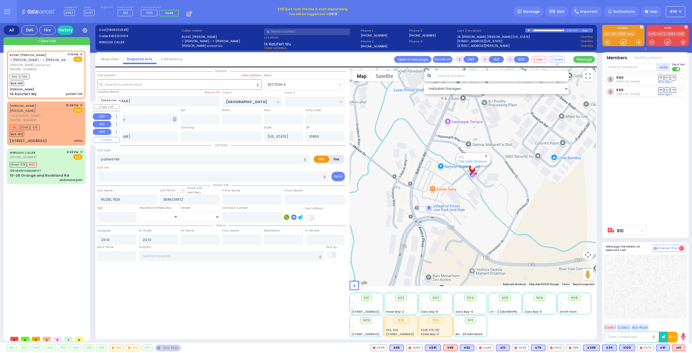
click at [41, 132] on div "M3 K348 K75 BUS-912" at bounding box center [26, 130] width 32 height 14
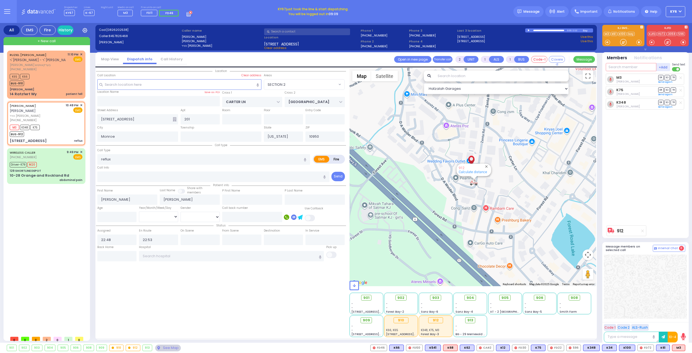
click at [620, 68] on input "text" at bounding box center [630, 67] width 51 height 8
click at [631, 80] on div "KY68" at bounding box center [623, 77] width 27 height 5
click at [169, 256] on input "text" at bounding box center [231, 256] width 185 height 10
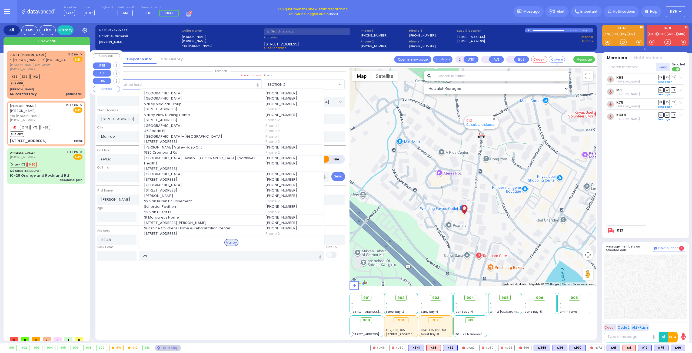
click at [45, 87] on div "RUZIEL [PERSON_NAME] ר' [PERSON_NAME] - ר' [PERSON_NAME] [PERSON_NAME] בערקאווי…" at bounding box center [46, 74] width 76 height 46
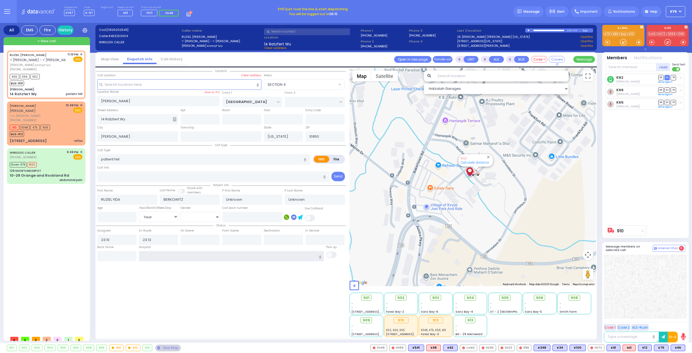
click at [160, 254] on input "text" at bounding box center [231, 256] width 185 height 10
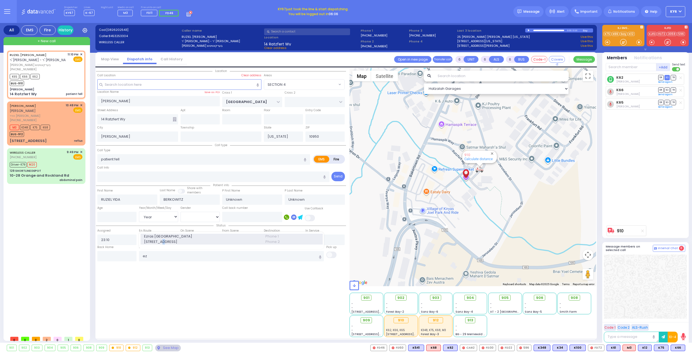
click at [160, 239] on span "[STREET_ADDRESS]" at bounding box center [201, 241] width 115 height 5
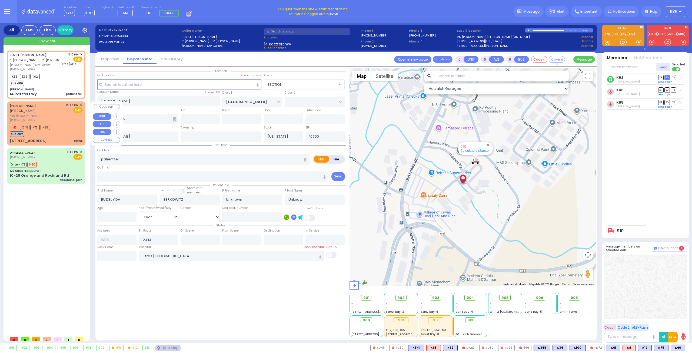
click at [52, 130] on div "M3 K348 K75 K68 BUS-912" at bounding box center [32, 130] width 44 height 14
